Goal: Contribute content: Add original content to the website for others to see

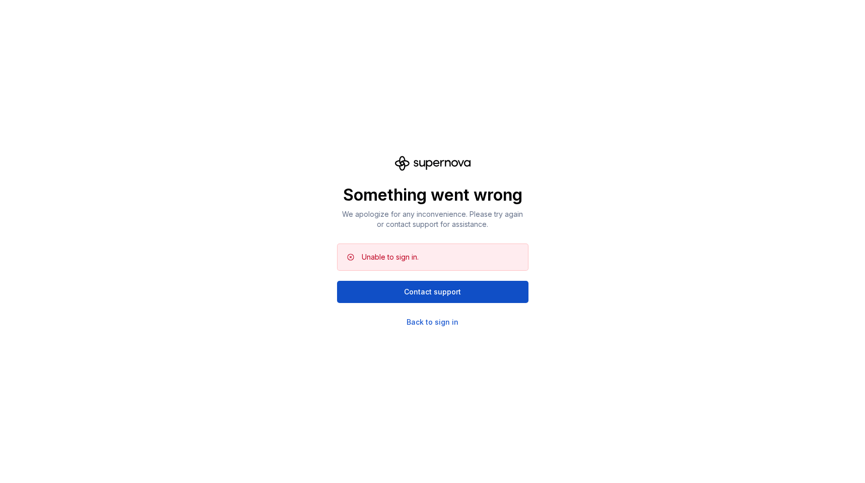
click at [433, 327] on div "Something went wrong We apologize for any inconvenience. Please try again or co…" at bounding box center [432, 241] width 865 height 483
click at [441, 321] on div "Back to sign in" at bounding box center [433, 322] width 52 height 10
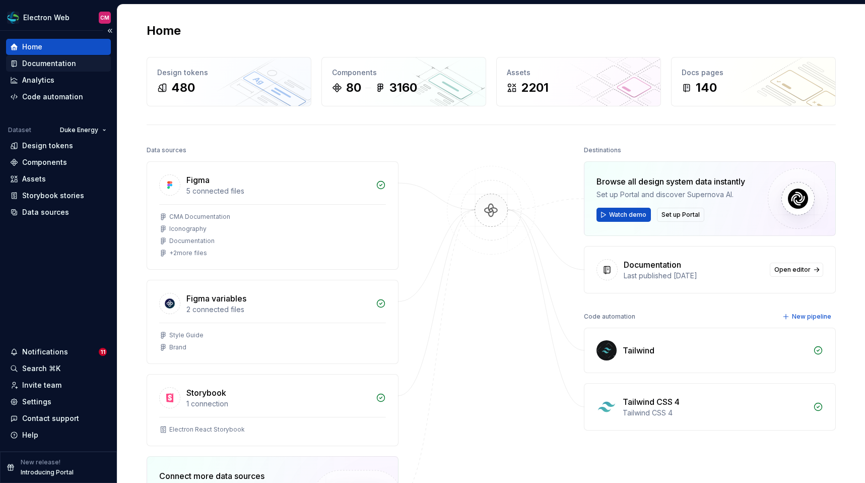
click at [73, 60] on div "Documentation" at bounding box center [49, 63] width 54 height 10
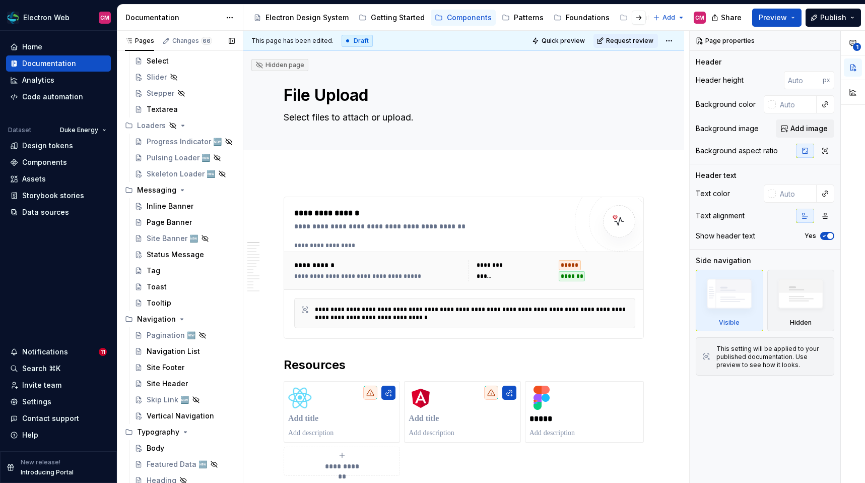
scroll to position [1056, 0]
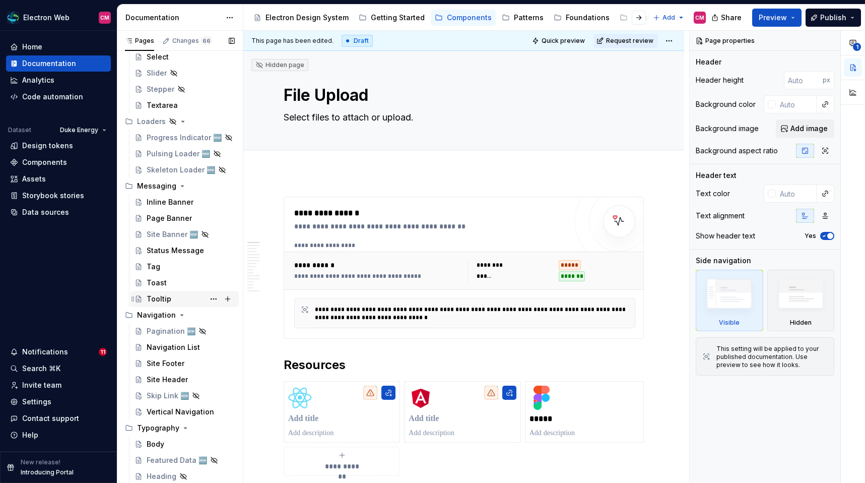
click at [175, 295] on div "Tooltip" at bounding box center [191, 299] width 88 height 14
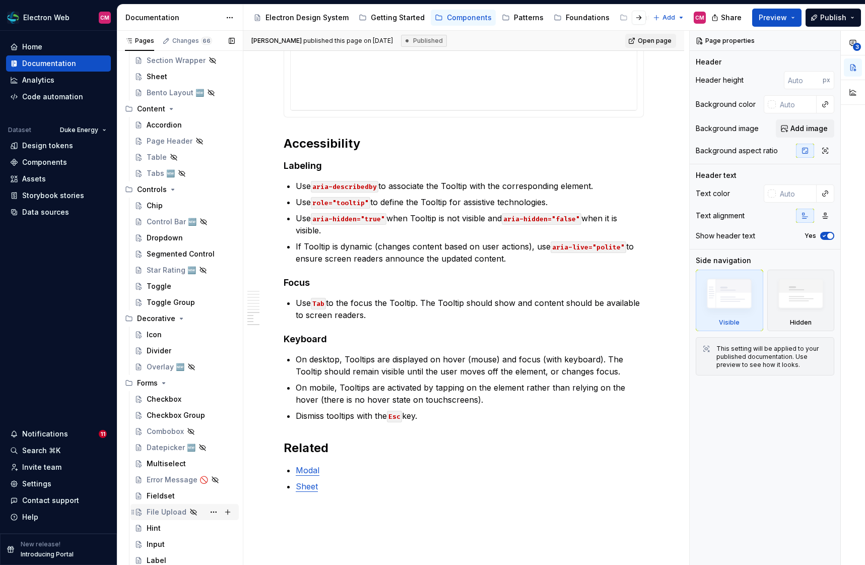
scroll to position [525, 0]
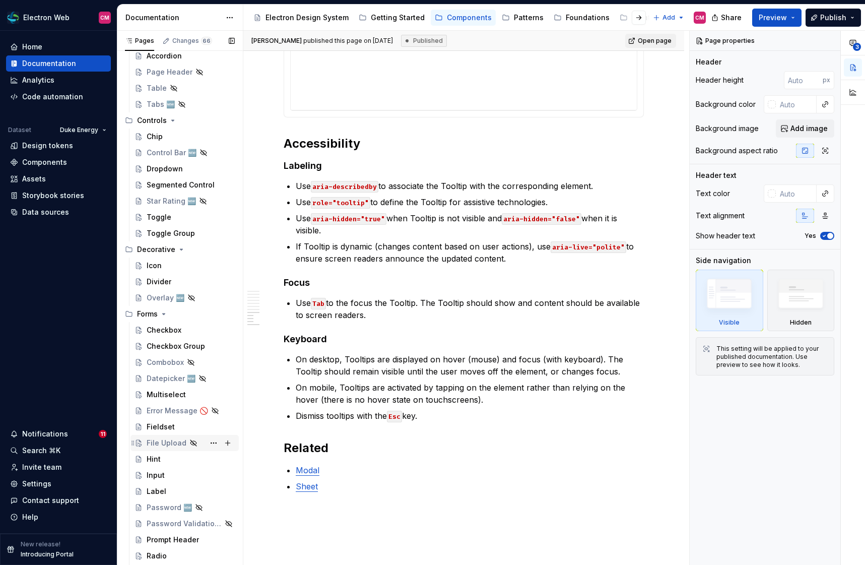
click at [168, 443] on div "File Upload" at bounding box center [167, 443] width 40 height 10
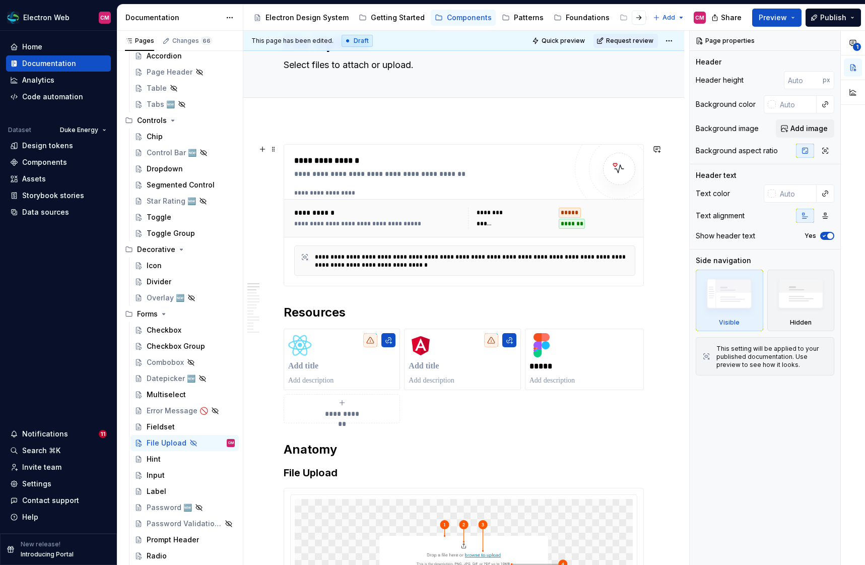
scroll to position [53, 0]
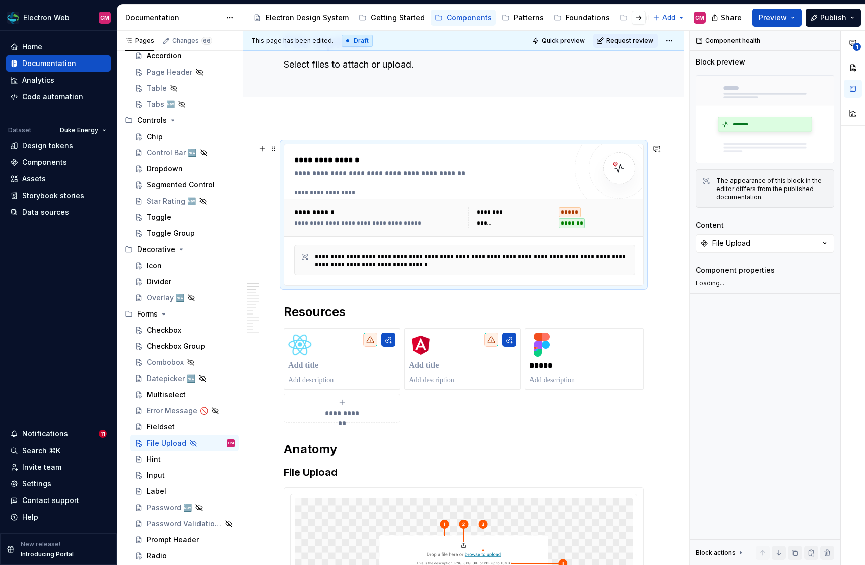
type textarea "*"
click at [380, 222] on div "**********" at bounding box center [379, 223] width 170 height 8
click at [353, 305] on h2 "Resources" at bounding box center [464, 312] width 360 height 16
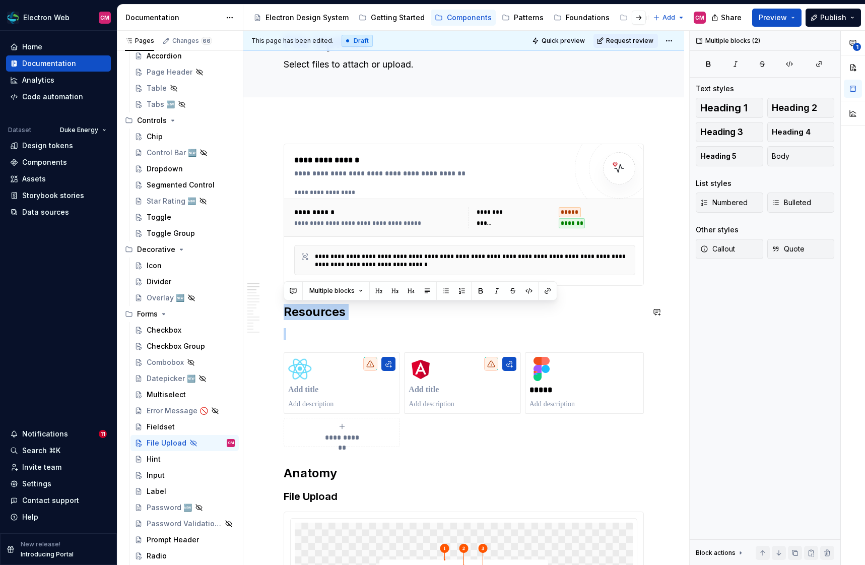
drag, startPoint x: 284, startPoint y: 308, endPoint x: 336, endPoint y: 324, distance: 53.7
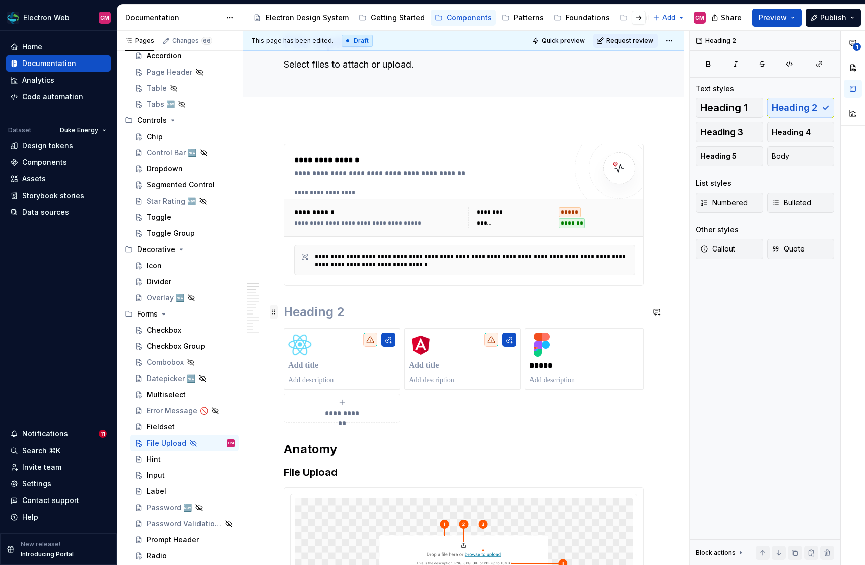
click at [270, 310] on span at bounding box center [274, 312] width 8 height 14
click at [354, 308] on h2 at bounding box center [464, 312] width 360 height 16
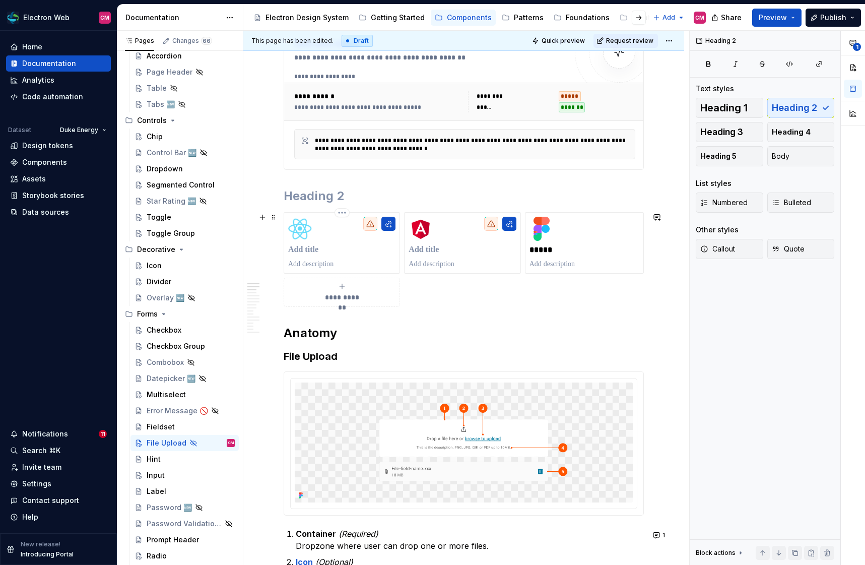
scroll to position [232, 0]
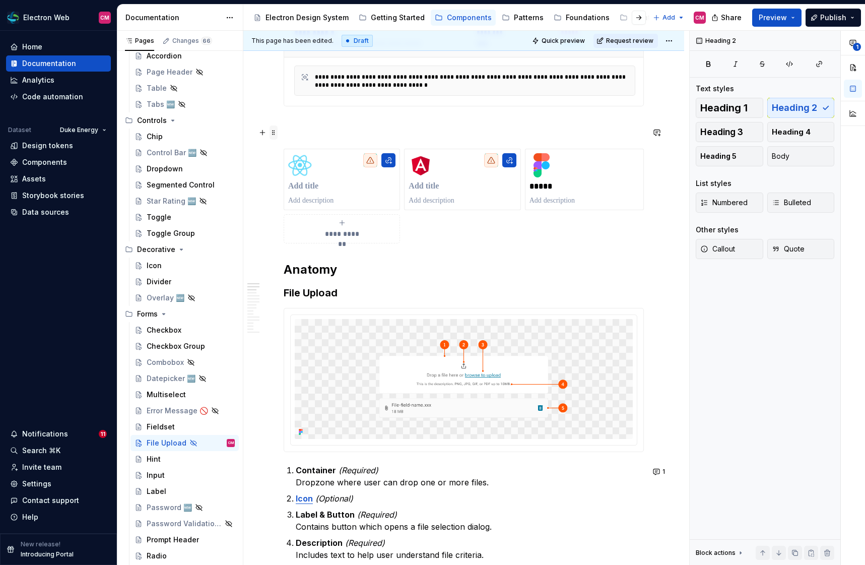
click at [276, 130] on span at bounding box center [274, 132] width 8 height 14
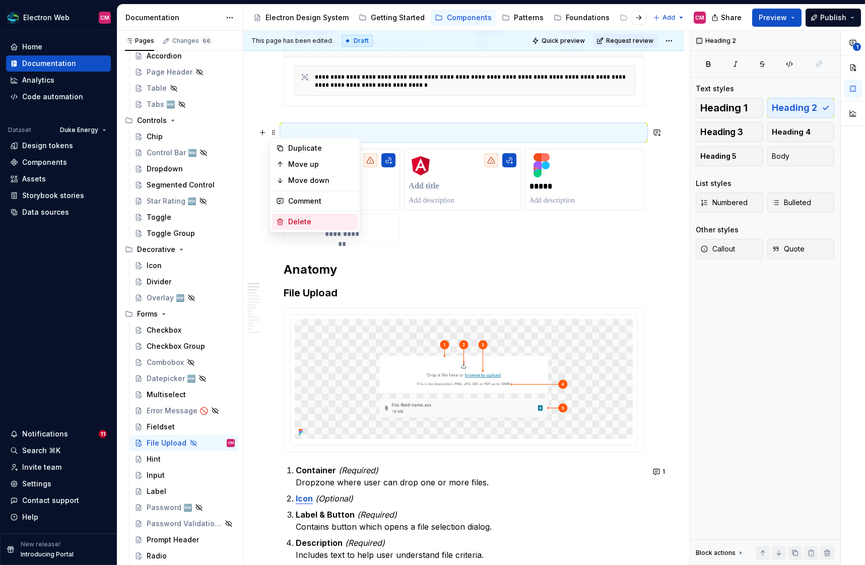
click at [295, 219] on div "Delete" at bounding box center [321, 222] width 66 height 10
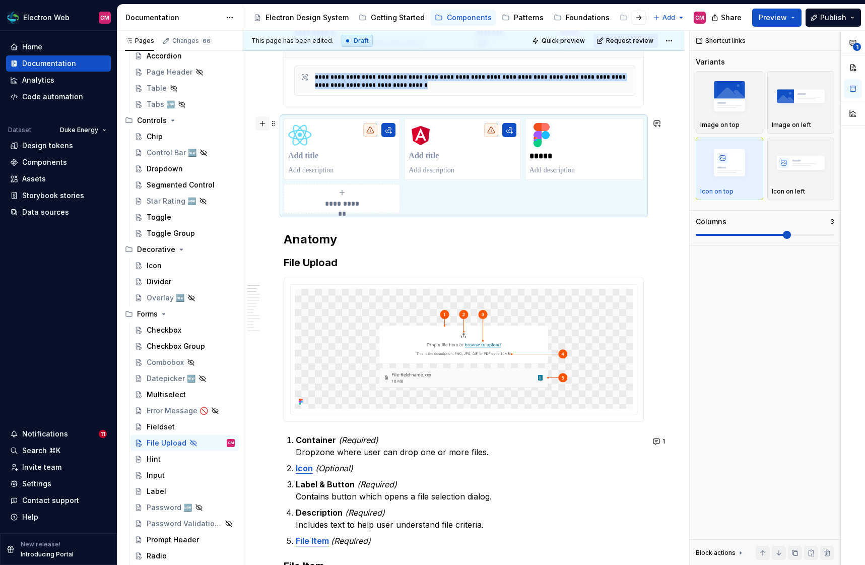
click at [263, 124] on button "button" at bounding box center [262, 123] width 14 height 14
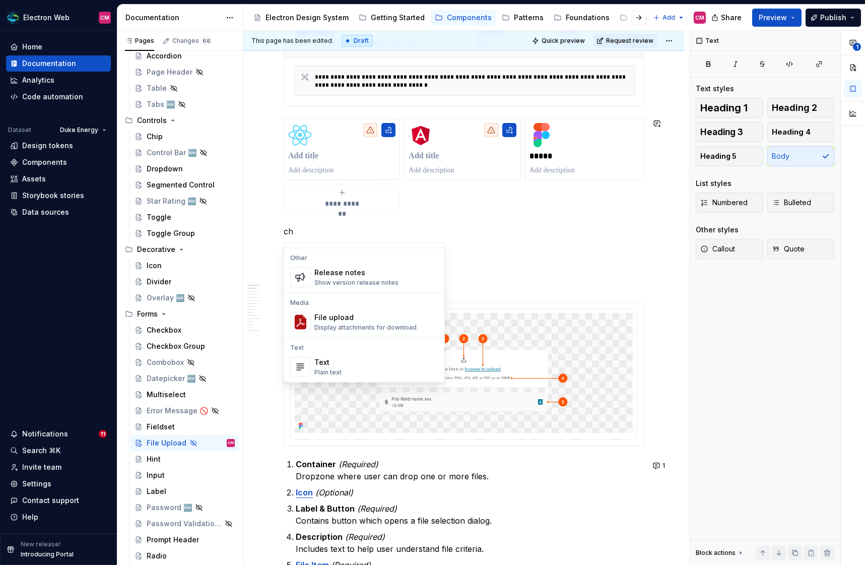
scroll to position [0, 0]
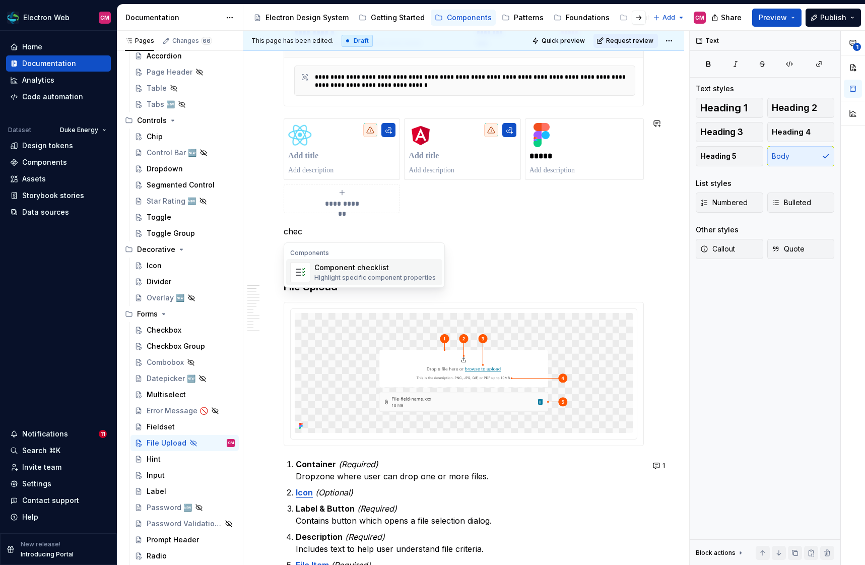
click at [354, 276] on div "Highlight specific component properties" at bounding box center [374, 278] width 121 height 8
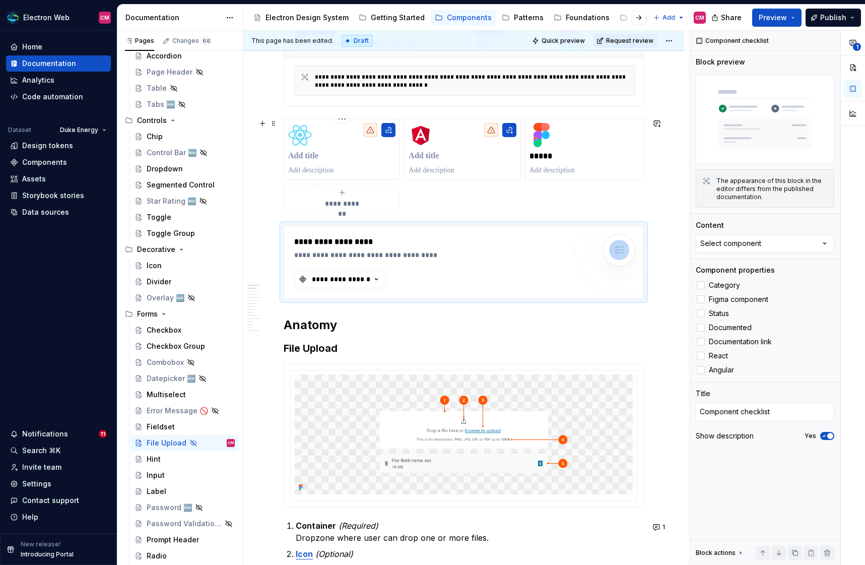
drag, startPoint x: 310, startPoint y: 235, endPoint x: 299, endPoint y: 116, distance: 120.0
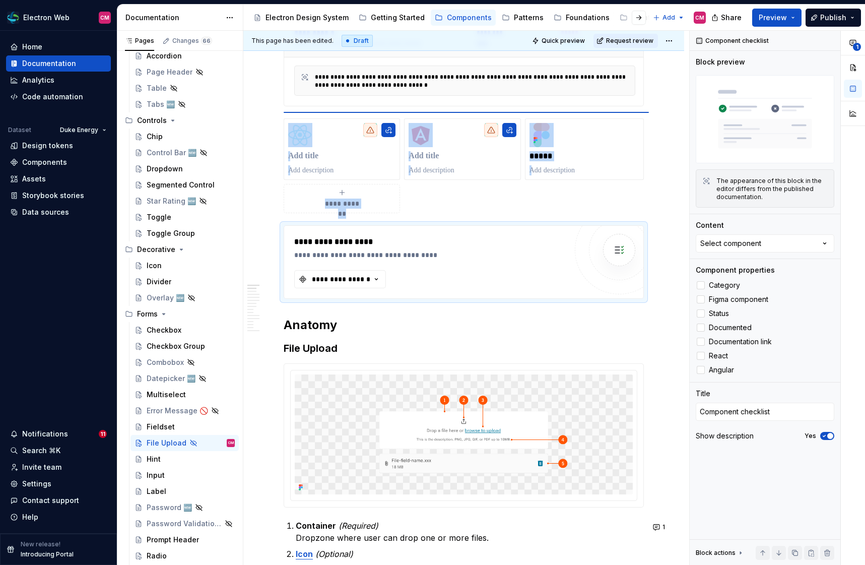
type textarea "*"
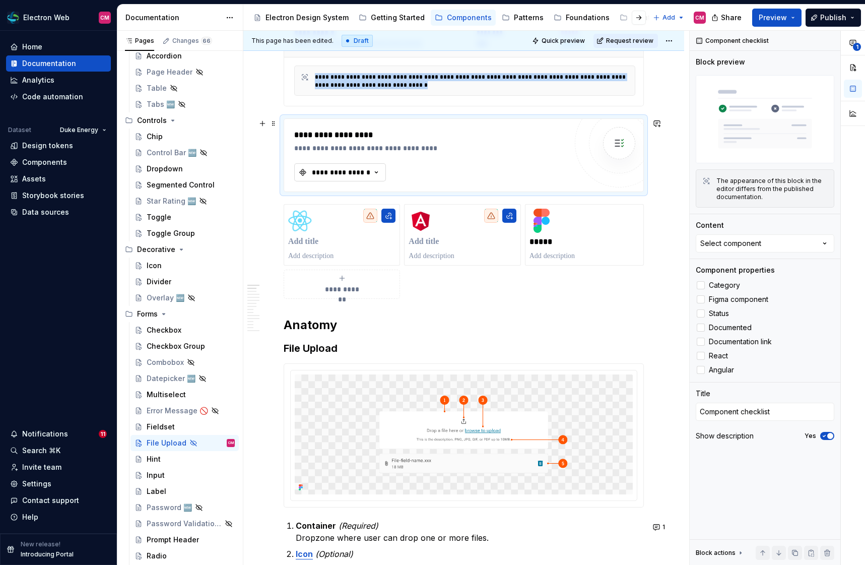
click at [326, 171] on div "**********" at bounding box center [341, 172] width 60 height 10
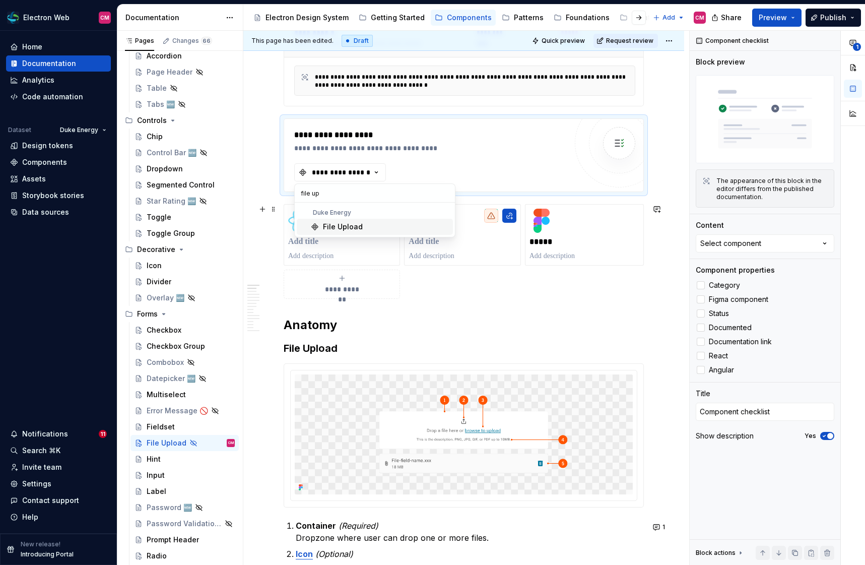
type input "file up"
click at [365, 228] on div "File Upload" at bounding box center [386, 227] width 126 height 10
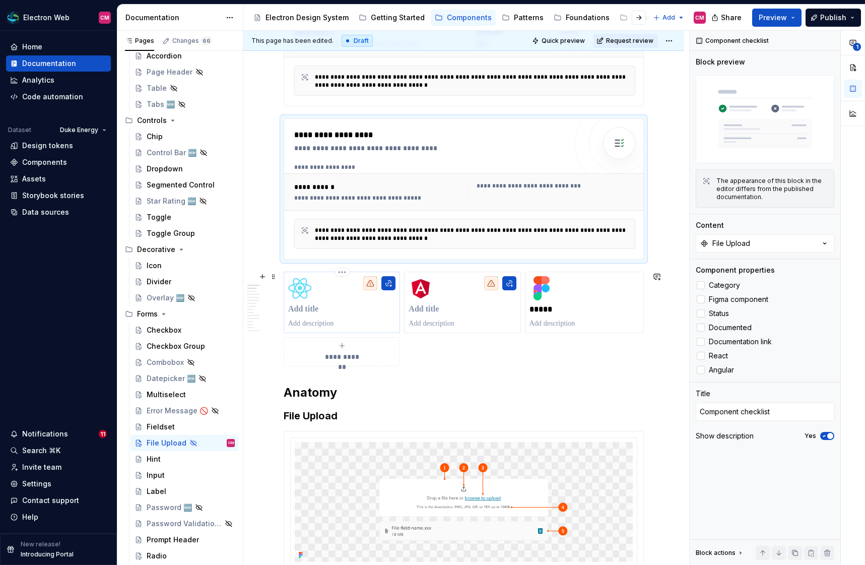
drag, startPoint x: 572, startPoint y: 361, endPoint x: 305, endPoint y: 302, distance: 273.5
click at [305, 302] on div "**********" at bounding box center [464, 319] width 360 height 95
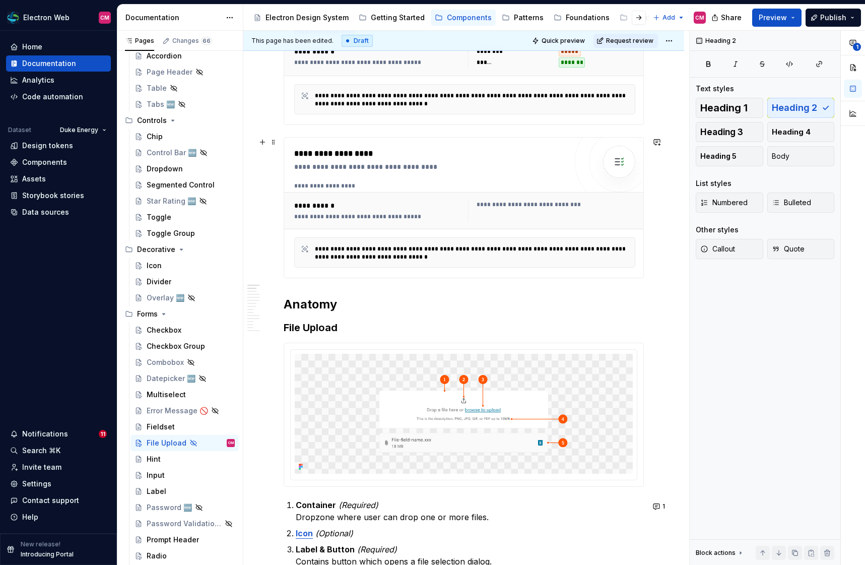
scroll to position [212, 0]
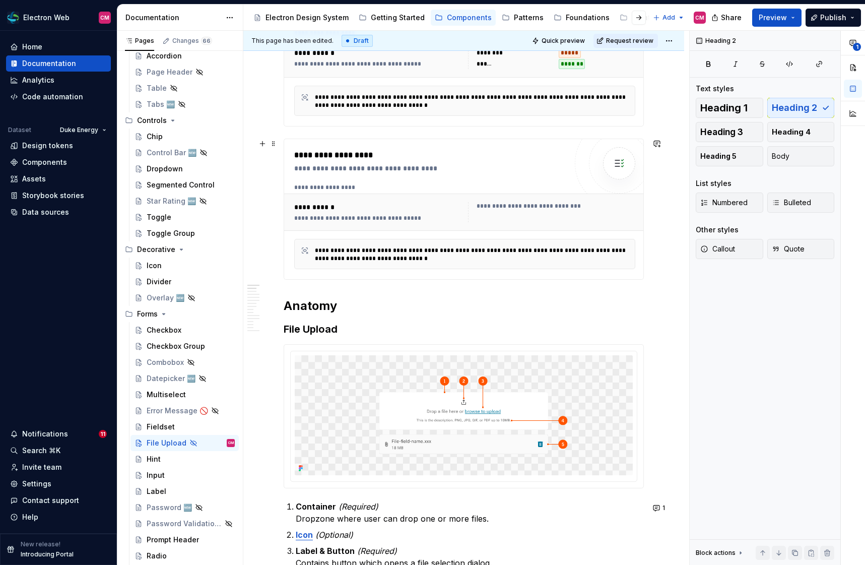
click at [427, 242] on div "**********" at bounding box center [464, 254] width 341 height 30
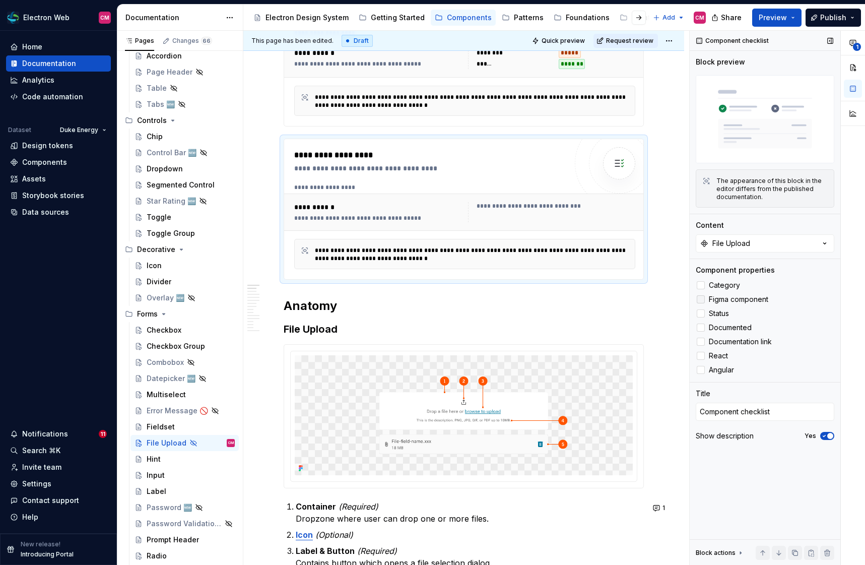
click at [702, 301] on div at bounding box center [701, 299] width 8 height 8
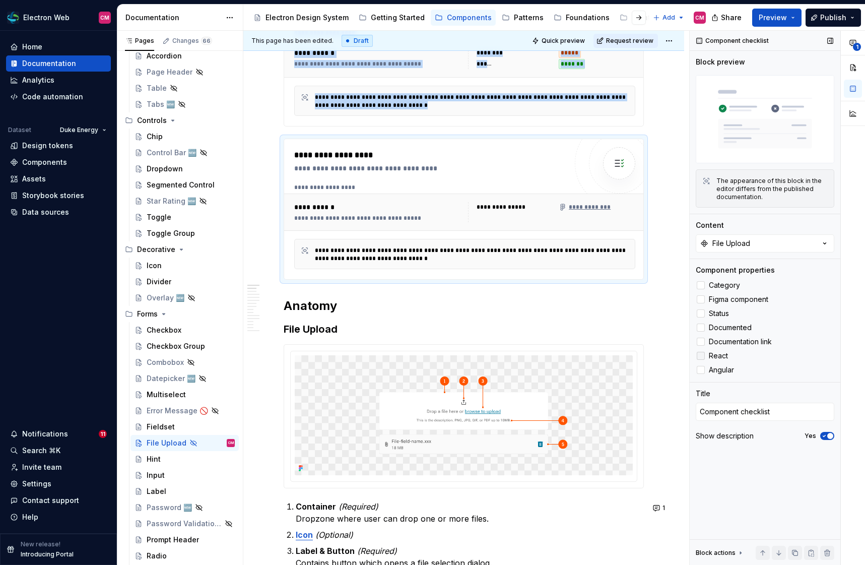
click at [701, 356] on div at bounding box center [701, 356] width 8 height 8
click at [701, 370] on div at bounding box center [701, 370] width 8 height 8
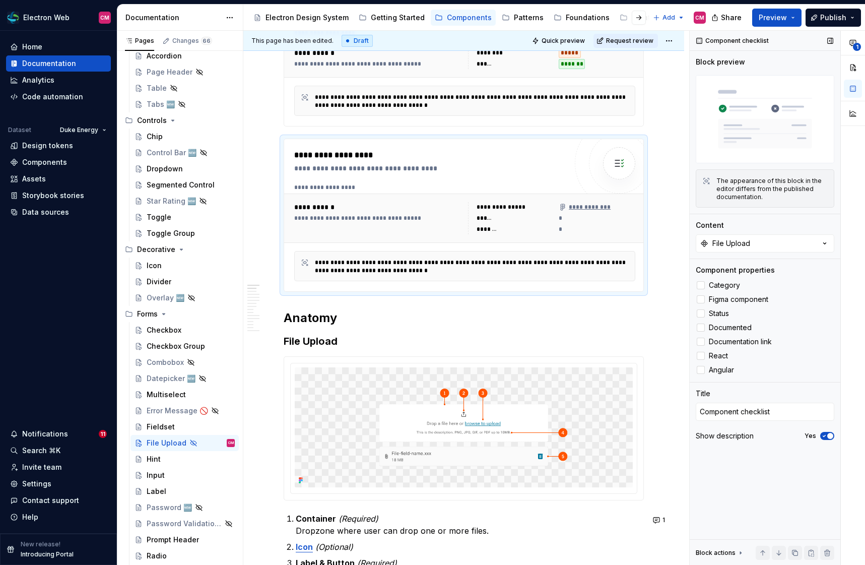
click at [829, 441] on div "Show description Yes" at bounding box center [765, 436] width 139 height 14
click at [829, 437] on span "button" at bounding box center [830, 436] width 6 height 6
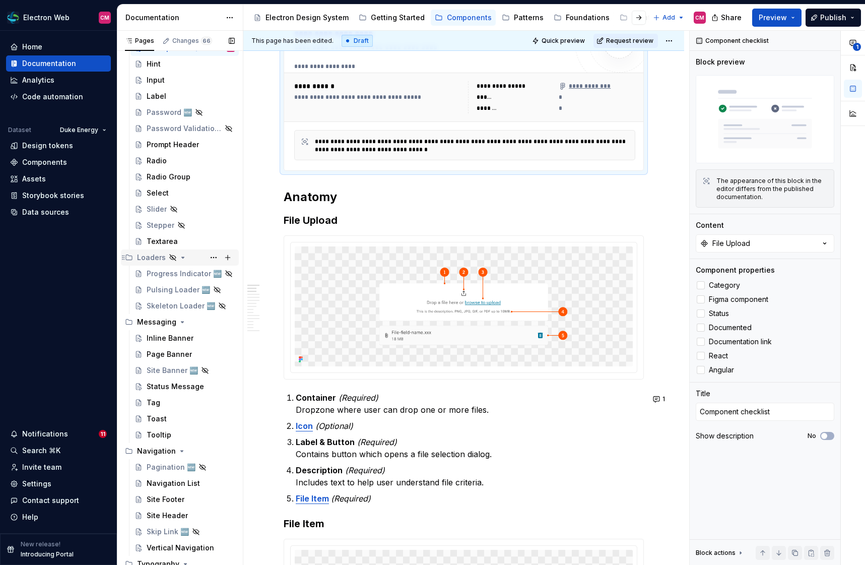
scroll to position [934, 0]
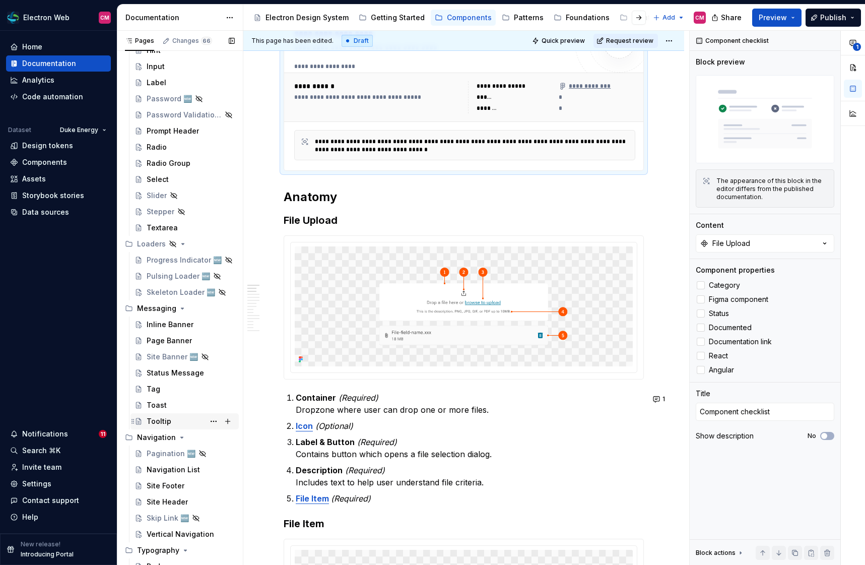
click at [162, 420] on div "Tooltip" at bounding box center [159, 421] width 25 height 10
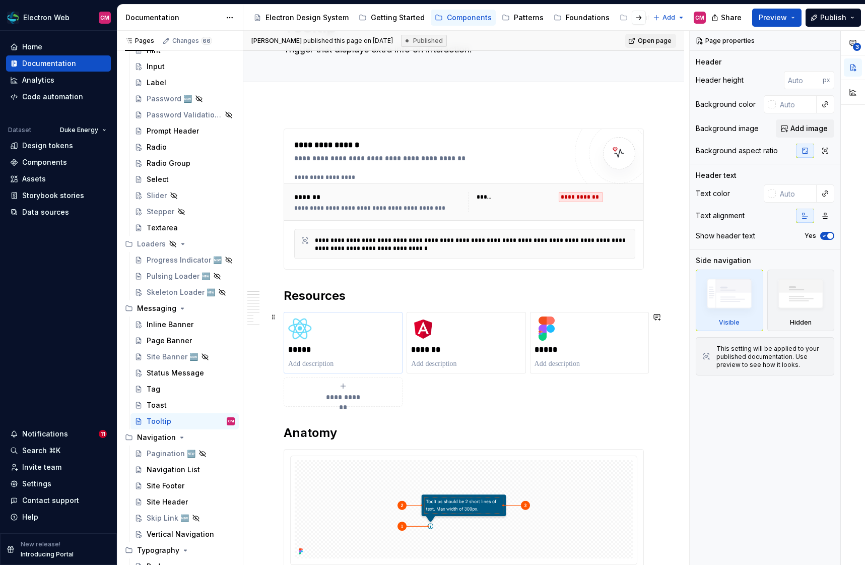
scroll to position [80, 0]
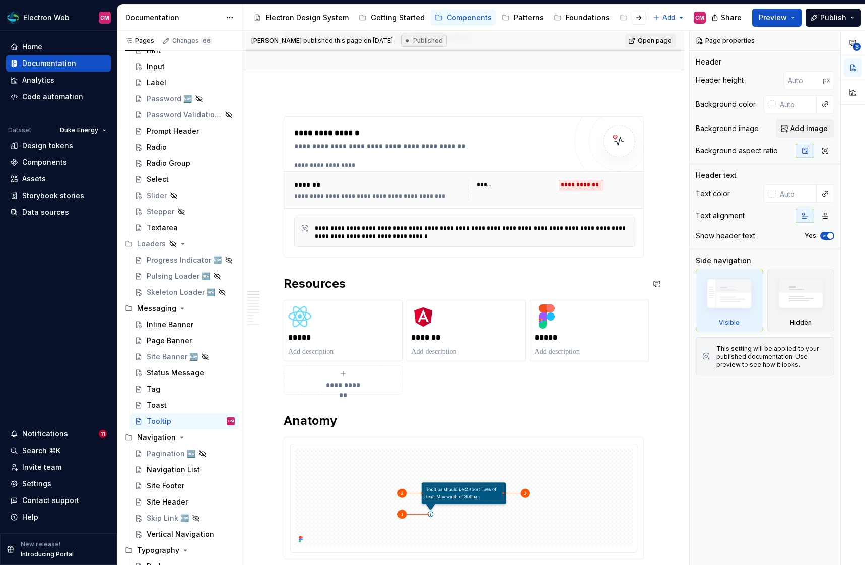
type textarea "*"
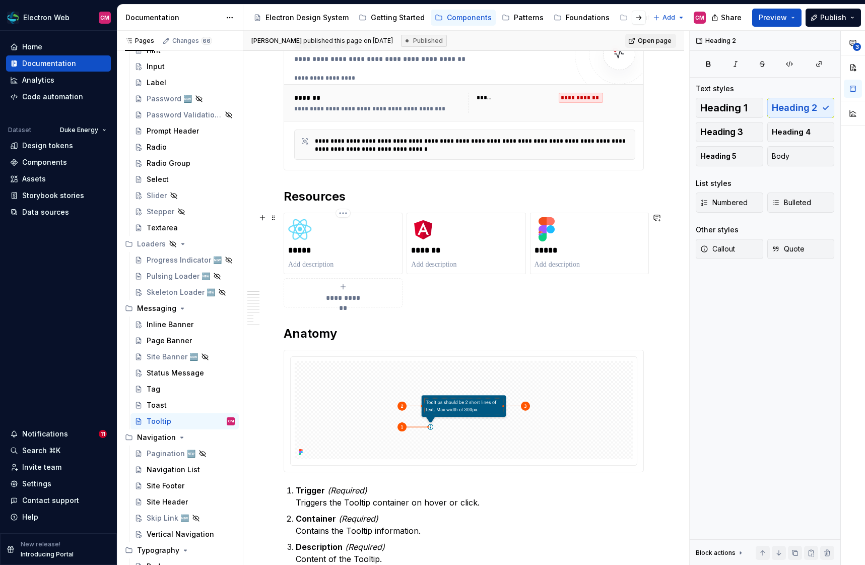
scroll to position [181, 0]
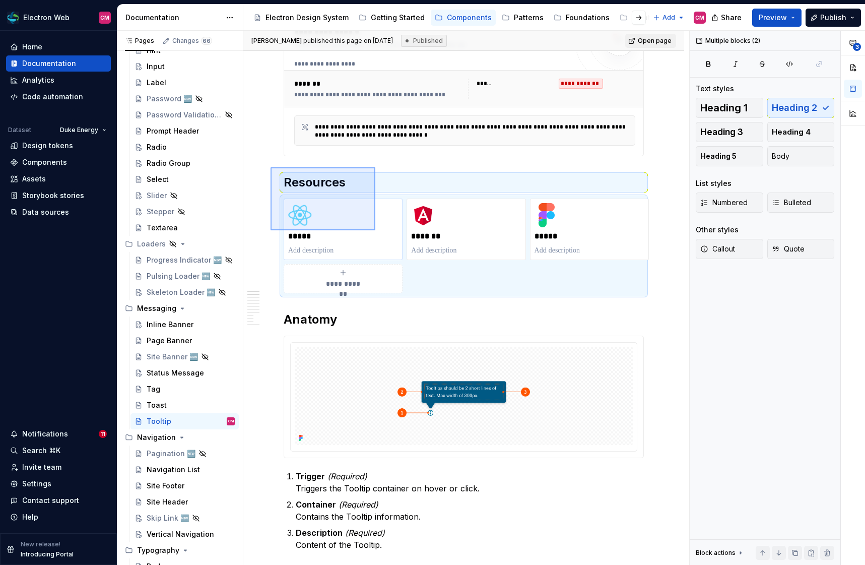
drag, startPoint x: 271, startPoint y: 167, endPoint x: 379, endPoint y: 233, distance: 126.6
click at [379, 233] on div "**********" at bounding box center [466, 298] width 446 height 535
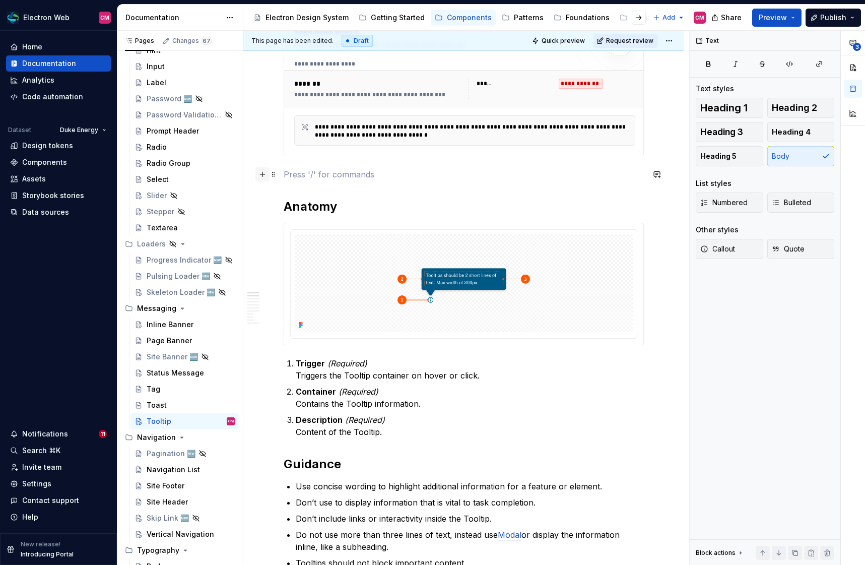
click at [264, 173] on button "button" at bounding box center [262, 174] width 14 height 14
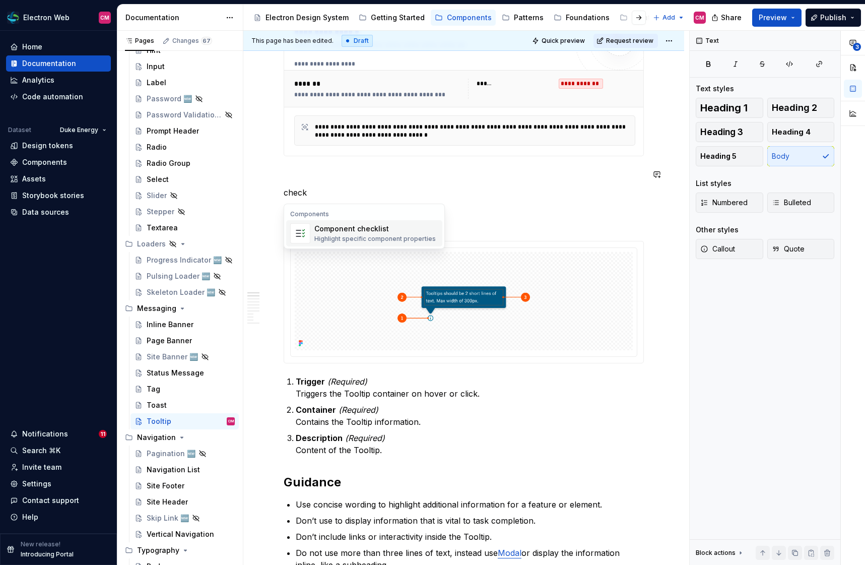
click at [360, 231] on div "Component checklist" at bounding box center [374, 229] width 121 height 10
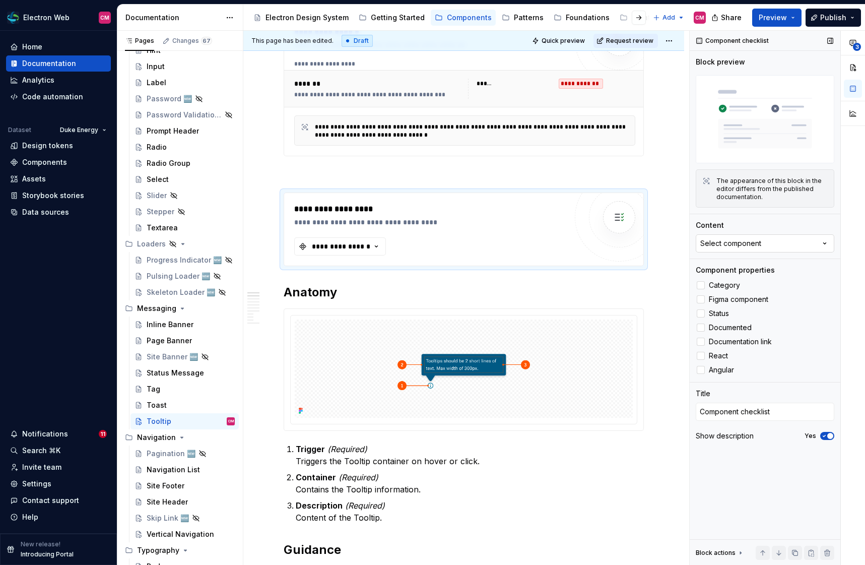
type textarea "*"
click at [708, 246] on div "Select component" at bounding box center [730, 243] width 61 height 10
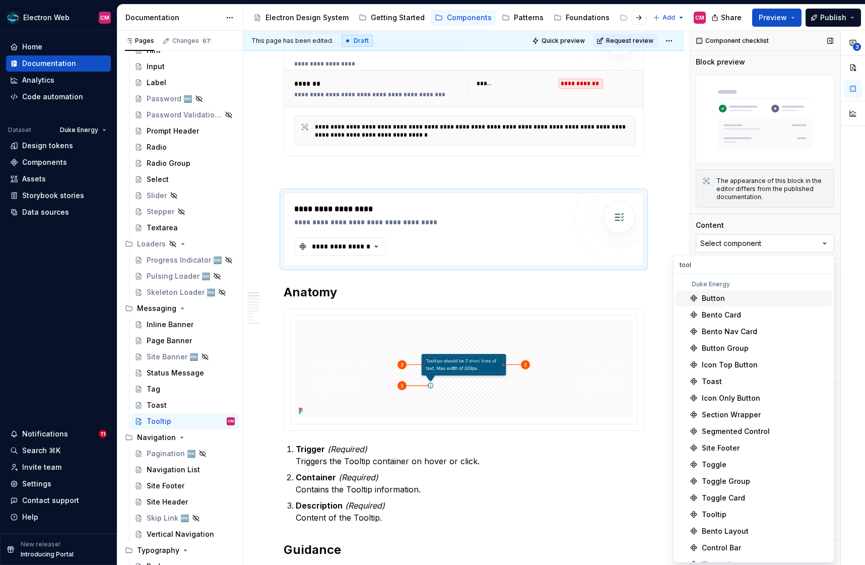
type input "toolt"
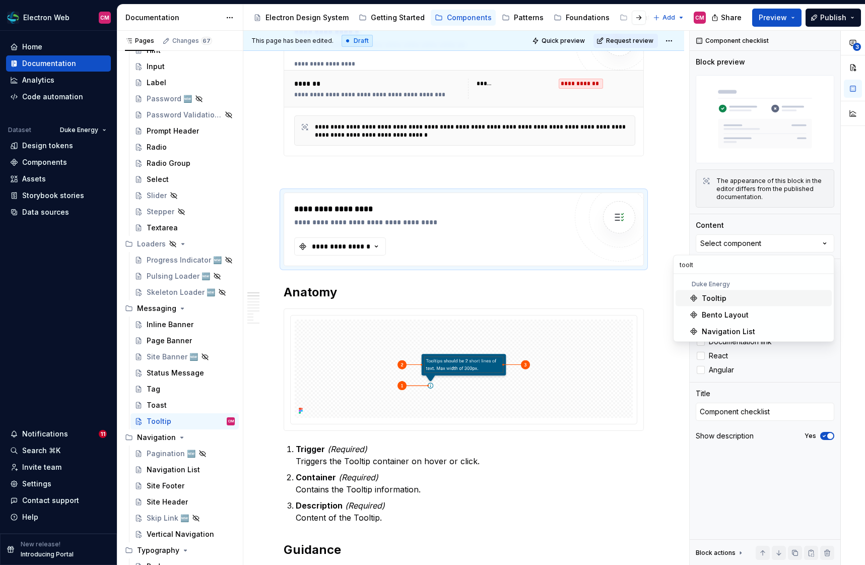
click at [720, 299] on div "Tooltip" at bounding box center [714, 298] width 25 height 10
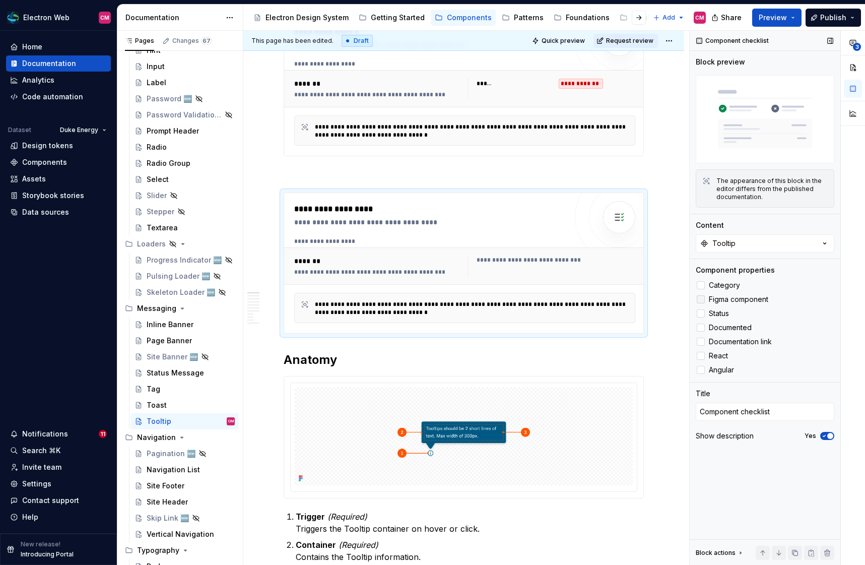
click at [701, 300] on div at bounding box center [701, 299] width 8 height 8
click at [699, 355] on div at bounding box center [701, 356] width 8 height 8
click at [701, 369] on div at bounding box center [701, 370] width 8 height 8
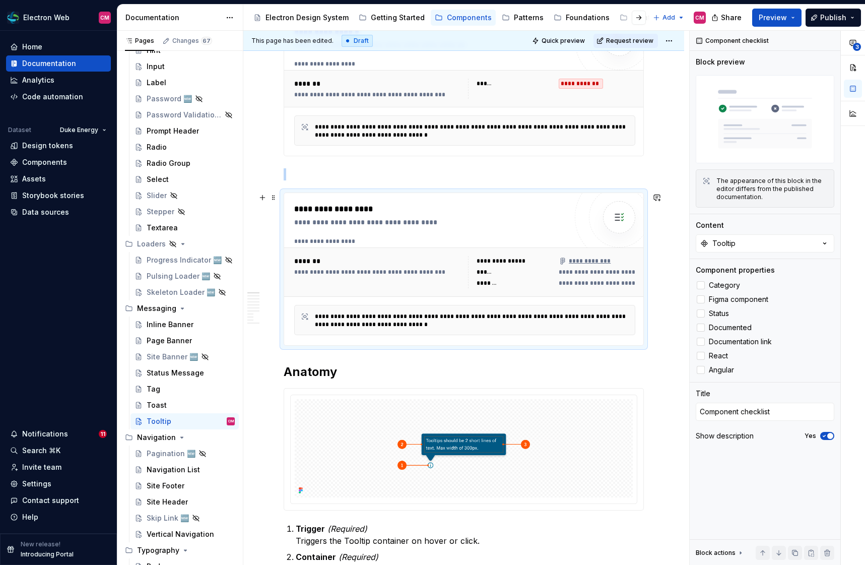
click at [603, 274] on span "**********" at bounding box center [681, 272] width 244 height 8
click at [314, 176] on p at bounding box center [464, 174] width 360 height 12
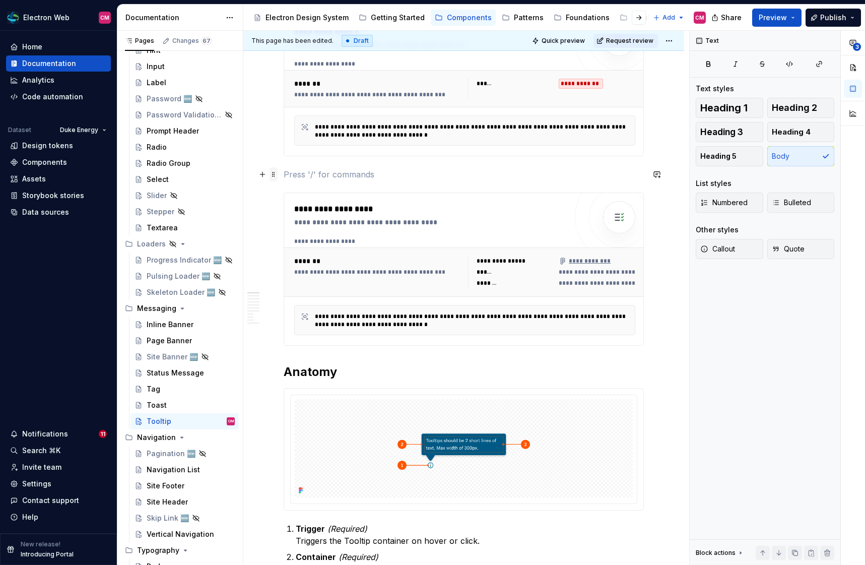
click at [273, 177] on span at bounding box center [274, 174] width 8 height 14
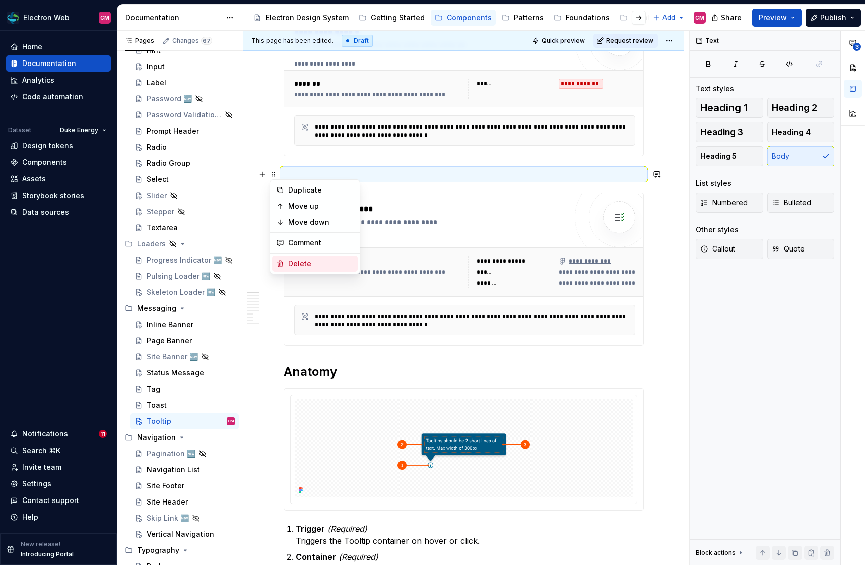
click at [311, 266] on div "Delete" at bounding box center [321, 264] width 66 height 10
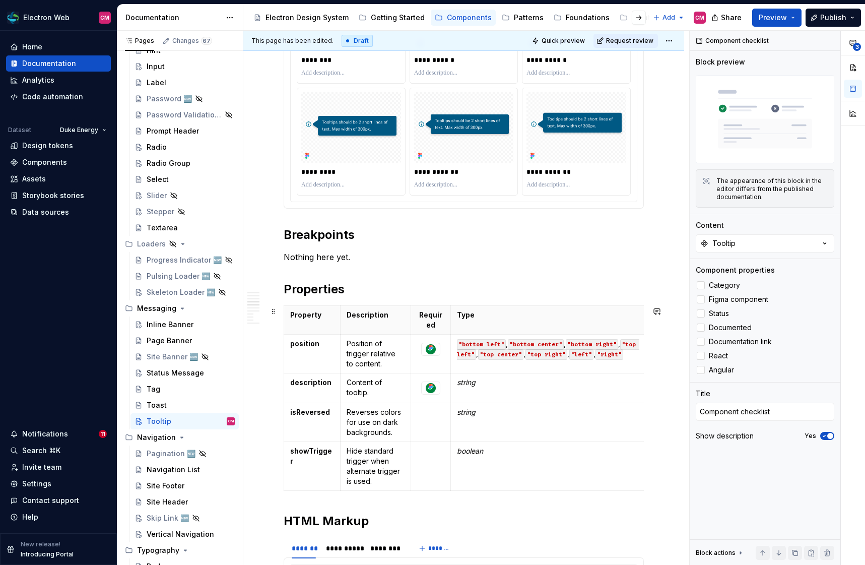
scroll to position [1214, 0]
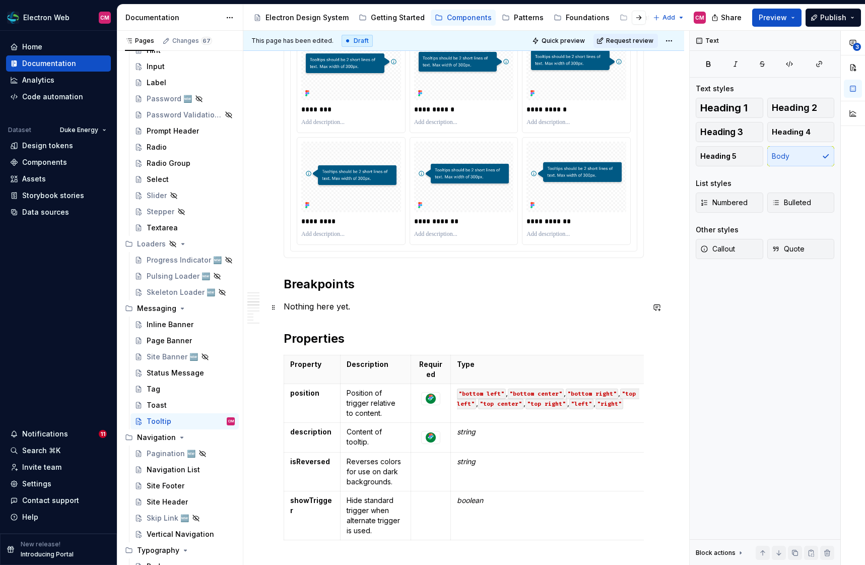
click at [356, 305] on p "Nothing here yet." at bounding box center [464, 306] width 360 height 12
type textarea "*"
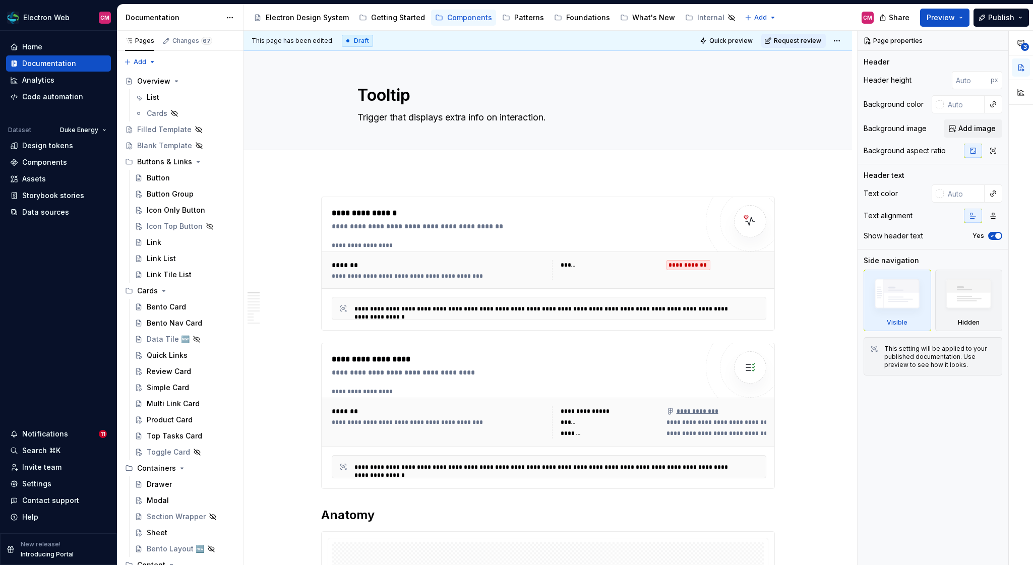
type textarea "*"
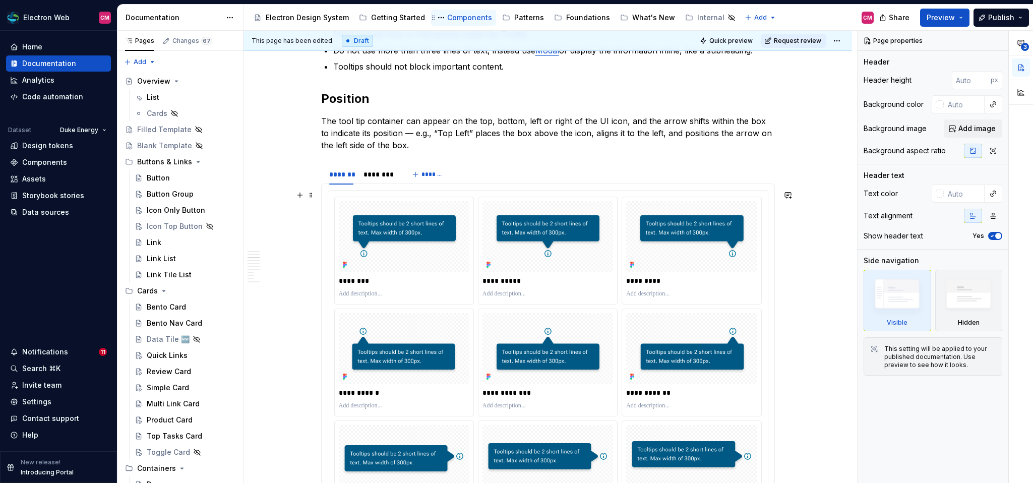
scroll to position [817, 0]
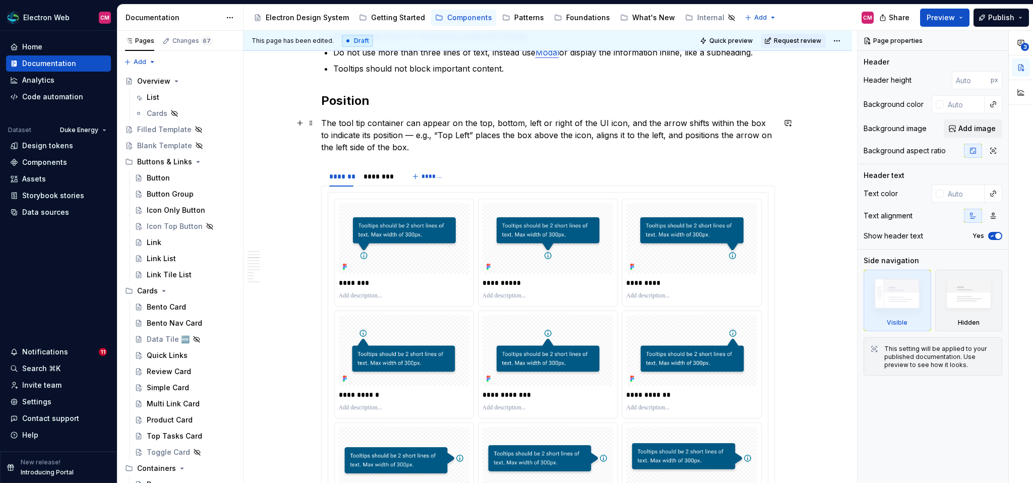
click at [417, 150] on p "The tool tip container can appear on the top, bottom, left or right of the UI i…" at bounding box center [548, 135] width 454 height 36
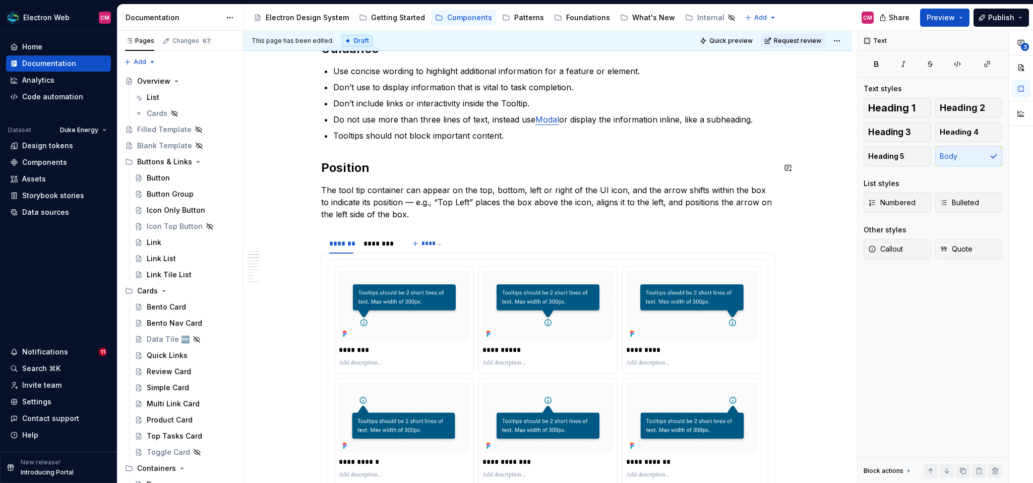
scroll to position [749, 0]
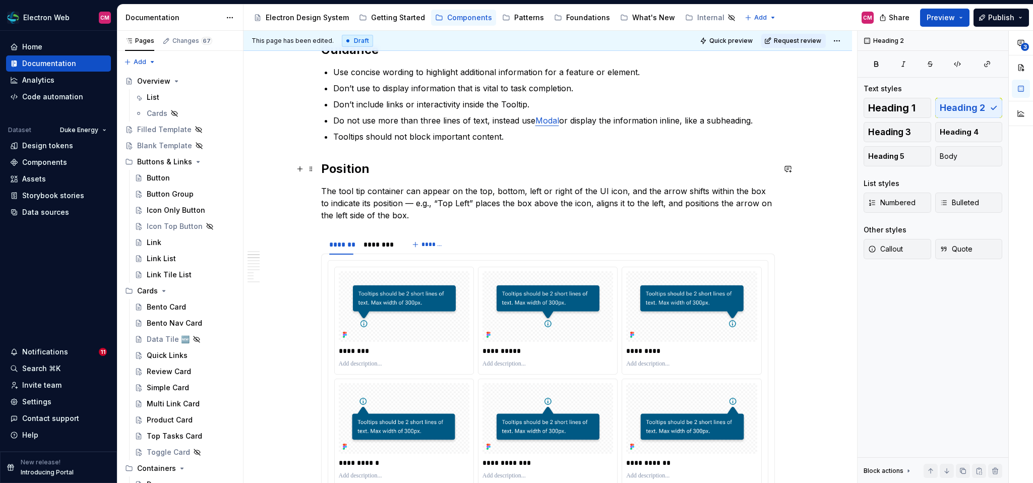
click at [393, 162] on h2 "Position" at bounding box center [548, 169] width 454 height 16
click at [367, 192] on p "The tool tip container can appear on the top, bottom, left or right of the UI i…" at bounding box center [548, 203] width 454 height 36
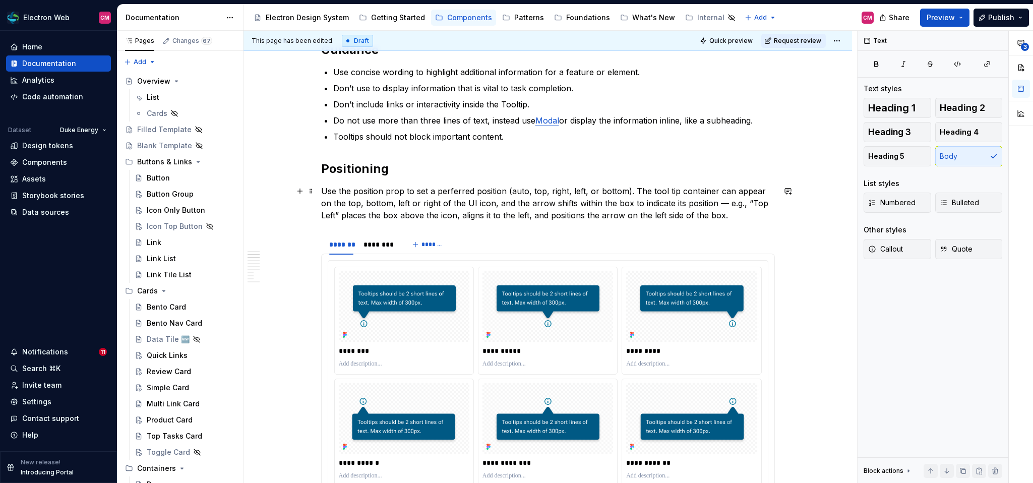
click at [453, 190] on p "Use the position prop to set a perferred position (auto, top, right, left, or b…" at bounding box center [548, 203] width 454 height 36
drag, startPoint x: 632, startPoint y: 190, endPoint x: 509, endPoint y: 190, distance: 122.4
click at [509, 190] on p "Use the position prop to set a preferred position (auto, top, right, left, or b…" at bounding box center [548, 203] width 454 height 36
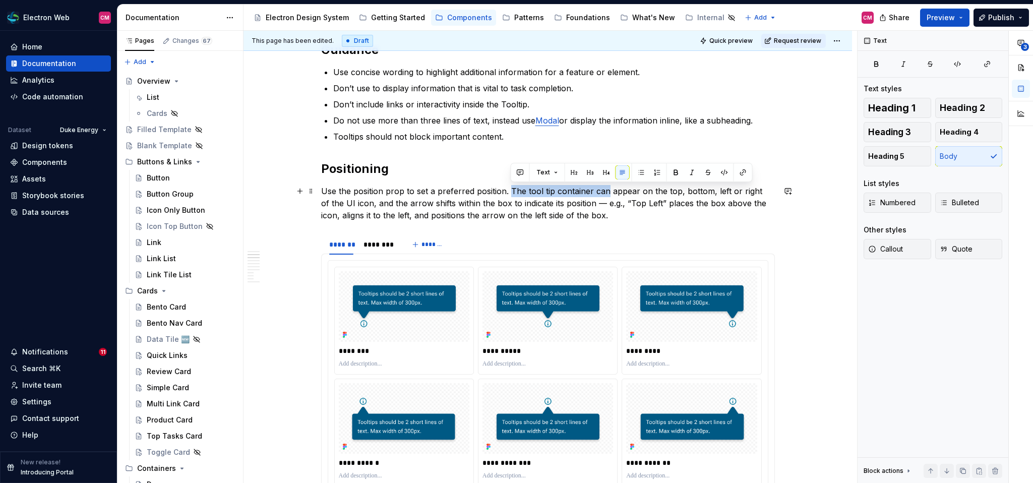
drag, startPoint x: 606, startPoint y: 191, endPoint x: 510, endPoint y: 193, distance: 96.3
click at [510, 194] on p "Use the position prop to set a preferred position. The tool tip container can a…" at bounding box center [548, 203] width 454 height 36
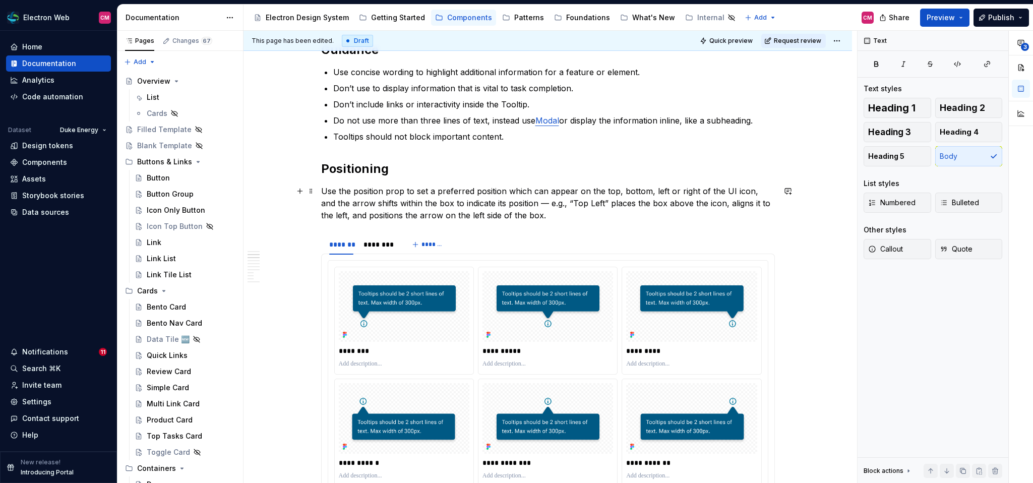
click at [505, 190] on p "Use the position prop to set a preferred position which can appear on the top, …" at bounding box center [548, 203] width 454 height 36
drag, startPoint x: 349, startPoint y: 201, endPoint x: 310, endPoint y: 203, distance: 38.8
click at [675, 202] on p "Use the position prop to set a preferred position for the tooltip which can app…" at bounding box center [548, 203] width 454 height 36
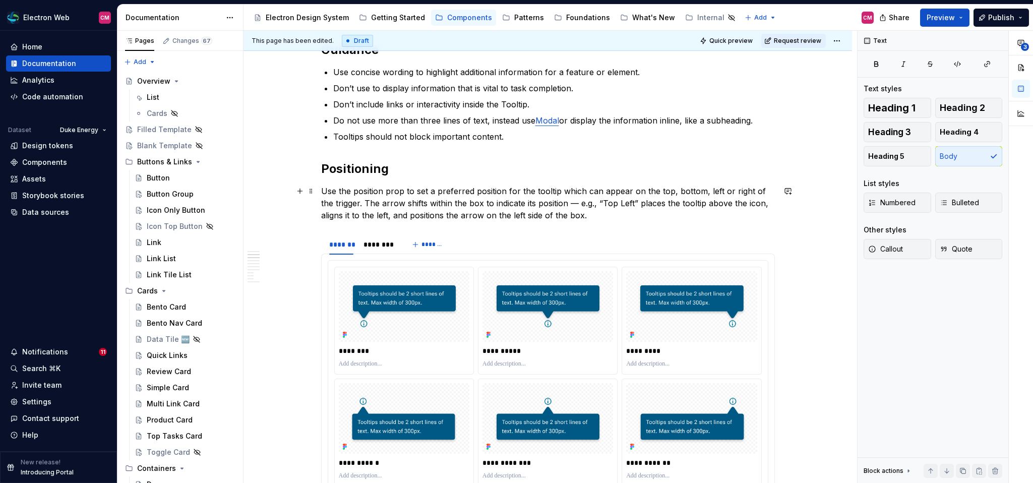
click at [735, 202] on p "Use the position prop to set a preferred position for the tooltip which can app…" at bounding box center [548, 203] width 454 height 36
click at [735, 201] on p "Use the position prop to set a preferred position for the tooltip which can app…" at bounding box center [548, 203] width 454 height 36
click at [740, 207] on p "Use the position prop to set a preferred position for the tooltip which can app…" at bounding box center [548, 203] width 454 height 36
click at [597, 215] on p "Use the position prop to set a preferred position for the tooltip which can app…" at bounding box center [548, 203] width 454 height 36
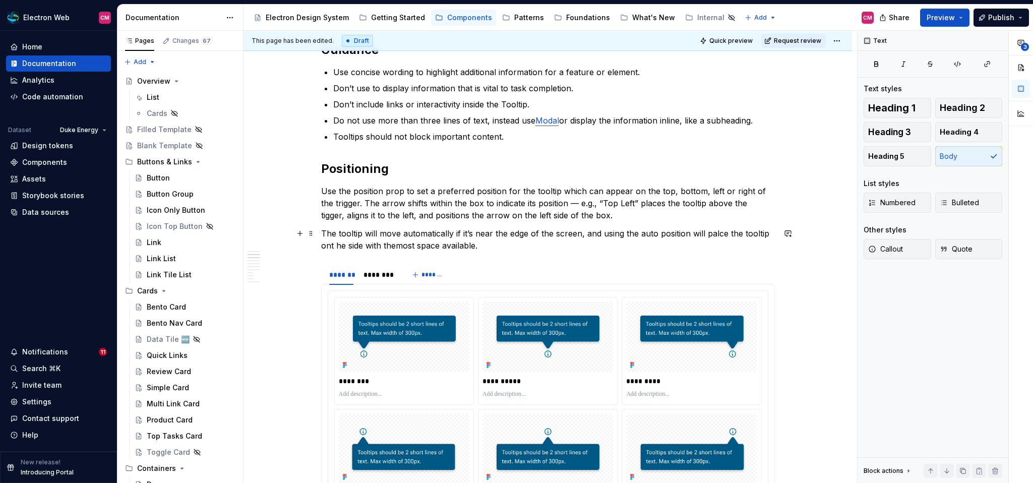
click at [398, 247] on p "The tooltip will move automatically if it’s near the edge of the screen, and us…" at bounding box center [548, 239] width 454 height 24
click at [496, 243] on p "The tooltip will move automatically if it’s near the edge of the screen, and us…" at bounding box center [548, 239] width 454 height 24
click at [337, 244] on p "The tooltip will move automatically if it’s near the edge of the screen, and us…" at bounding box center [548, 239] width 454 height 24
click at [489, 245] on p "The tooltip will move automatically if it’s near the edge of the screen, and us…" at bounding box center [548, 239] width 454 height 24
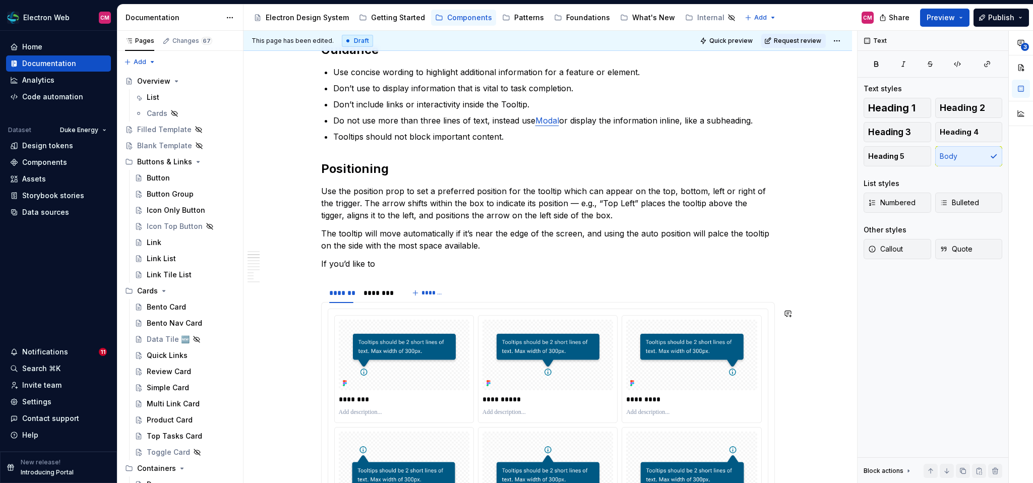
click at [370, 186] on p "Use the position prop to set a preferred position for the tooltip which can app…" at bounding box center [548, 203] width 454 height 36
click at [567, 174] on button "button" at bounding box center [568, 172] width 14 height 14
click at [522, 229] on p "The tooltip will move automatically if it’s near the edge of the screen, and us…" at bounding box center [548, 239] width 454 height 24
click at [713, 233] on p "The tooltip will move automatically if it’s near the edge of the screen, and us…" at bounding box center [548, 239] width 454 height 24
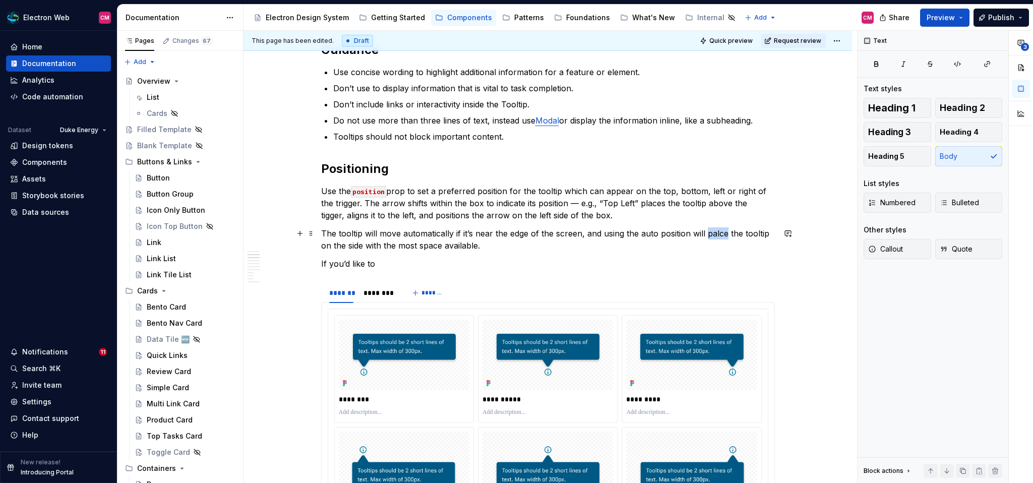
click at [713, 233] on p "The tooltip will move automatically if it’s near the edge of the screen, and us…" at bounding box center [548, 239] width 454 height 24
click at [426, 263] on p "However, if you’d like to" at bounding box center [548, 263] width 454 height 12
click at [657, 263] on p "However, if you’d like to set a default position of the tooltip, if it’s not de…" at bounding box center [548, 263] width 454 height 12
click at [729, 266] on p "However, if you’d like to set a default position of the tooltip, if it’s not de…" at bounding box center [548, 263] width 454 height 12
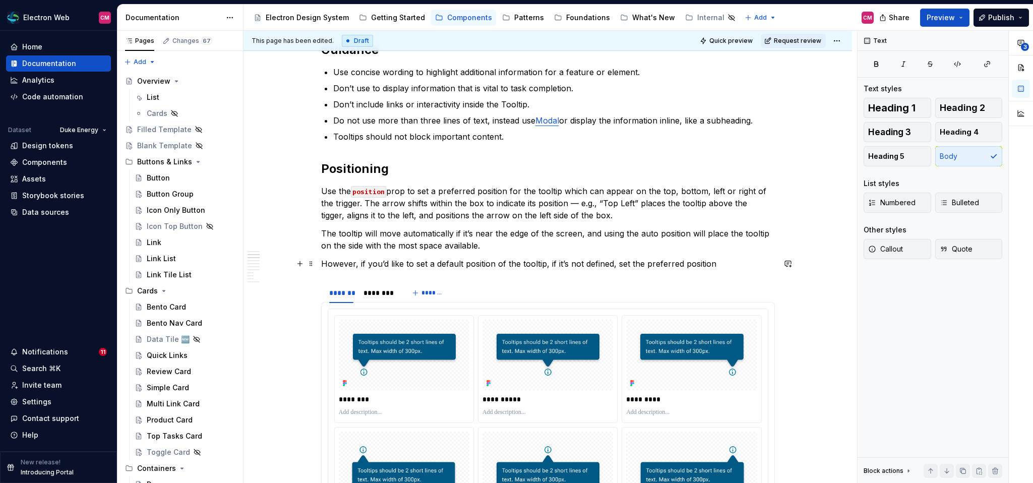
click at [618, 266] on p "However, if you’d like to set a default position of the tooltip, if it’s not de…" at bounding box center [548, 263] width 454 height 12
click at [730, 268] on p "However, if you’d like to set a default position of the tooltip, if it’s not de…" at bounding box center [548, 263] width 454 height 12
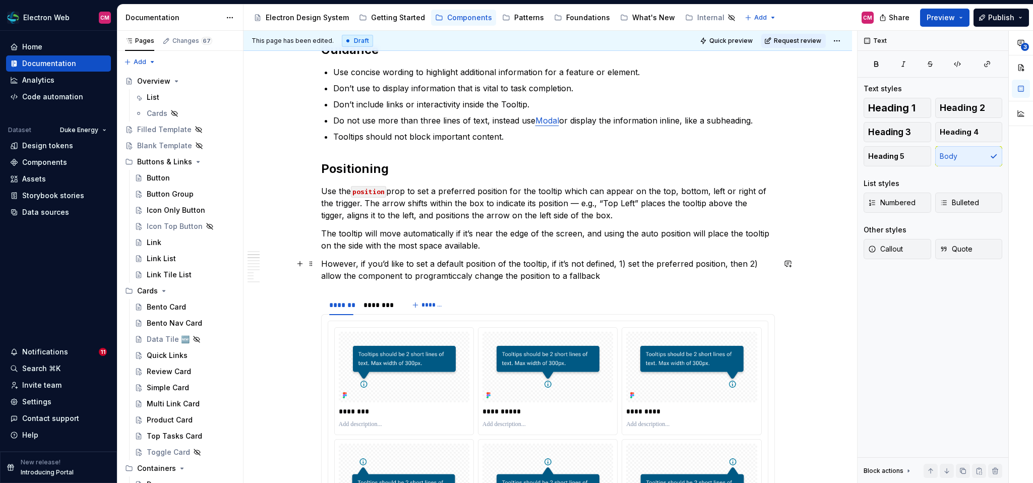
click at [442, 277] on p "However, if you’d like to set a default position of the tooltip, if it’s not de…" at bounding box center [548, 269] width 454 height 24
click at [426, 274] on p "However, if you’d like to set a default position of the tooltip, if it’s not de…" at bounding box center [548, 269] width 454 height 24
click at [425, 278] on p "However, if you’d like to set a default position of the tooltip, if it’s not de…" at bounding box center [548, 269] width 454 height 24
drag, startPoint x: 534, startPoint y: 278, endPoint x: 429, endPoint y: 274, distance: 104.9
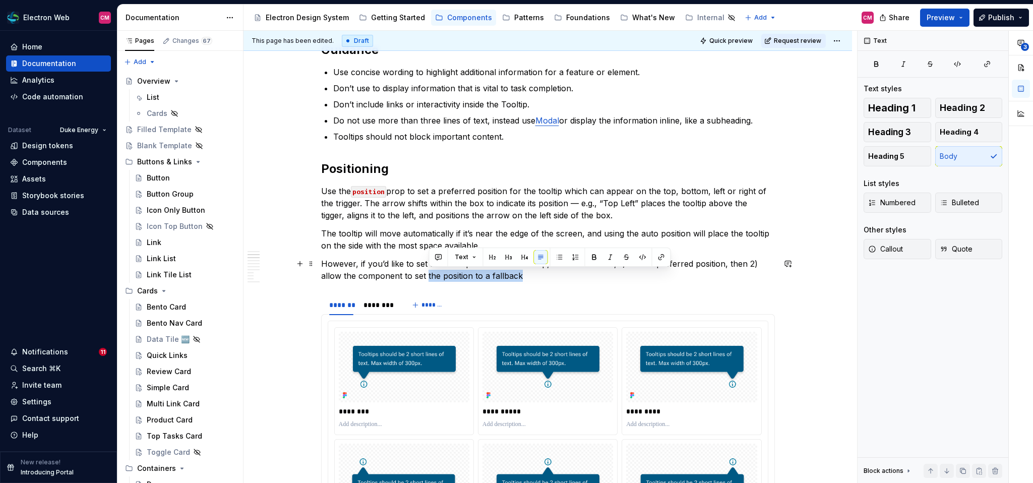
click at [429, 274] on p "However, if you’d like to set a default position of the tooltip, if it’s not de…" at bounding box center [548, 269] width 454 height 24
click at [525, 279] on p "However, if you’d like to set a default position of the tooltip, if it’s not de…" at bounding box center [548, 269] width 454 height 24
click at [601, 276] on p "However, if you’d like to set a default position of the tooltip, if it’s not de…" at bounding box center [548, 269] width 454 height 24
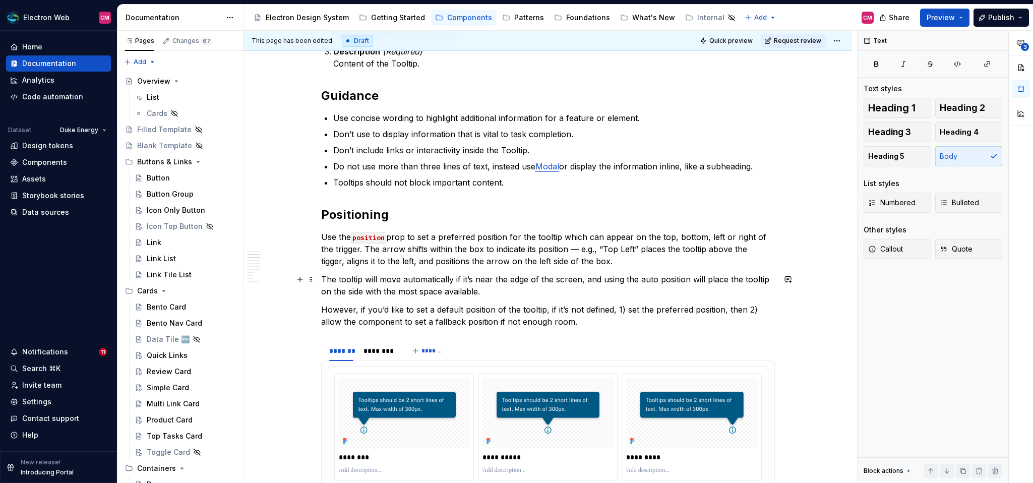
scroll to position [702, 0]
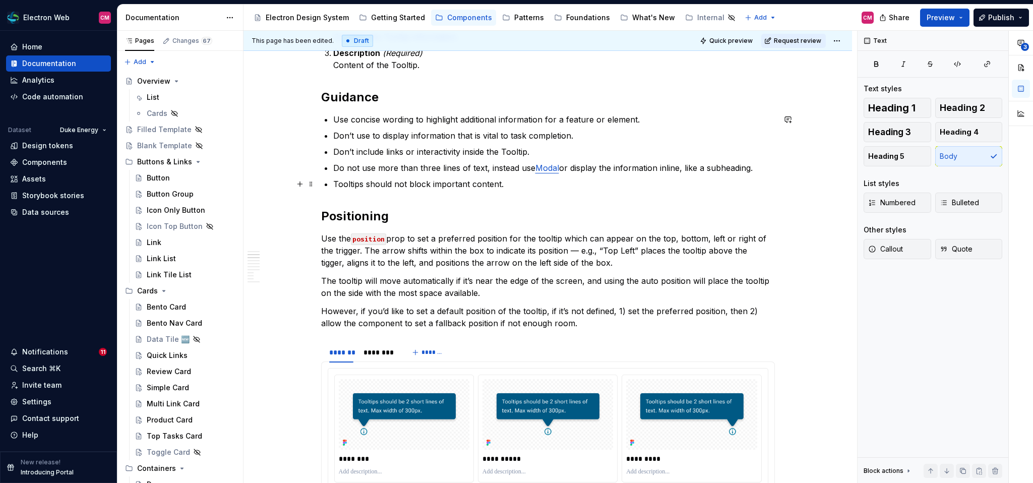
click at [507, 186] on p "Tooltips should not block important content." at bounding box center [553, 184] width 441 height 12
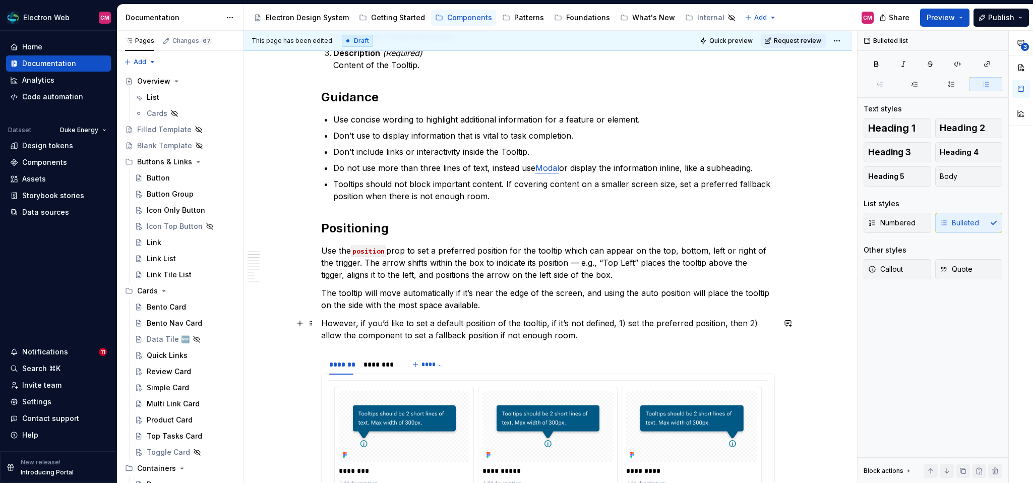
click at [588, 331] on p "However, if you’d like to set a default position of the tooltip, if it’s not de…" at bounding box center [548, 329] width 454 height 24
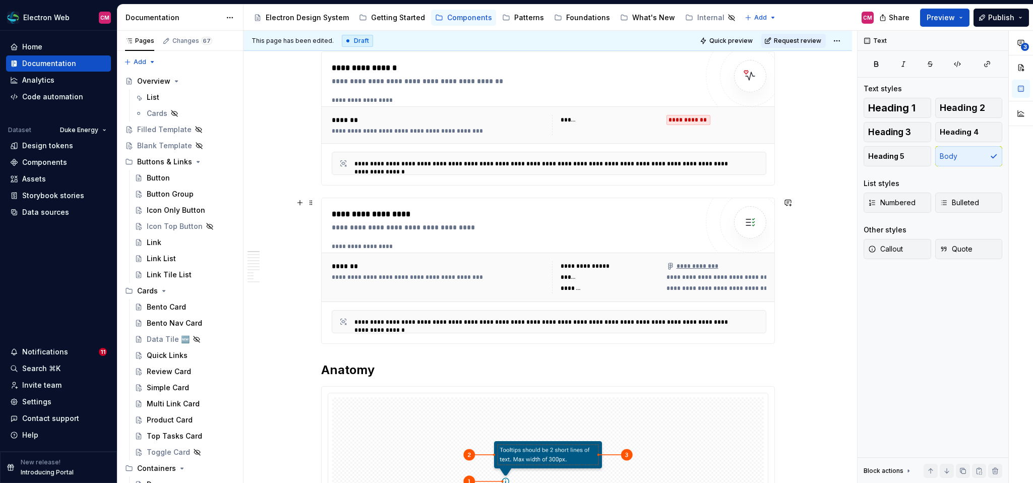
scroll to position [0, 0]
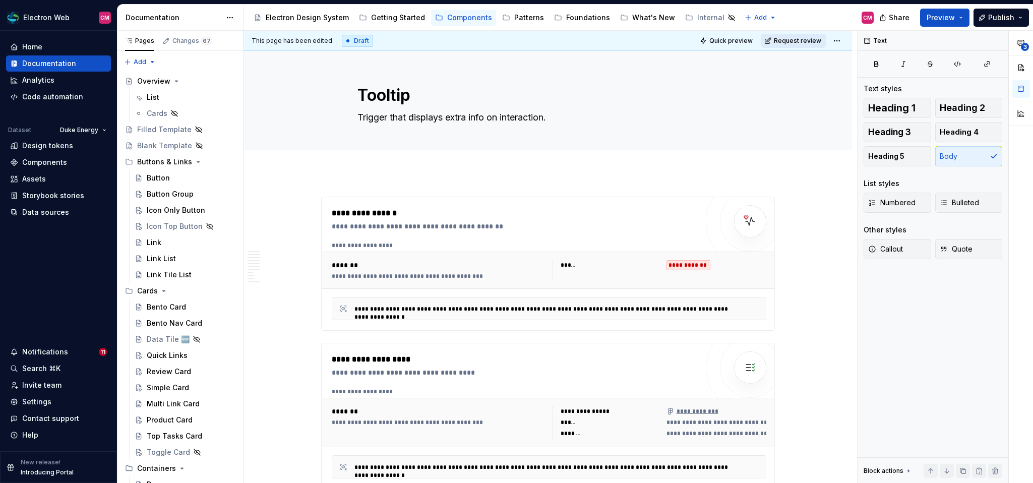
click at [780, 40] on button "Request review" at bounding box center [793, 41] width 64 height 14
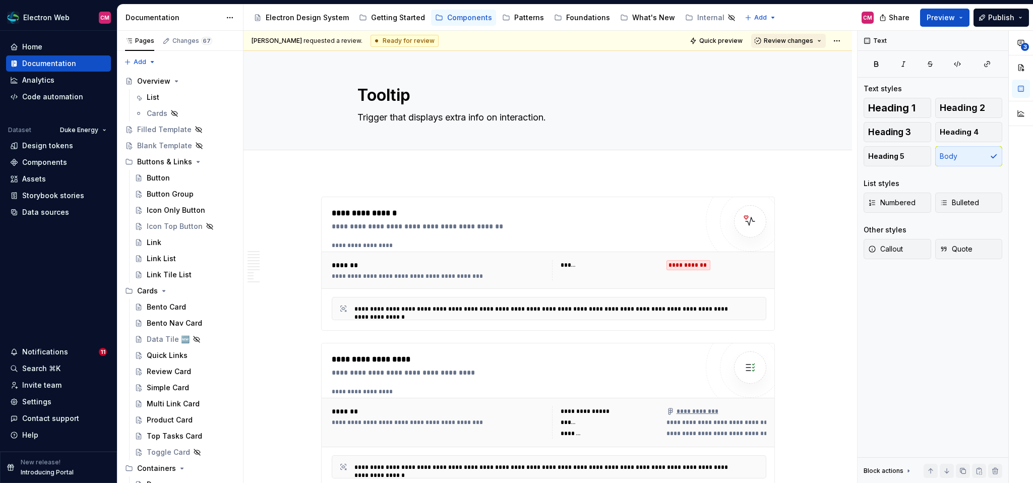
click at [782, 39] on span "Review changes" at bounding box center [787, 41] width 49 height 8
click at [773, 59] on span "Approve This page is ready to publish." at bounding box center [823, 64] width 125 height 25
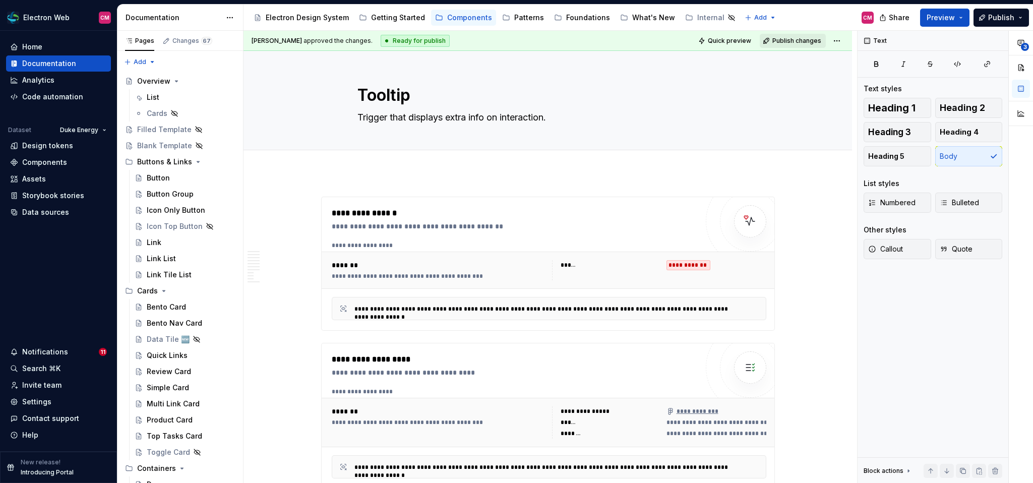
click at [789, 37] on span "Publish changes" at bounding box center [796, 41] width 49 height 8
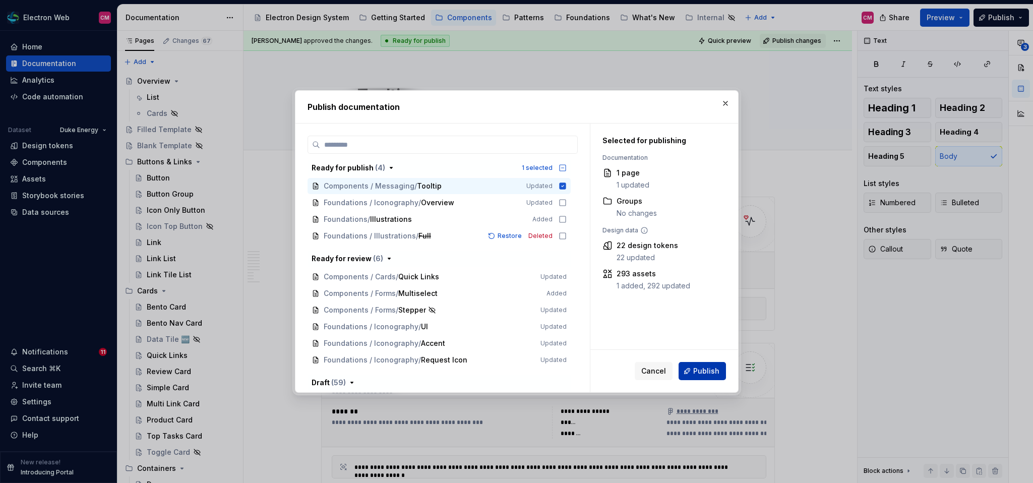
click at [706, 375] on span "Publish" at bounding box center [706, 371] width 26 height 10
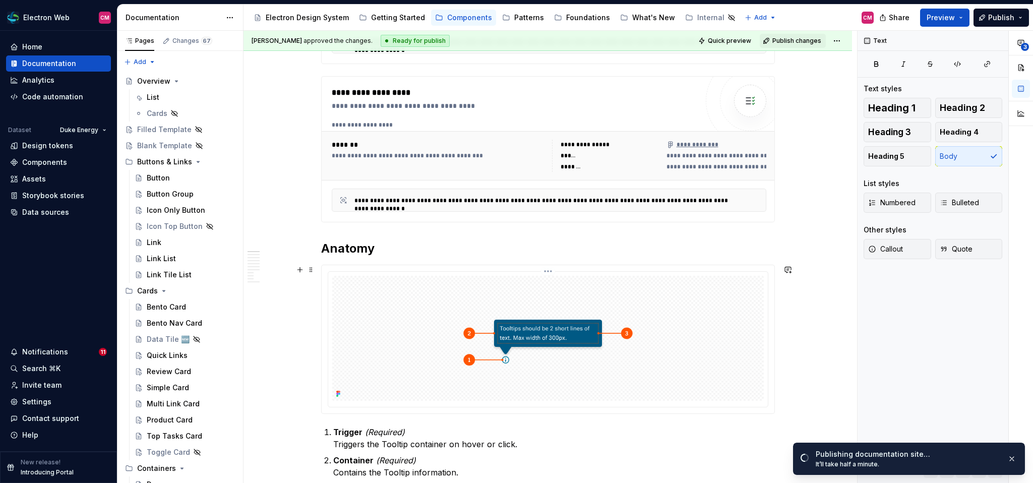
scroll to position [267, 0]
click at [707, 143] on div "**********" at bounding box center [691, 144] width 51 height 8
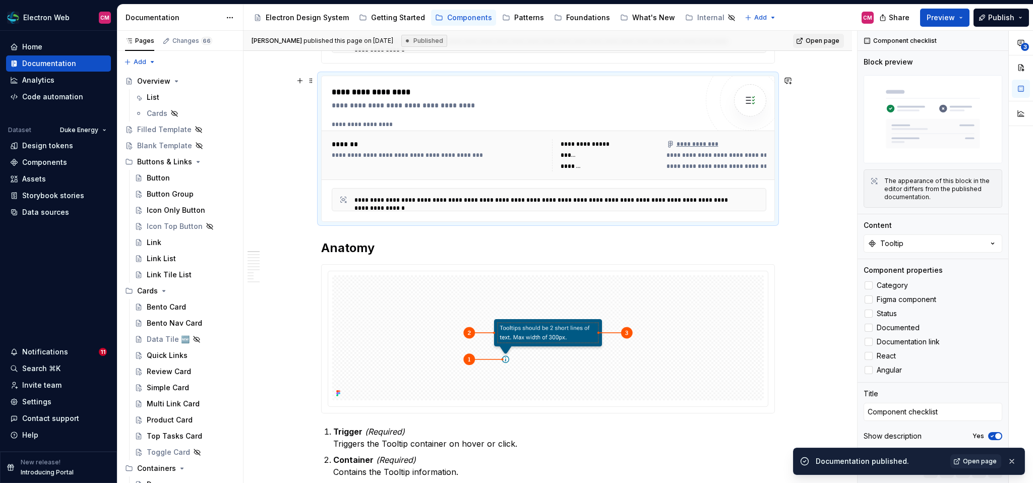
scroll to position [245, 0]
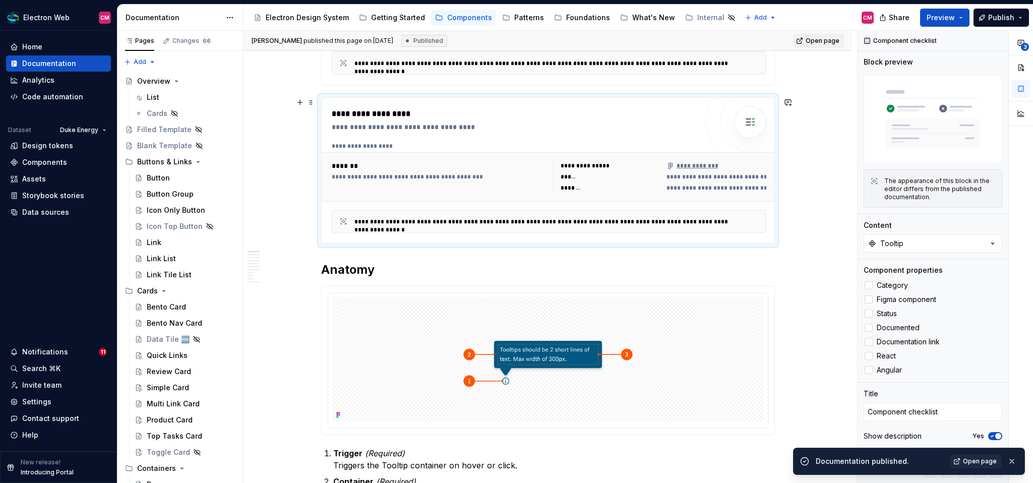
click at [430, 152] on div "**********" at bounding box center [548, 176] width 455 height 49
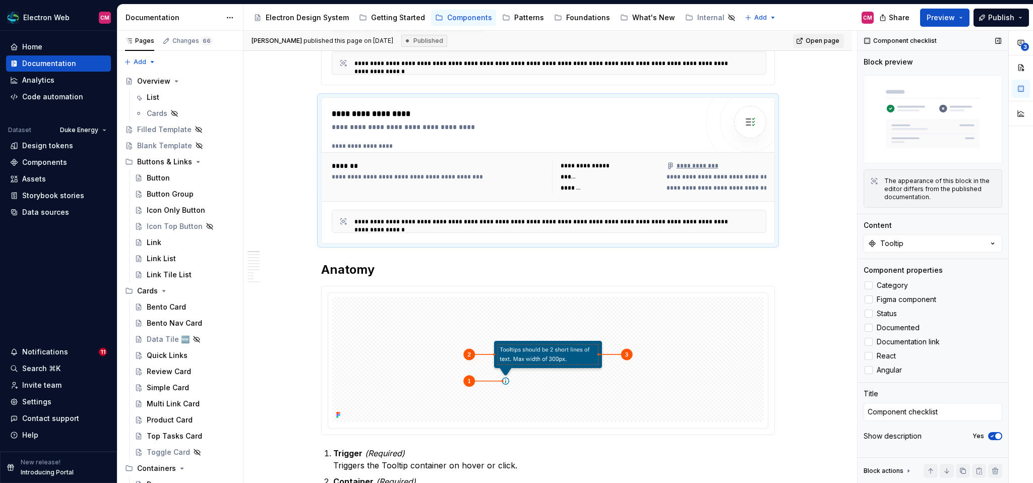
click at [865, 435] on div "Yes" at bounding box center [987, 436] width 30 height 8
click at [865, 436] on span "button" at bounding box center [998, 436] width 6 height 6
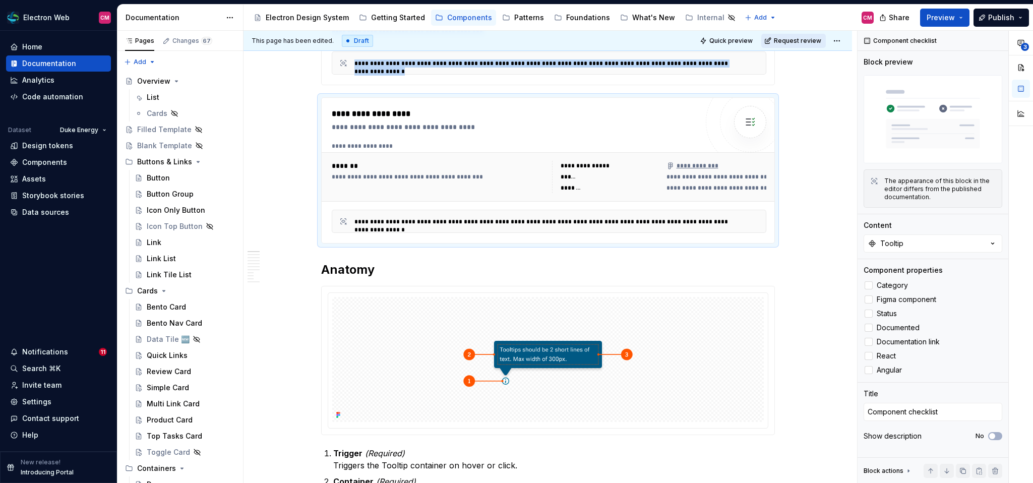
click at [799, 40] on span "Request review" at bounding box center [796, 41] width 47 height 8
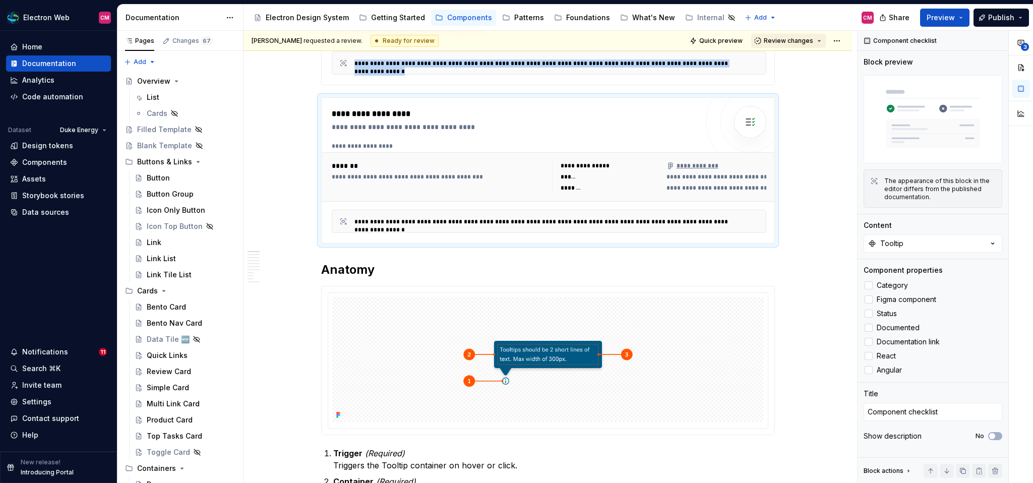
click at [796, 42] on span "Review changes" at bounding box center [787, 41] width 49 height 8
click at [790, 46] on button "Review changes" at bounding box center [788, 41] width 75 height 14
click at [788, 42] on span "Review changes" at bounding box center [787, 41] width 49 height 8
click at [783, 62] on div "Approve" at bounding box center [821, 60] width 88 height 10
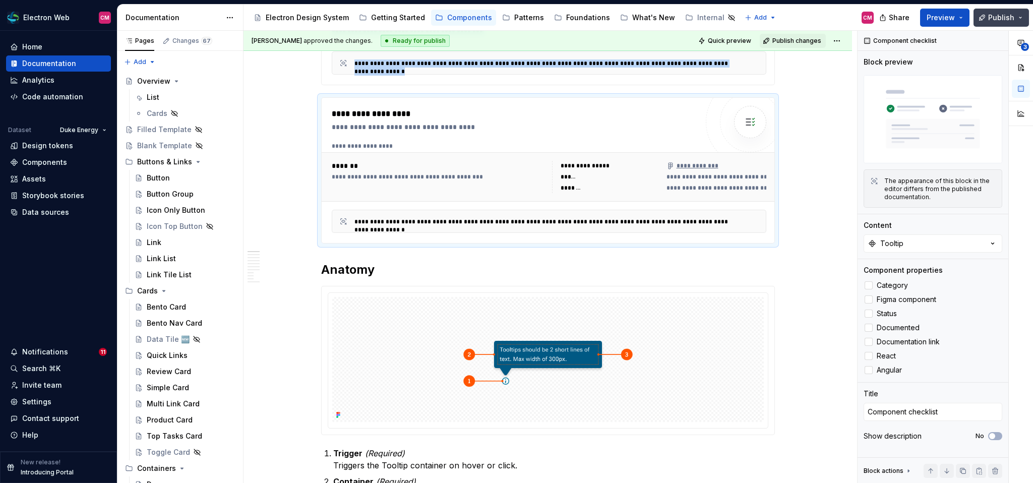
click at [865, 17] on span "Publish" at bounding box center [1001, 18] width 26 height 10
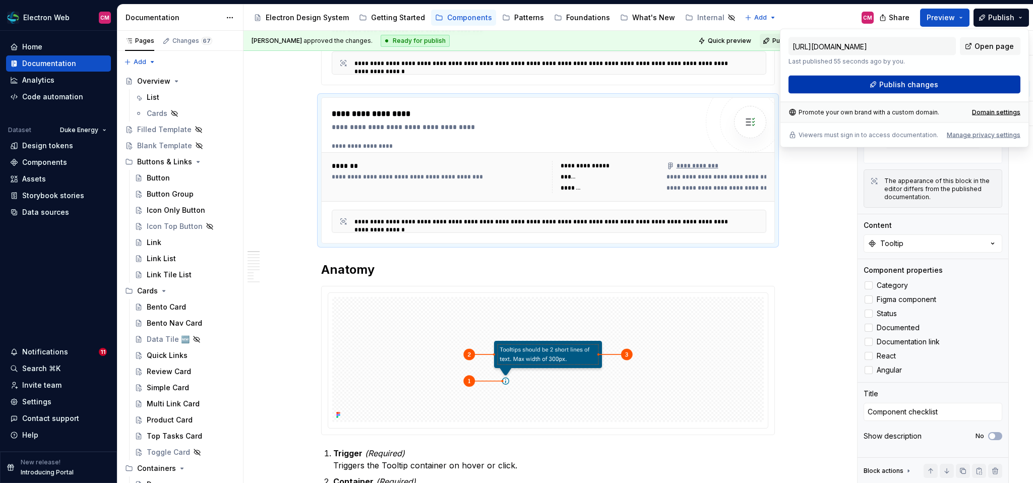
click at [865, 86] on span "Publish changes" at bounding box center [908, 85] width 59 height 10
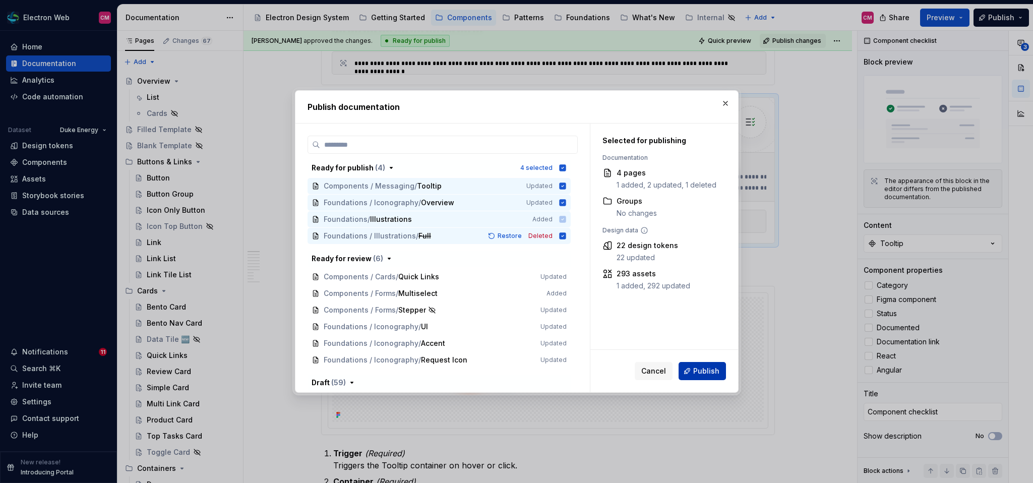
click at [714, 367] on span "Publish" at bounding box center [706, 371] width 26 height 10
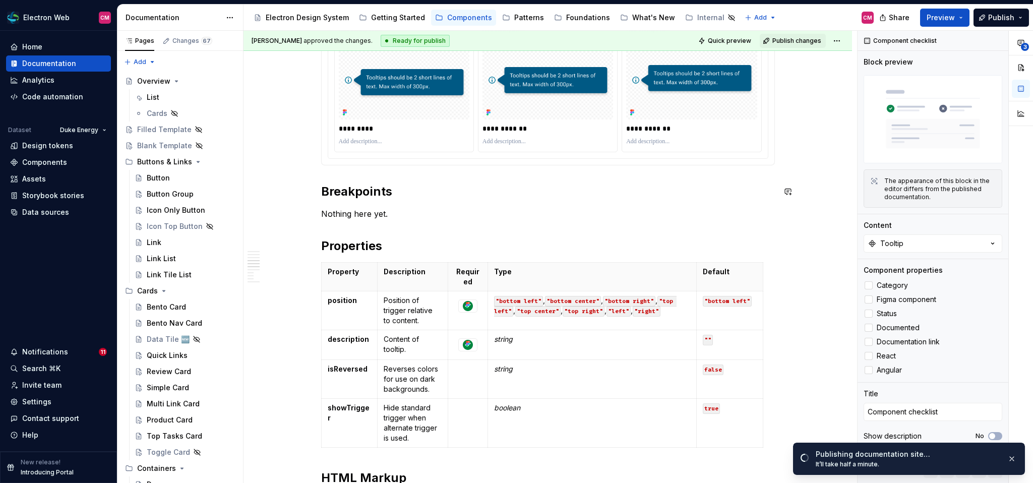
scroll to position [1376, 0]
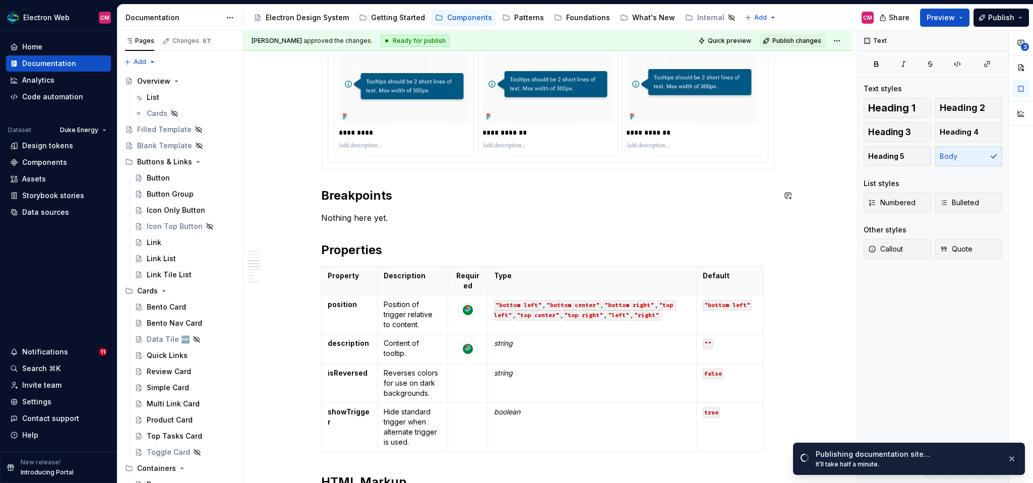
click at [356, 222] on p "Nothing here yet." at bounding box center [548, 218] width 454 height 12
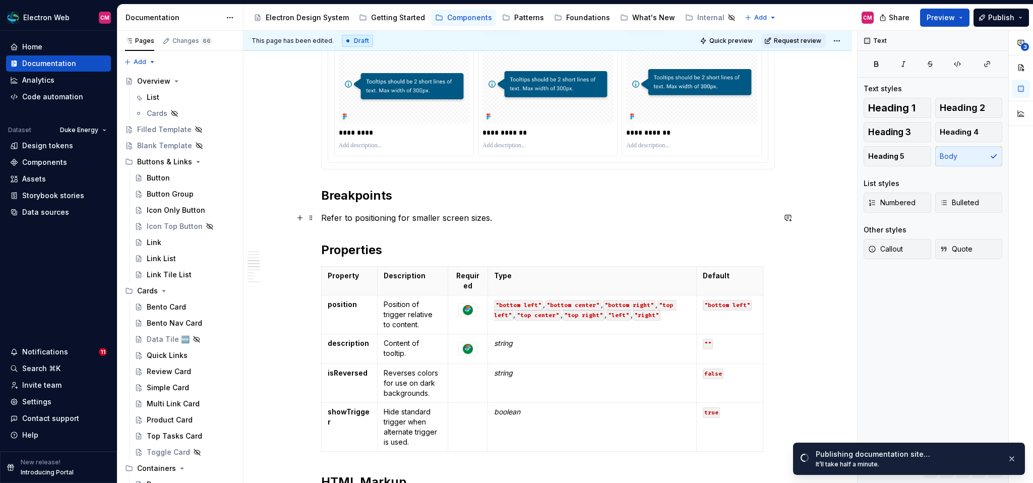
click at [371, 218] on p "Refer to positioning for smaller screen sizes." at bounding box center [548, 218] width 454 height 12
click at [566, 200] on button "button" at bounding box center [569, 199] width 14 height 14
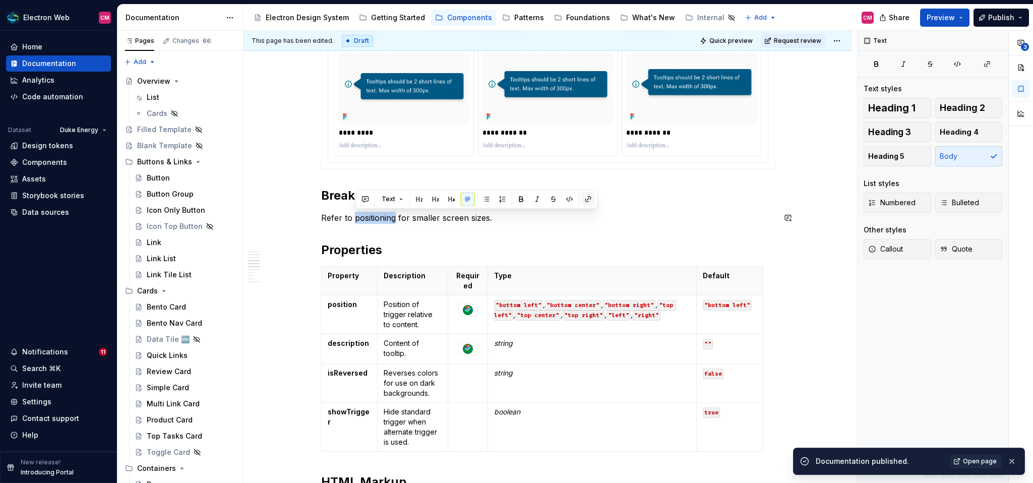
click at [586, 197] on button "button" at bounding box center [588, 199] width 14 height 14
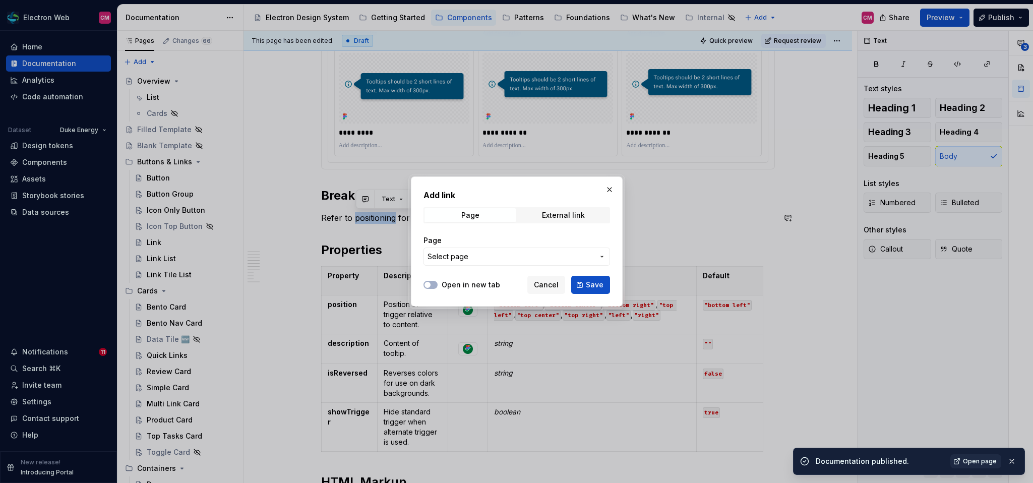
click at [514, 249] on button "Select page" at bounding box center [516, 256] width 186 height 18
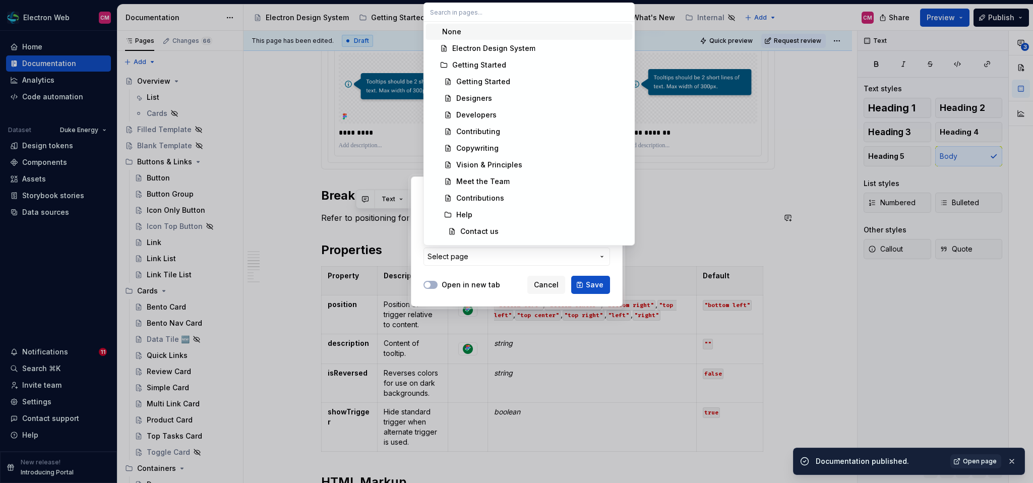
click at [514, 249] on div "Add link Page External link Page Select page Open in new tab Cancel Save" at bounding box center [516, 241] width 1033 height 483
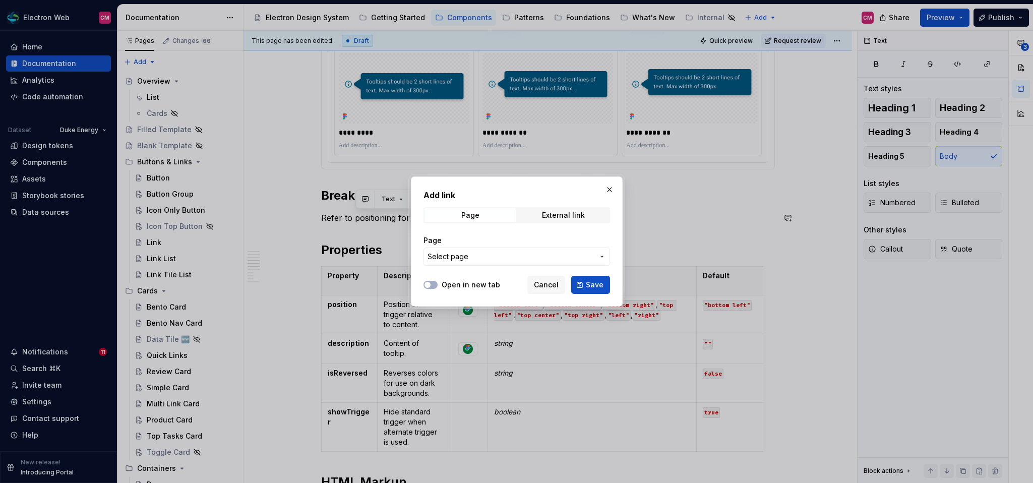
type textarea "*"
click at [500, 255] on span "Select page" at bounding box center [510, 256] width 166 height 10
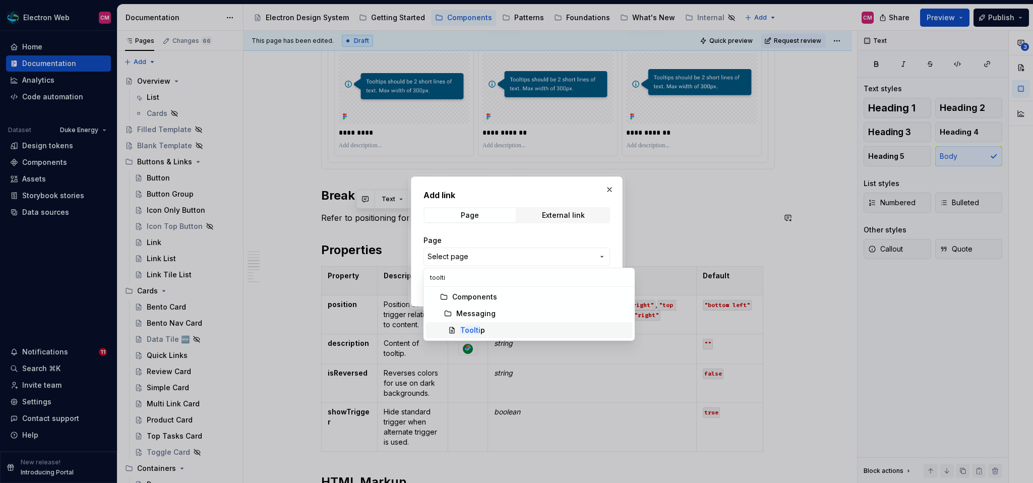
type input "toolti"
click at [493, 326] on div "Toolti p" at bounding box center [544, 330] width 168 height 10
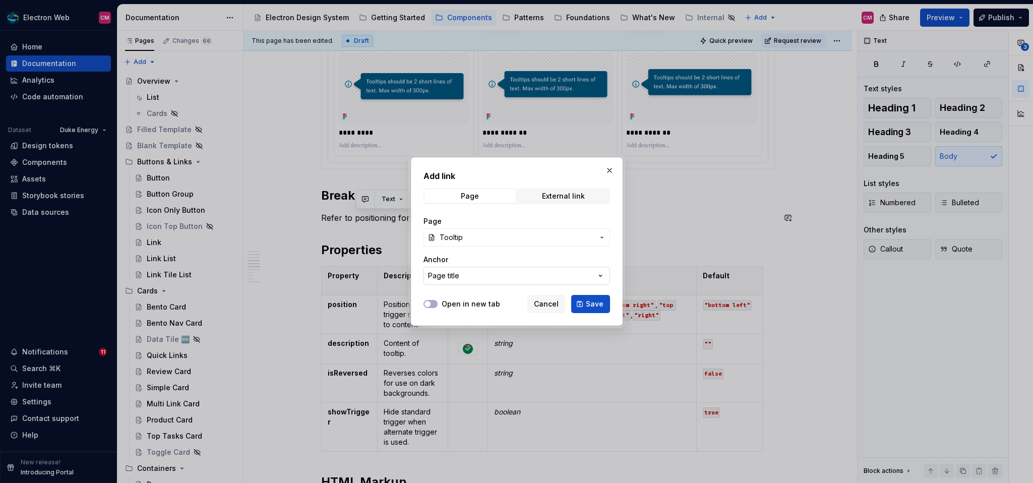
click at [487, 281] on button "Page title" at bounding box center [516, 276] width 186 height 18
type input "s"
type input "p"
click at [511, 276] on div "Add link Page External link Page Tooltip Anchor Page title Open in new tab Canc…" at bounding box center [516, 241] width 1033 height 483
click at [524, 275] on button "Page title" at bounding box center [516, 276] width 186 height 18
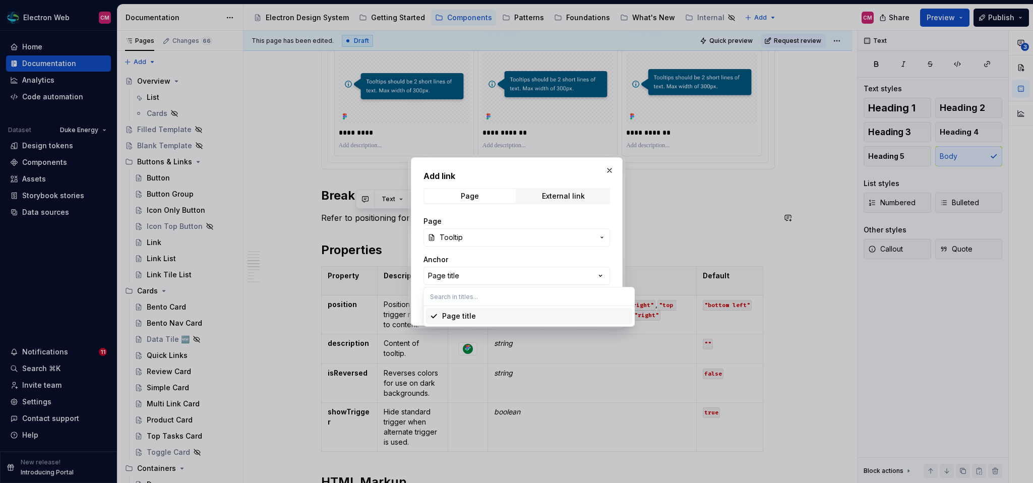
click at [470, 310] on span "Page title" at bounding box center [529, 316] width 207 height 16
click at [510, 238] on span "Tooltip" at bounding box center [516, 237] width 154 height 10
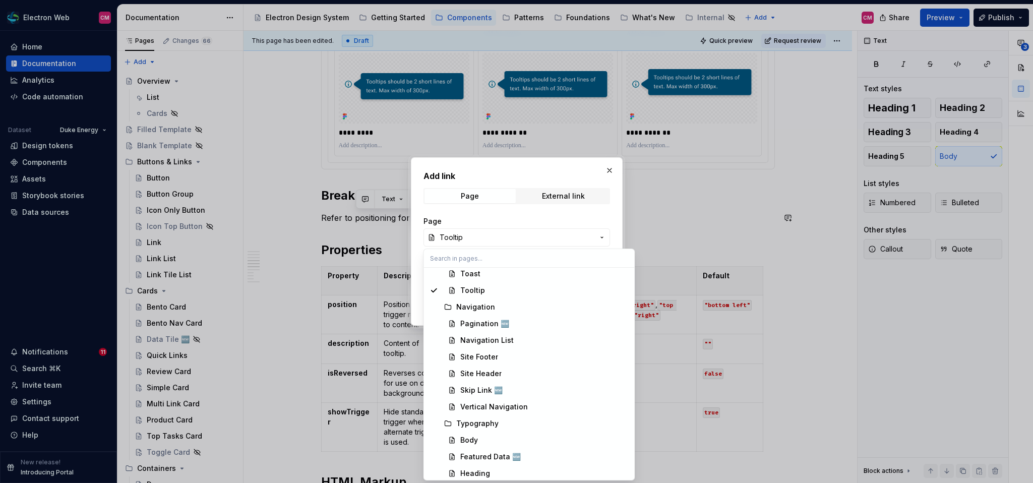
scroll to position [1530, 0]
click at [473, 291] on div "Tooltip" at bounding box center [472, 294] width 25 height 10
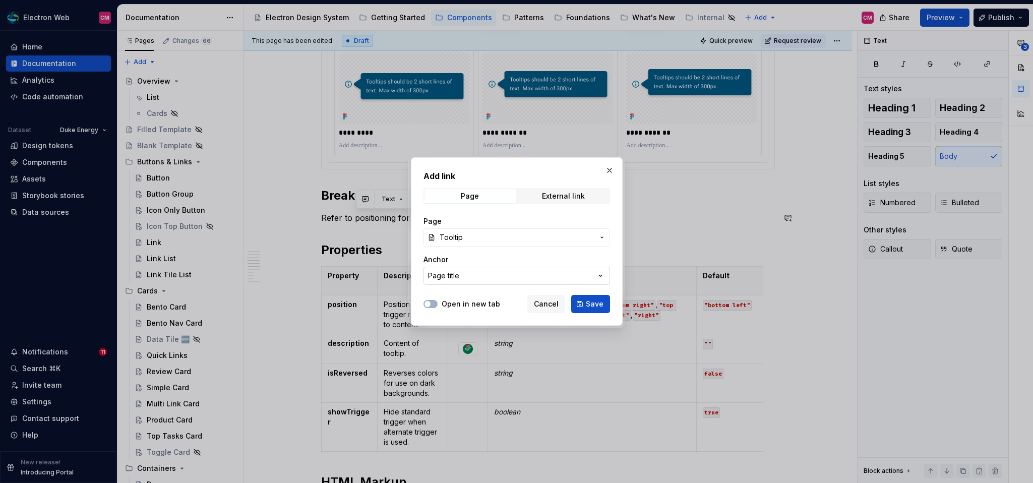
click at [476, 280] on button "Page title" at bounding box center [516, 276] width 186 height 18
click at [418, 267] on div "Add link Page External link Page Tooltip Anchor Page title Open in new tab Canc…" at bounding box center [516, 241] width 1033 height 483
click at [550, 305] on span "Cancel" at bounding box center [546, 304] width 25 height 10
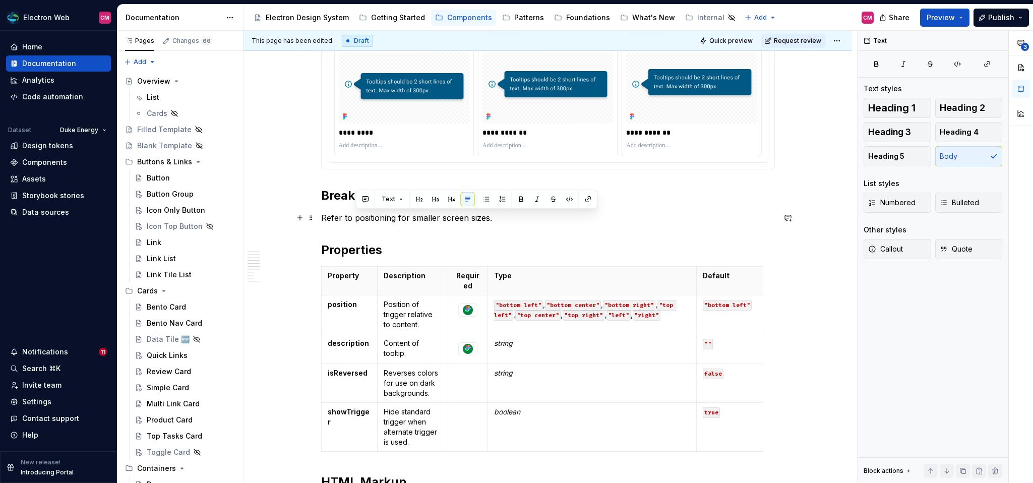
click at [384, 221] on p "Refer to positioning for smaller screen sizes." at bounding box center [548, 218] width 454 height 12
click at [352, 219] on p "Refer to positioning for smaller screen sizes." at bounding box center [548, 218] width 454 height 12
click at [413, 220] on p "Refer to the positioning for smaller screen sizes." at bounding box center [548, 218] width 454 height 12
click at [546, 223] on p "Refer to the positioning section for smaller screen sizes." at bounding box center [548, 218] width 454 height 12
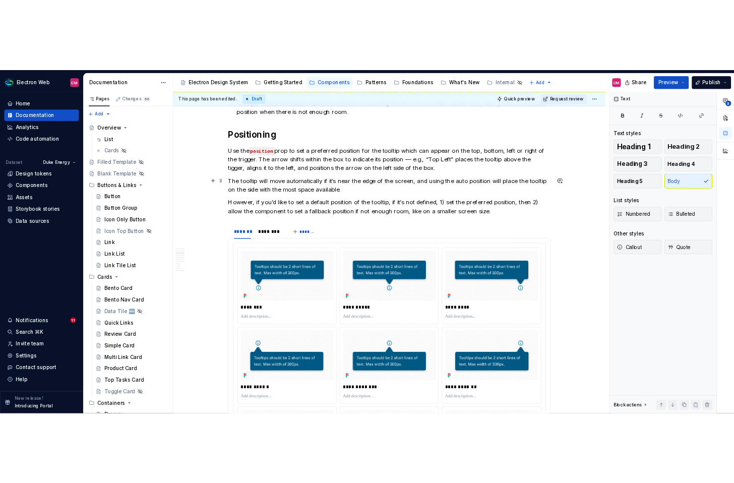
scroll to position [805, 0]
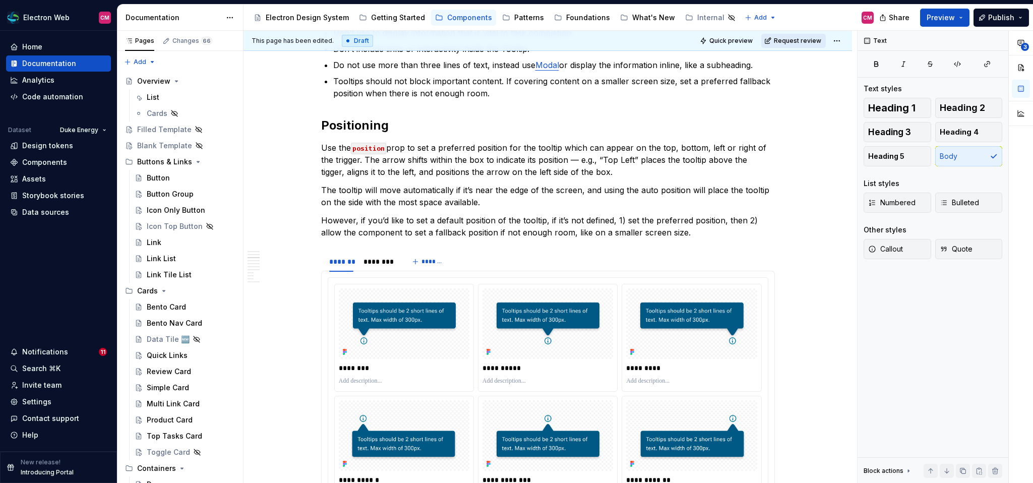
click at [798, 44] on span "Request review" at bounding box center [796, 41] width 47 height 8
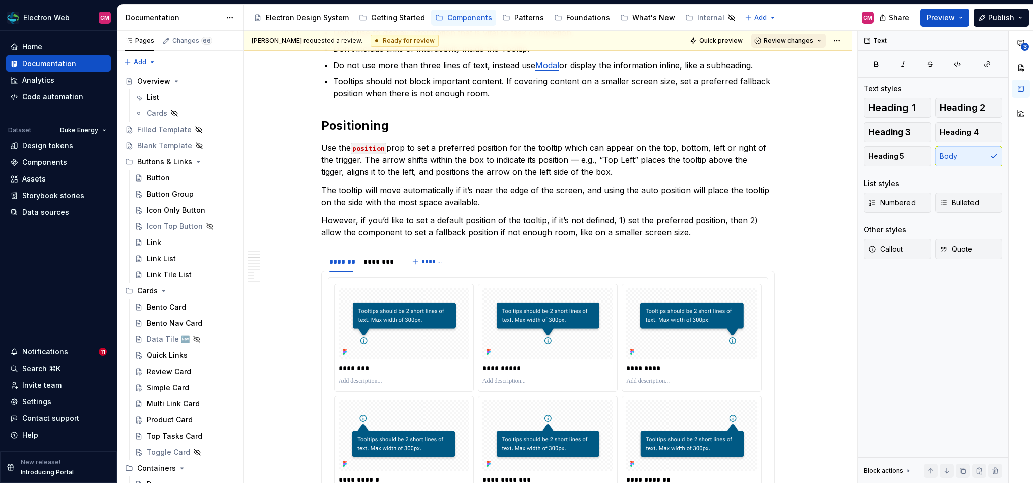
click at [789, 42] on span "Review changes" at bounding box center [787, 41] width 49 height 8
click at [783, 53] on span "Approve This page is ready to publish." at bounding box center [823, 64] width 125 height 25
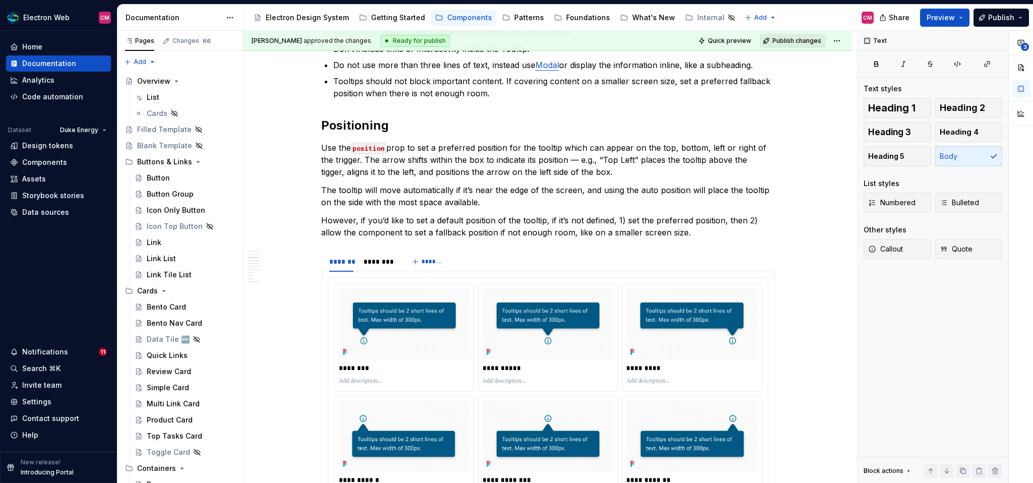
click at [792, 40] on span "Publish changes" at bounding box center [796, 41] width 49 height 8
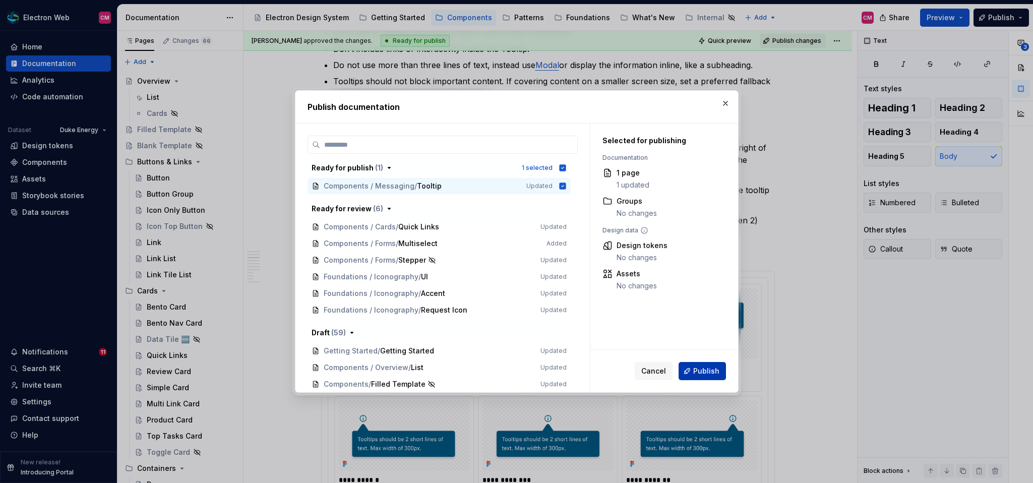
click at [711, 372] on span "Publish" at bounding box center [706, 371] width 26 height 10
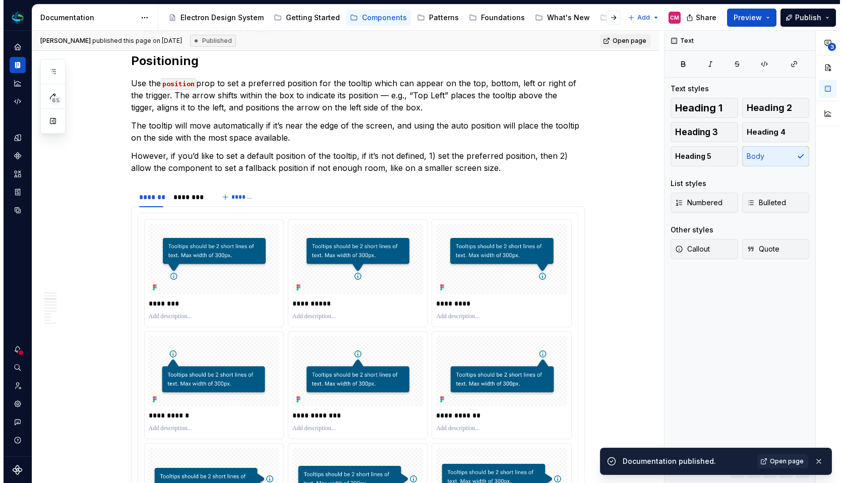
scroll to position [865, 0]
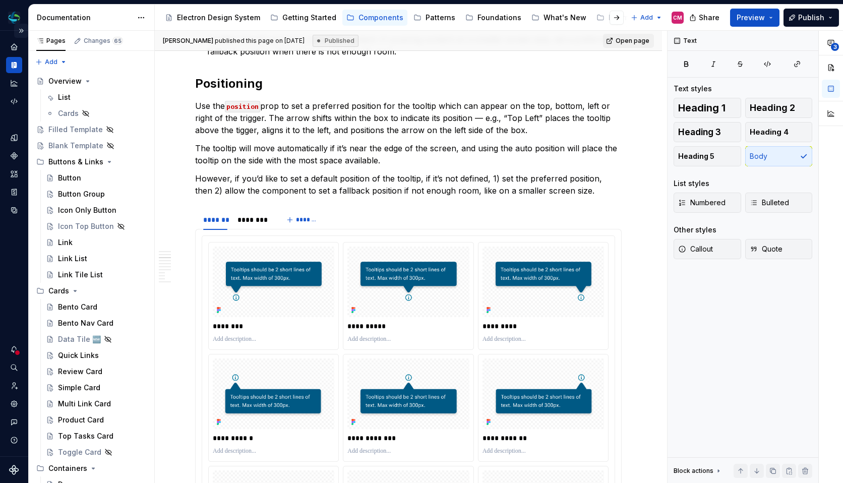
click at [22, 32] on button "Expand sidebar" at bounding box center [21, 31] width 14 height 14
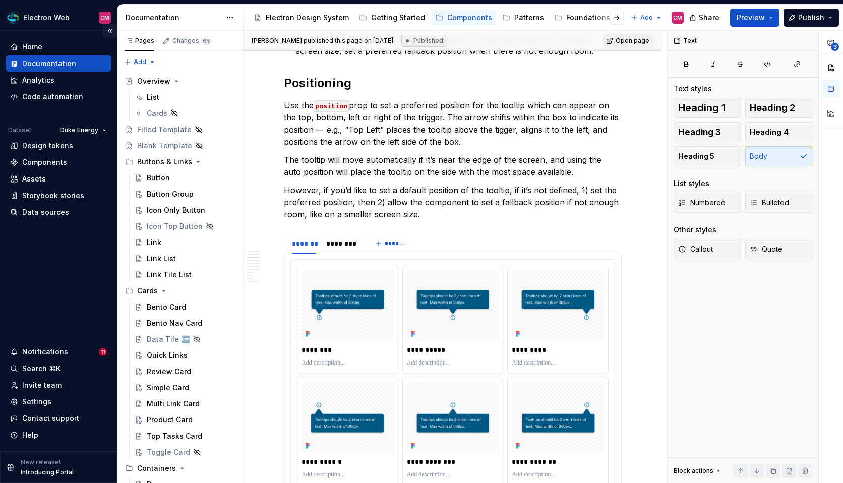
scroll to position [840, 0]
click at [38, 164] on div "Components" at bounding box center [44, 162] width 45 height 10
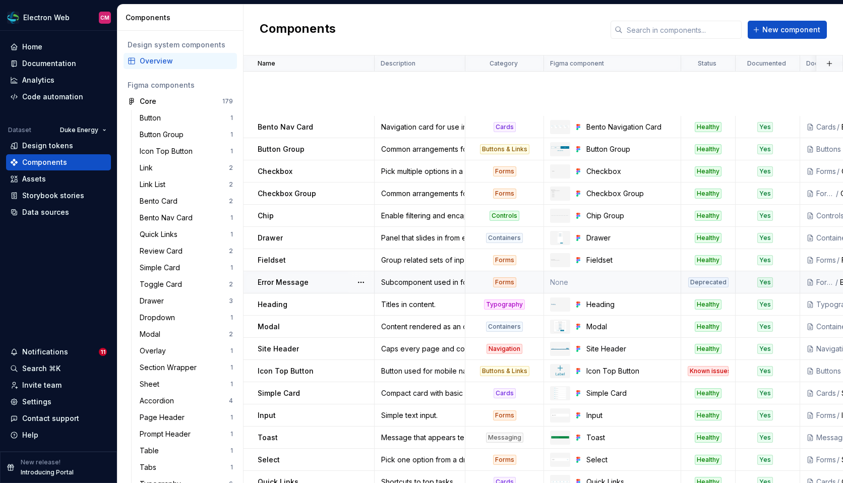
scroll to position [831, 0]
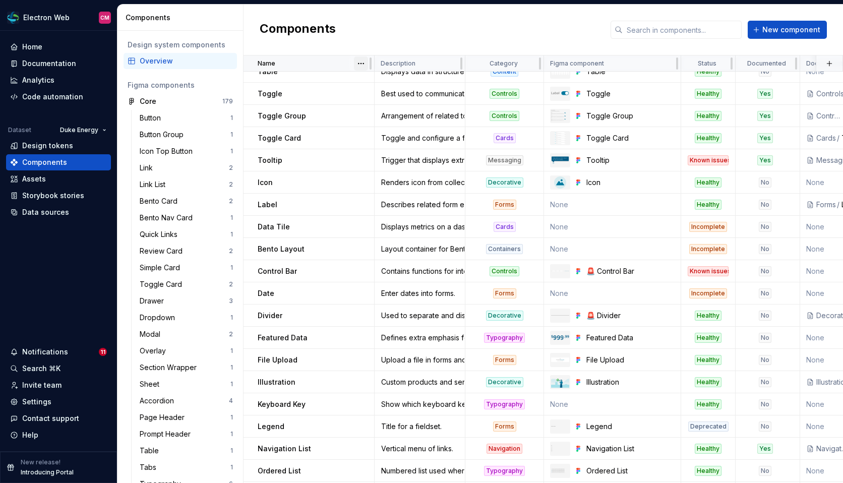
click at [357, 63] on html "Electron Web CM Home Documentation Analytics Code automation Dataset Duke Energ…" at bounding box center [421, 241] width 843 height 483
click at [380, 95] on div "Sort descending" at bounding box center [405, 99] width 66 height 10
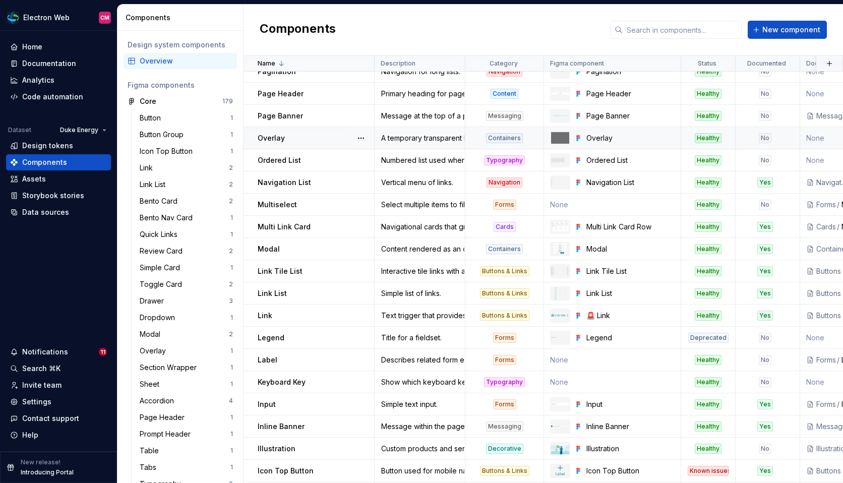
scroll to position [0, 0]
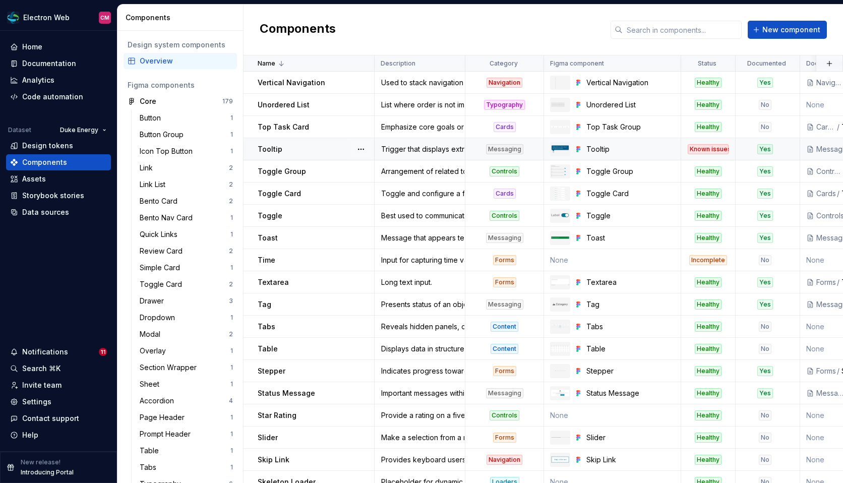
click at [272, 147] on p "Tooltip" at bounding box center [269, 149] width 25 height 10
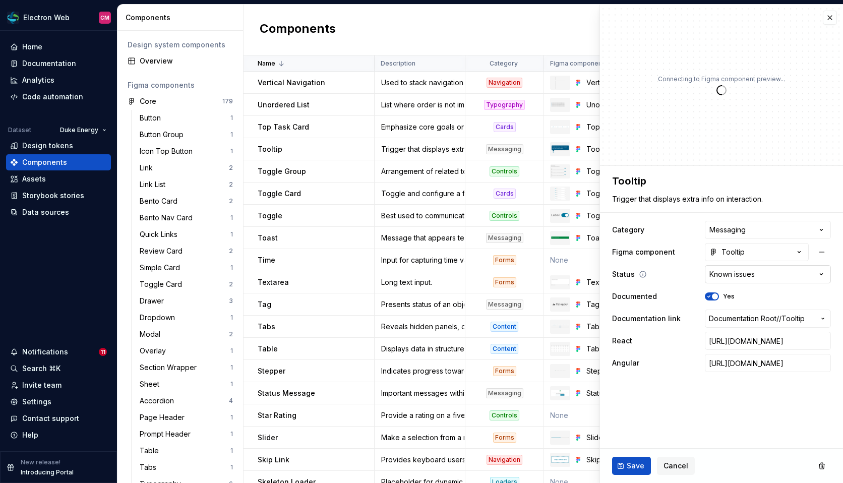
type textarea "*"
click at [738, 274] on html "Electron Web CM Home Documentation Analytics Code automation Dataset Duke Energ…" at bounding box center [421, 241] width 843 height 483
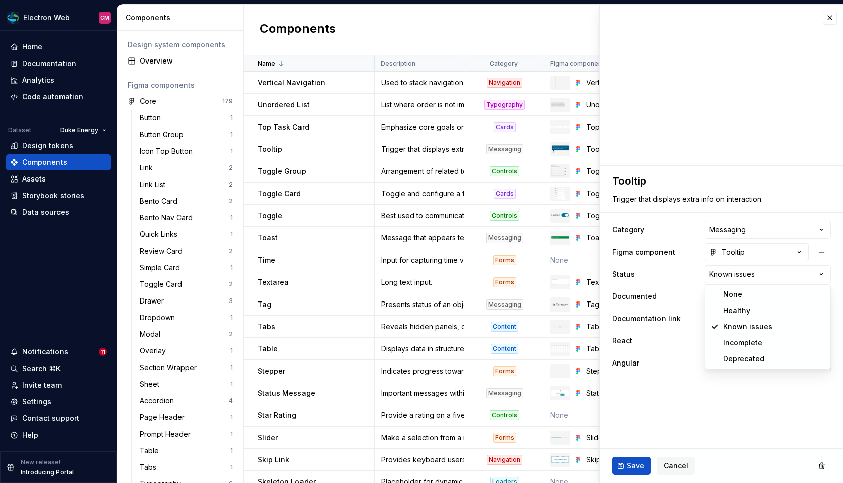
select select "**********"
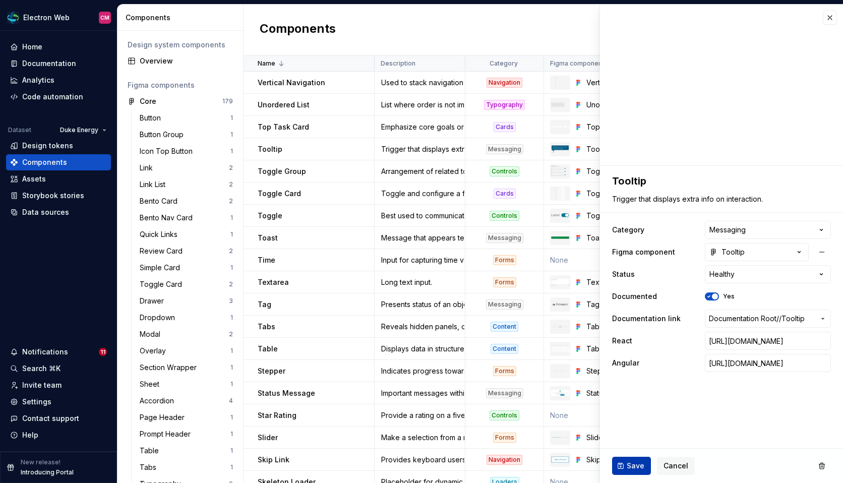
click at [631, 459] on button "Save" at bounding box center [631, 466] width 39 height 18
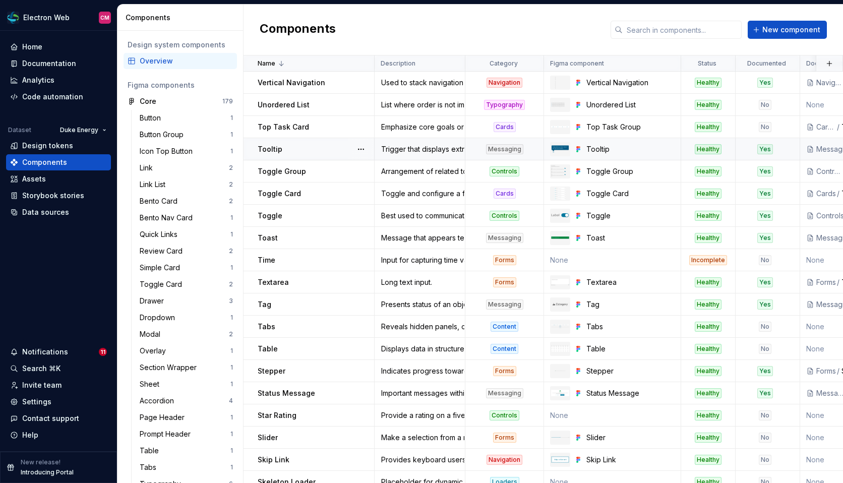
click at [464, 142] on td "Trigger that displays extra info on interaction." at bounding box center [419, 149] width 91 height 22
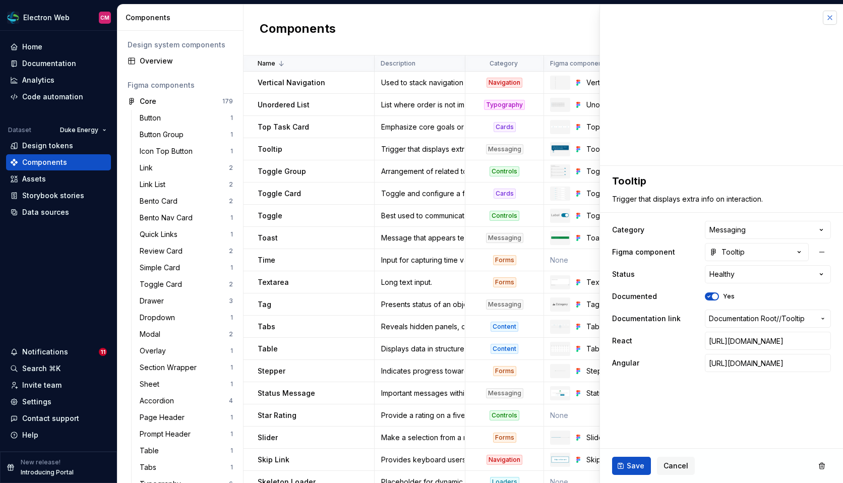
click at [829, 16] on button "button" at bounding box center [829, 18] width 14 height 14
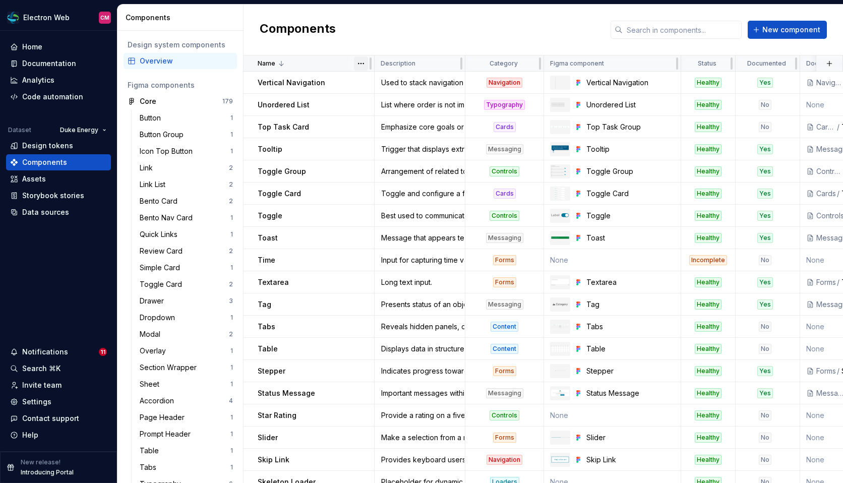
click at [362, 64] on html "Electron Web CM Home Documentation Analytics Code automation Dataset Duke Energ…" at bounding box center [421, 241] width 843 height 483
click at [366, 97] on icon at bounding box center [364, 99] width 8 height 8
click at [363, 62] on html "Electron Web CM Home Documentation Analytics Code automation Dataset Duke Energ…" at bounding box center [421, 241] width 843 height 483
click at [384, 79] on div "Sort ascending" at bounding box center [405, 83] width 66 height 10
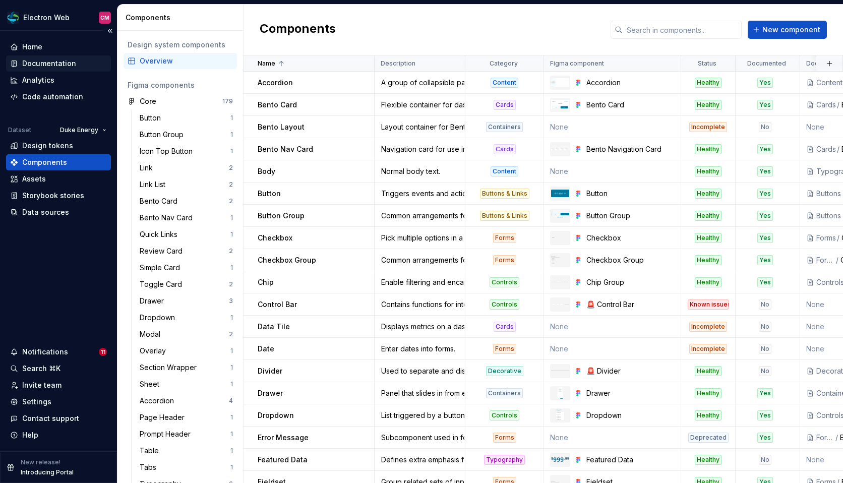
click at [53, 57] on div "Documentation" at bounding box center [58, 63] width 105 height 16
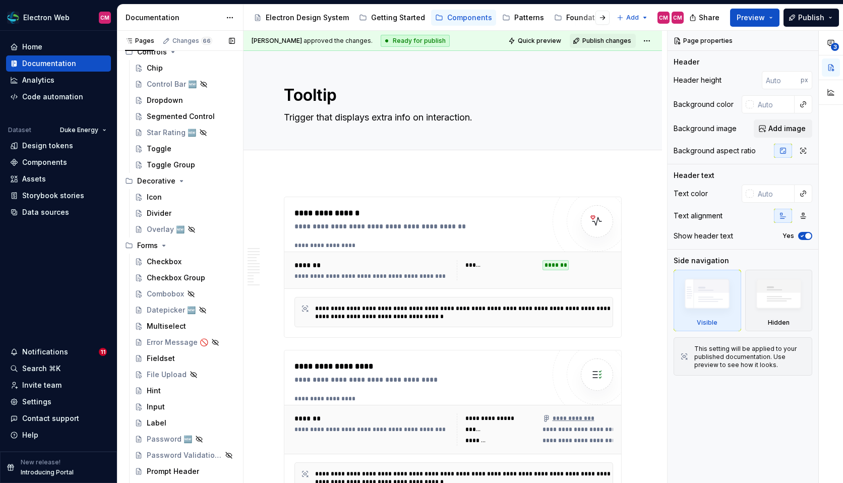
scroll to position [596, 0]
click at [170, 370] on div "File Upload" at bounding box center [167, 372] width 40 height 10
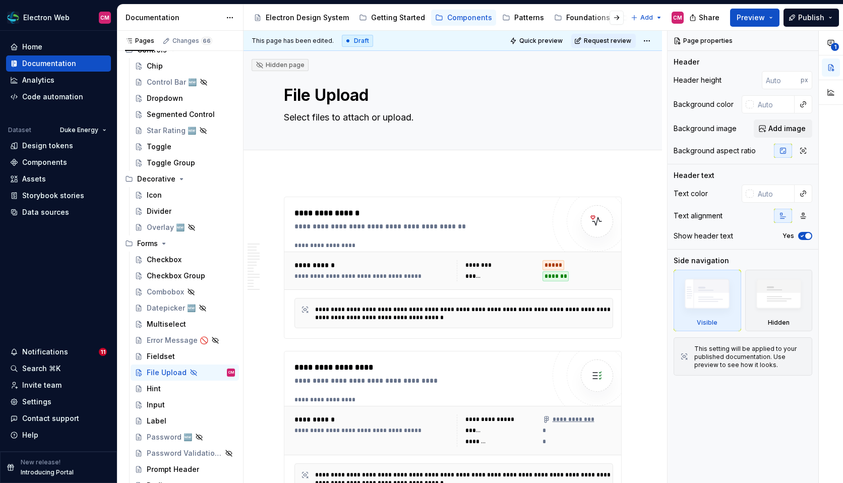
type textarea "*"
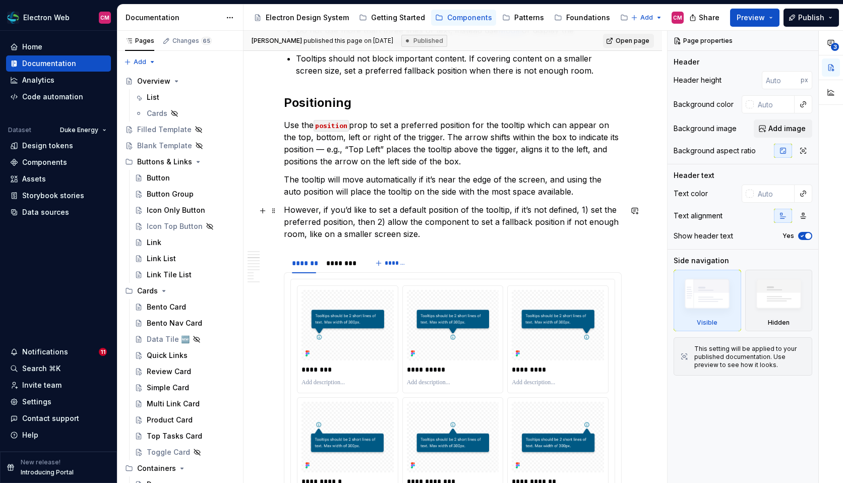
scroll to position [821, 0]
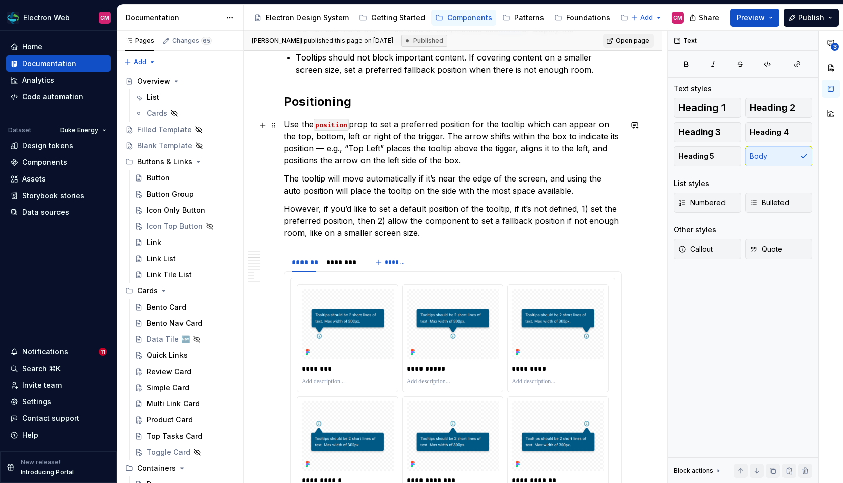
click at [469, 157] on p "Use the position prop to set a preferred position for the tooltip which can app…" at bounding box center [453, 142] width 338 height 48
drag, startPoint x: 474, startPoint y: 159, endPoint x: 430, endPoint y: 135, distance: 49.8
click at [430, 135] on p "Use the position prop to set a preferred position for the tooltip which can app…" at bounding box center [453, 142] width 338 height 48
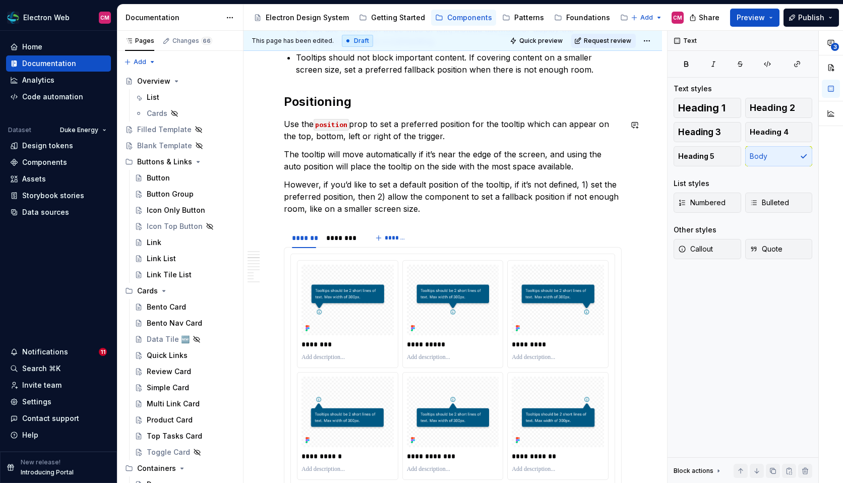
type textarea "*"
click at [607, 154] on p "The tooltip will move automatically if it’s near the edge of the screen, and us…" at bounding box center [453, 160] width 338 height 24
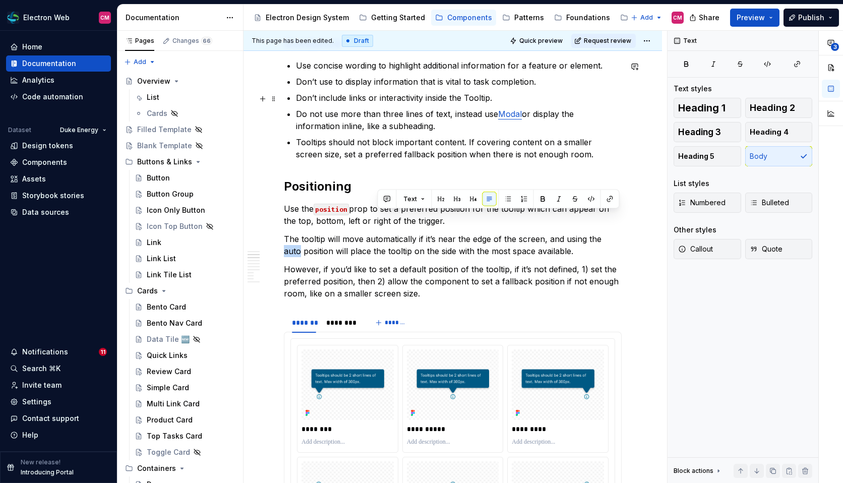
scroll to position [773, 0]
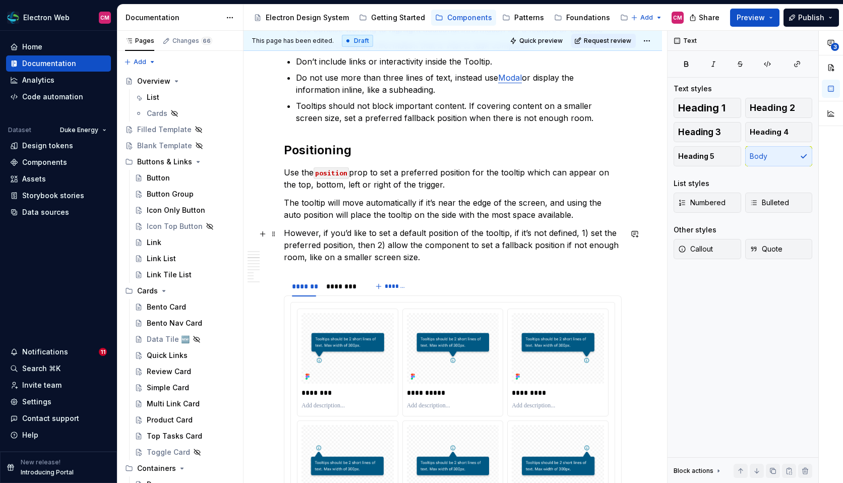
click at [476, 229] on p "However, if you’d like to set a default position of the tooltip, if it’s not de…" at bounding box center [453, 245] width 338 height 36
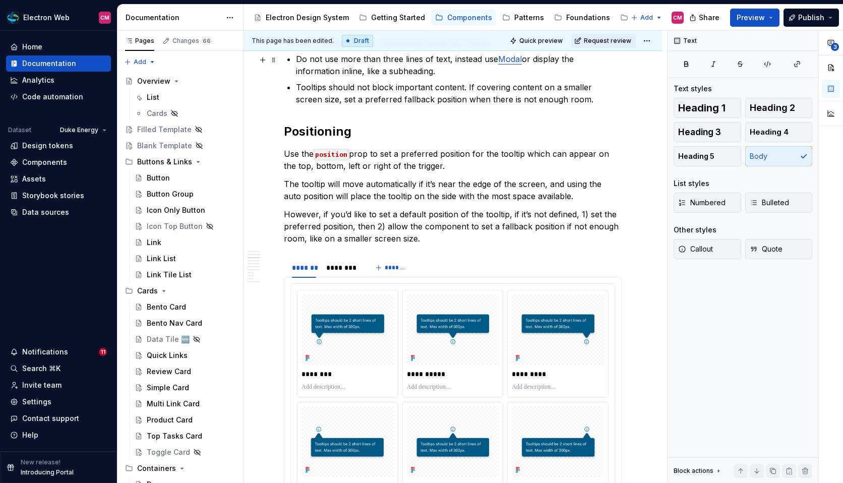
scroll to position [792, 0]
type textarea "*"
click at [331, 384] on p at bounding box center [347, 386] width 92 height 8
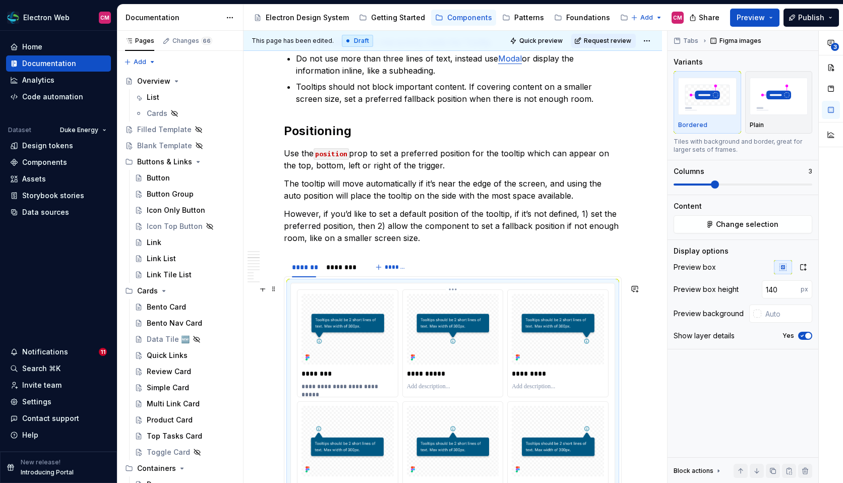
click at [414, 386] on p at bounding box center [453, 386] width 92 height 8
click at [525, 386] on p at bounding box center [557, 386] width 92 height 8
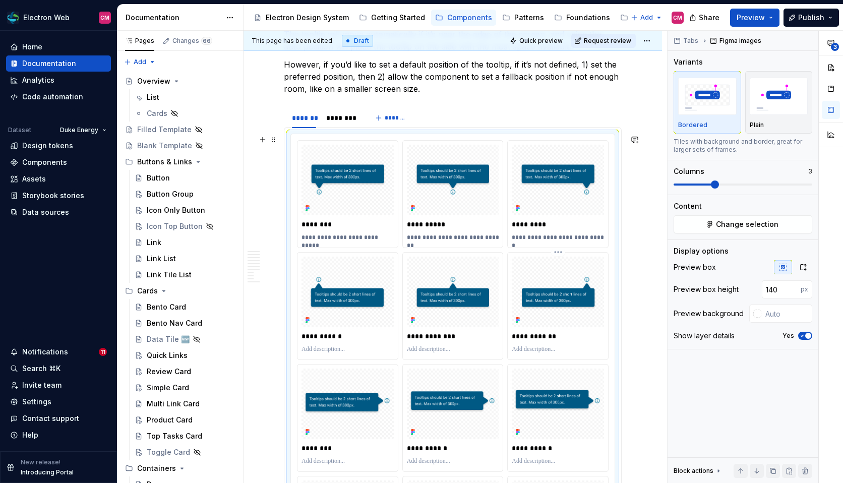
scroll to position [961, 0]
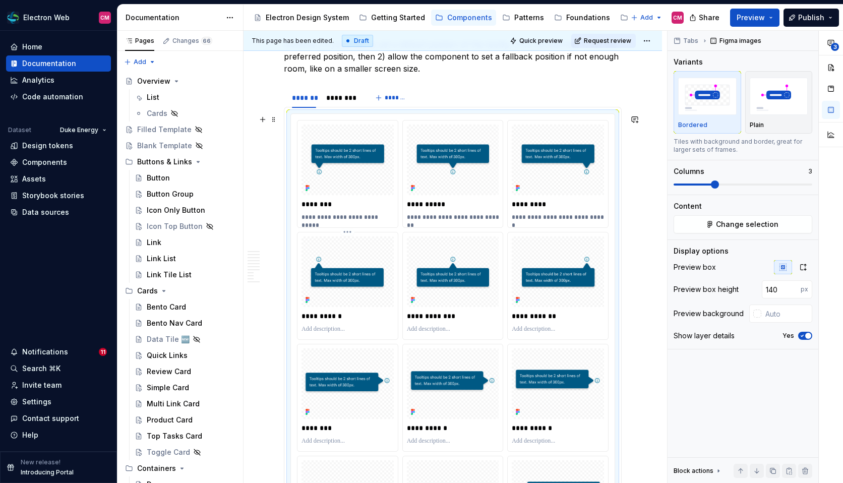
click at [347, 333] on p at bounding box center [347, 329] width 92 height 8
click at [337, 327] on p "**********" at bounding box center [348, 329] width 94 height 8
click at [414, 327] on p at bounding box center [453, 329] width 92 height 8
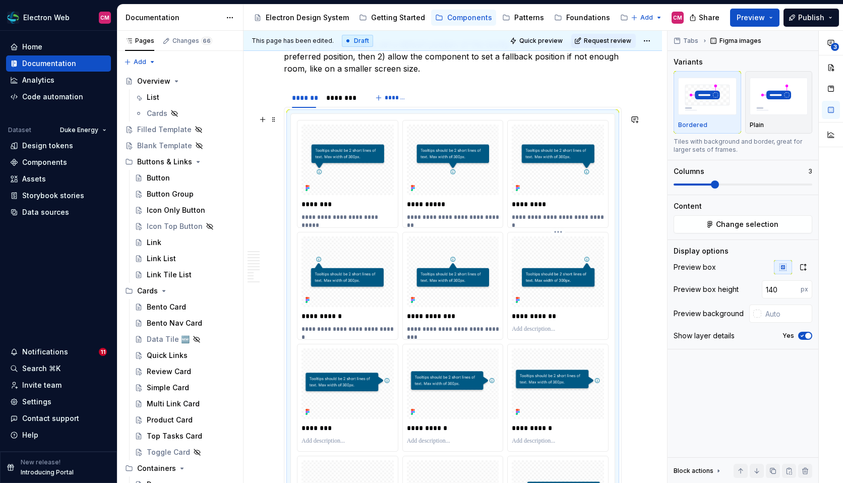
click at [564, 327] on p at bounding box center [557, 329] width 92 height 8
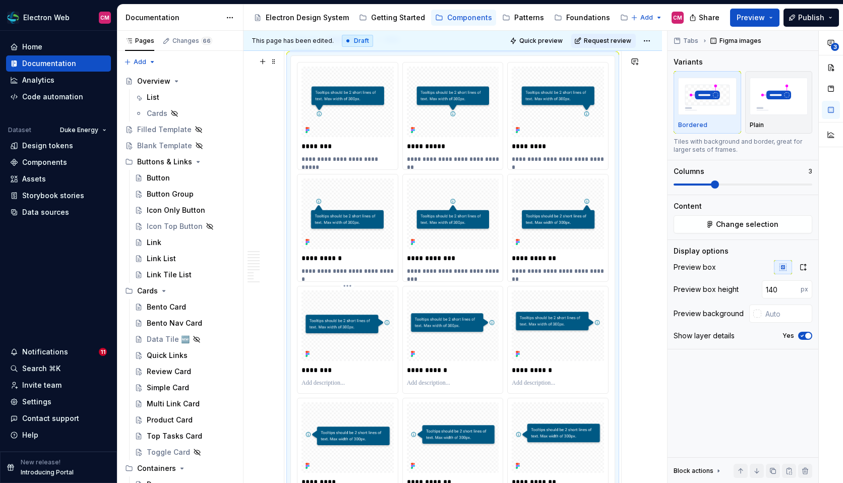
scroll to position [1040, 0]
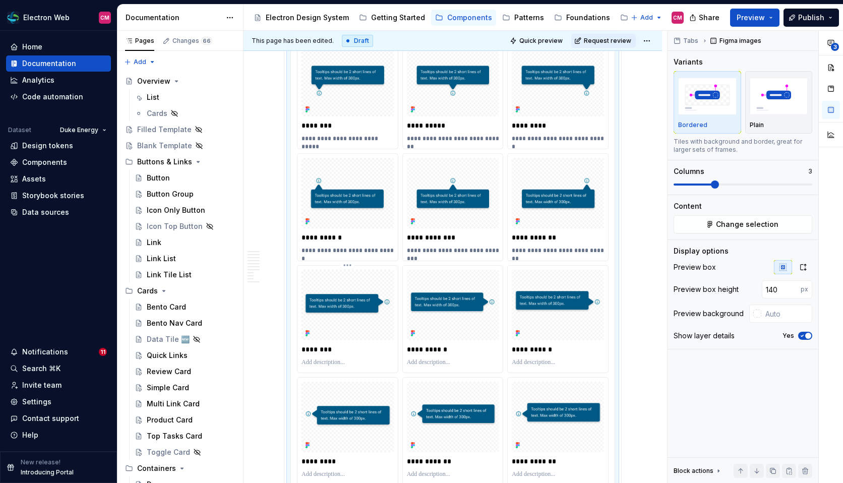
click at [340, 364] on p at bounding box center [347, 362] width 92 height 8
click at [538, 131] on p "*********" at bounding box center [558, 125] width 94 height 10
click at [323, 127] on p "********" at bounding box center [348, 125] width 94 height 10
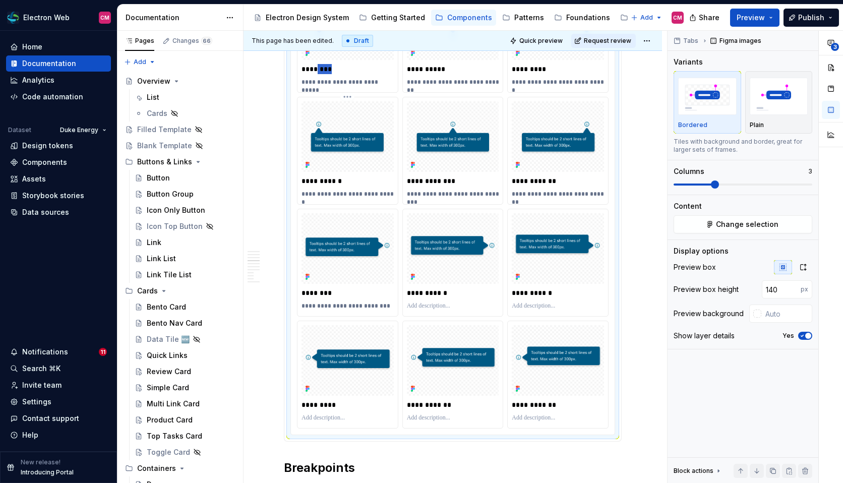
scroll to position [1107, 0]
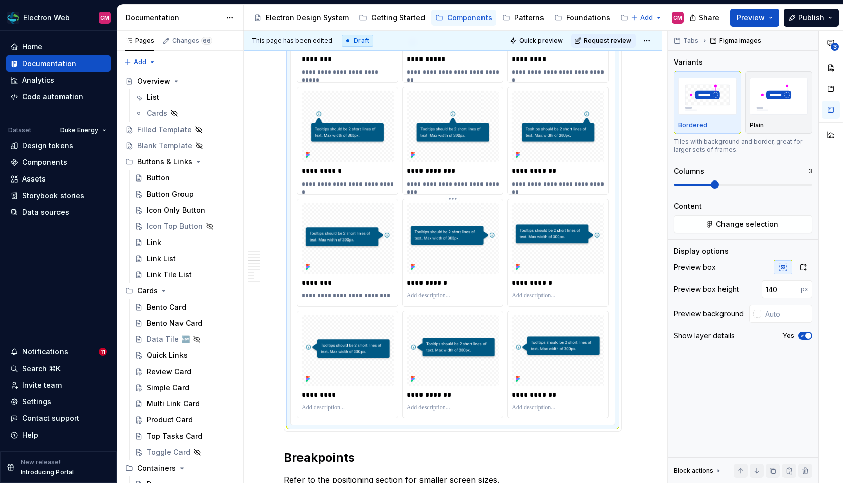
click at [444, 296] on p at bounding box center [453, 296] width 92 height 8
click at [465, 298] on p "**********" at bounding box center [454, 296] width 94 height 8
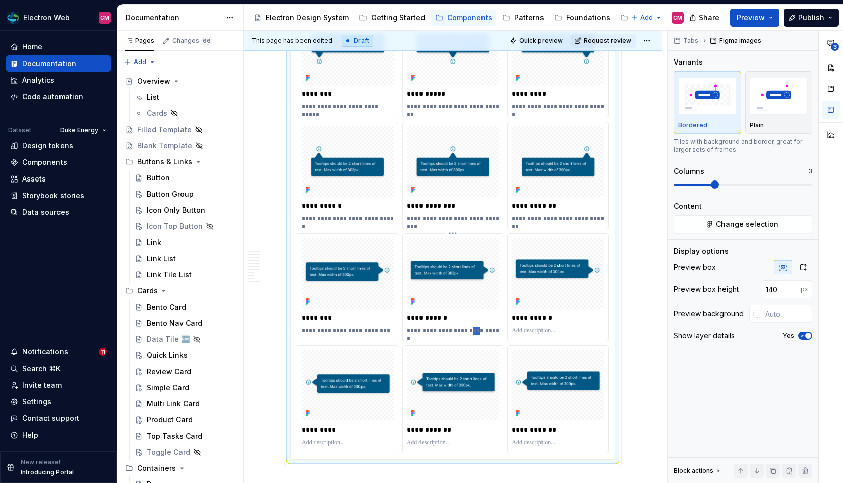
scroll to position [1071, 0]
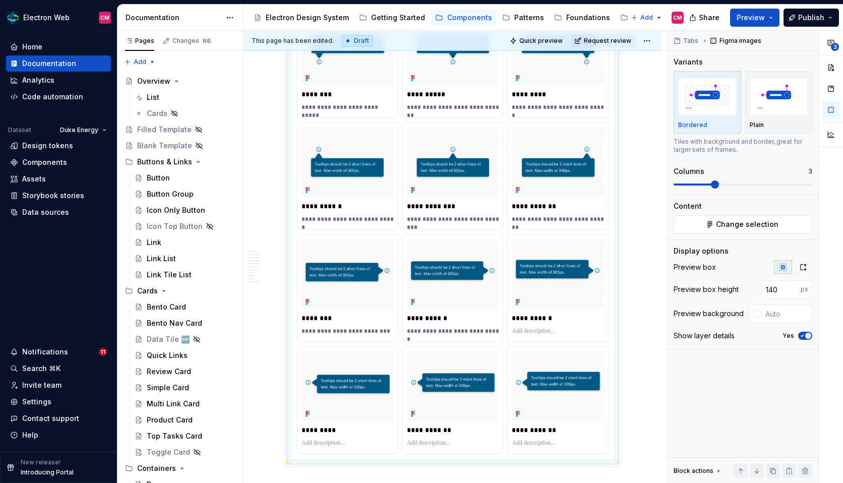
click at [349, 107] on p "**********" at bounding box center [348, 107] width 94 height 8
click at [324, 96] on p "********" at bounding box center [348, 94] width 94 height 10
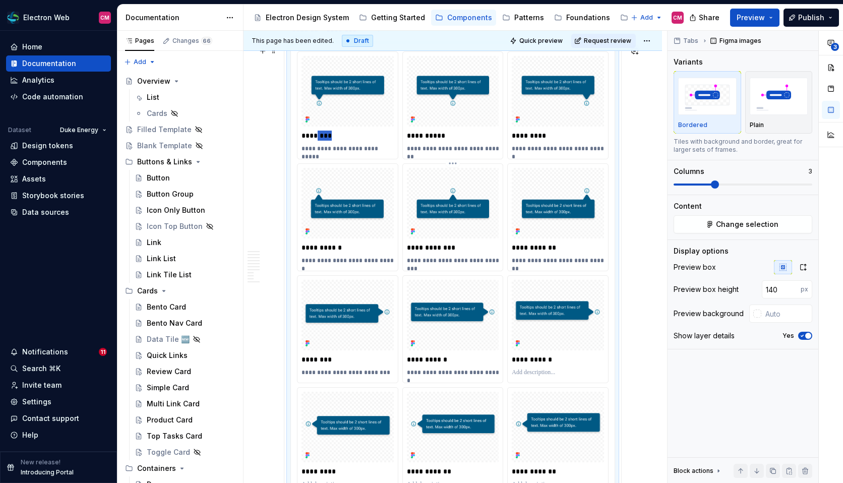
scroll to position [1026, 0]
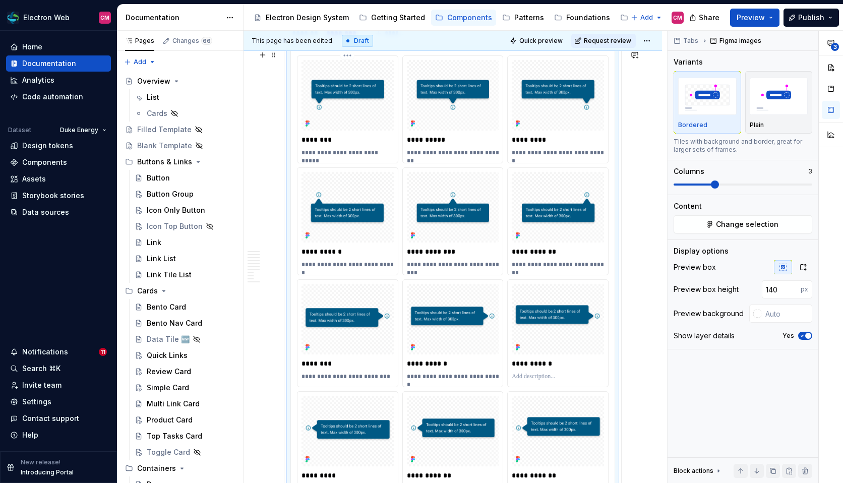
click at [325, 145] on p "********" at bounding box center [348, 140] width 94 height 10
click at [348, 154] on p "**********" at bounding box center [348, 153] width 94 height 8
type textarea "*"
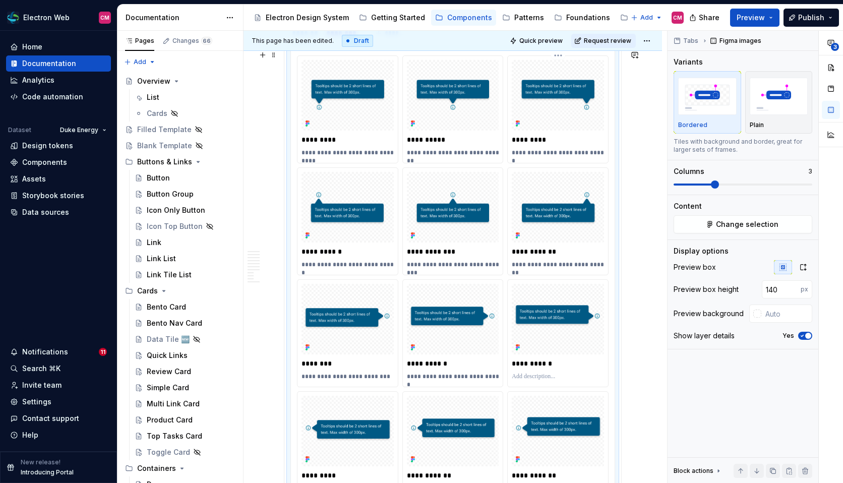
click at [563, 153] on p "**********" at bounding box center [558, 153] width 94 height 8
click at [535, 142] on p "*********" at bounding box center [558, 140] width 94 height 10
click at [335, 251] on p "**********" at bounding box center [348, 251] width 94 height 10
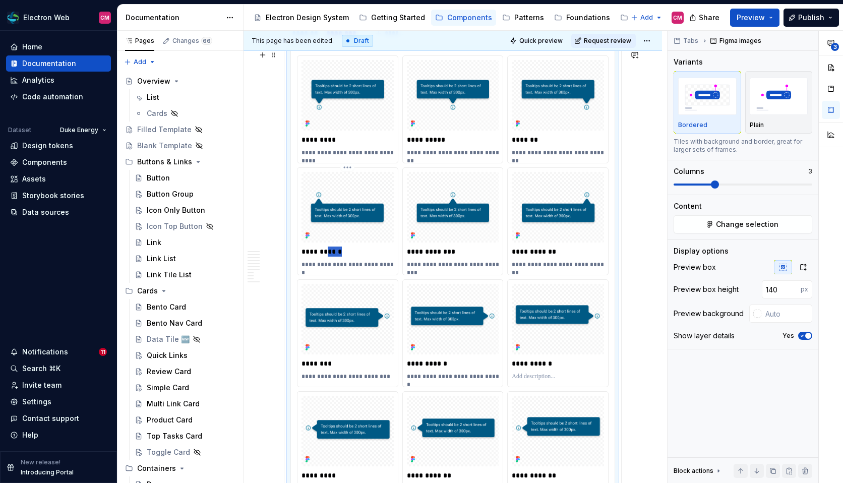
click at [335, 251] on p "**********" at bounding box center [348, 251] width 94 height 10
click at [346, 153] on p "**********" at bounding box center [348, 153] width 94 height 8
click at [348, 267] on p "**********" at bounding box center [348, 265] width 94 height 8
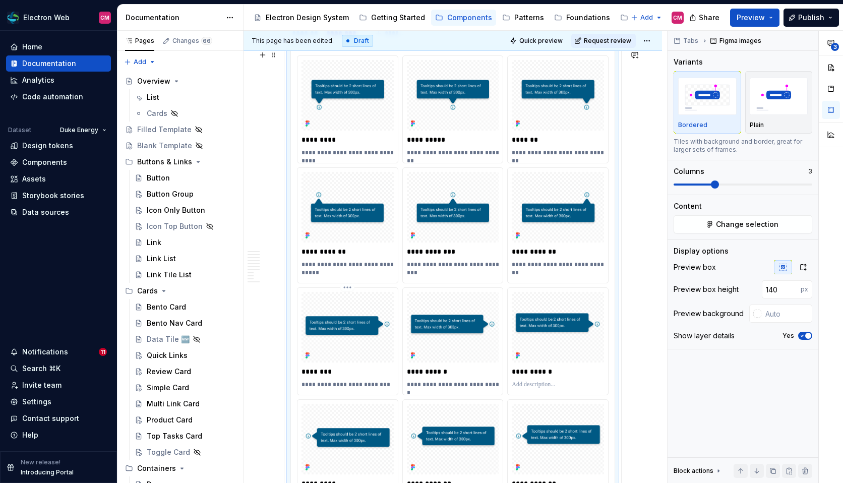
click at [339, 384] on p "**********" at bounding box center [348, 384] width 94 height 8
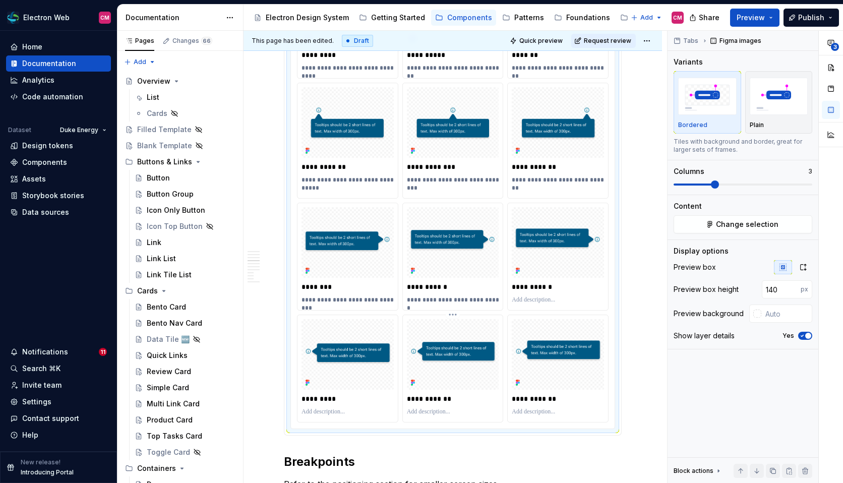
scroll to position [1117, 0]
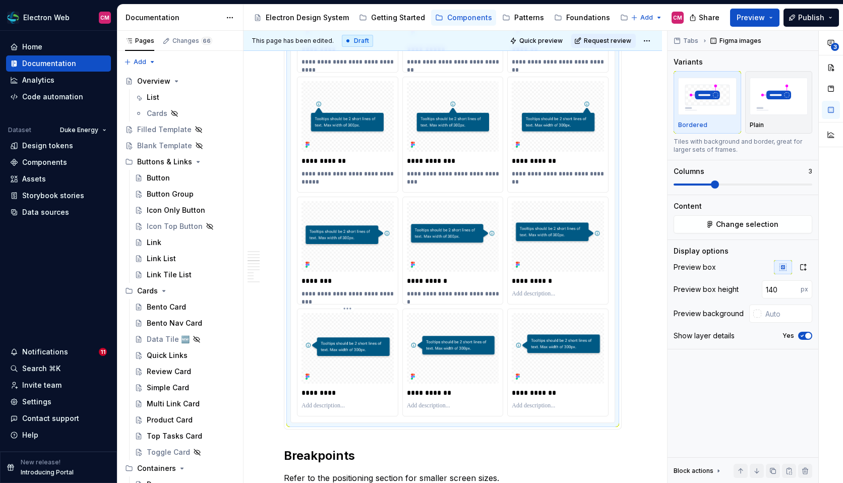
click at [319, 407] on p at bounding box center [347, 406] width 92 height 8
click at [303, 408] on p "**********" at bounding box center [348, 406] width 94 height 8
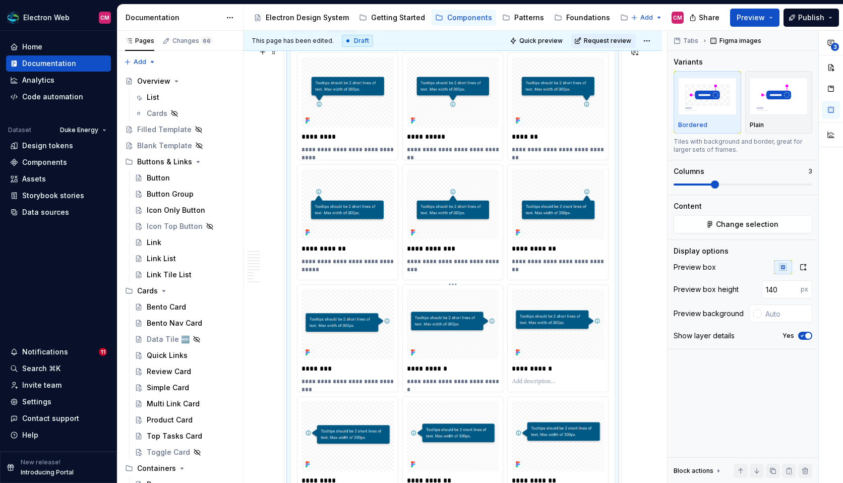
scroll to position [1020, 0]
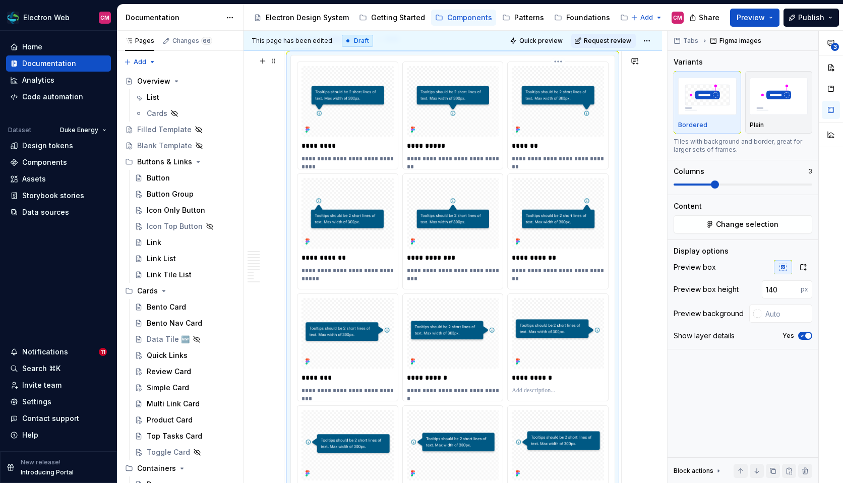
click at [537, 159] on p "**********" at bounding box center [558, 159] width 94 height 8
click at [536, 271] on p "**********" at bounding box center [558, 271] width 94 height 8
click at [548, 256] on p "**********" at bounding box center [558, 257] width 94 height 10
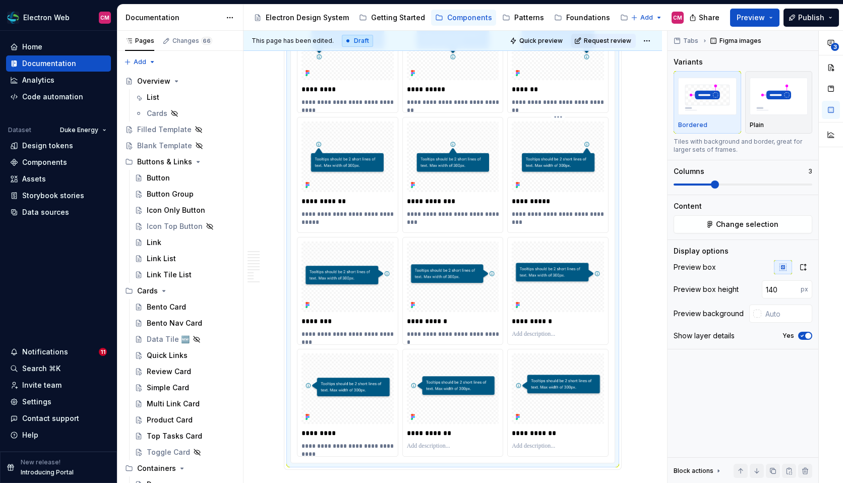
scroll to position [1090, 0]
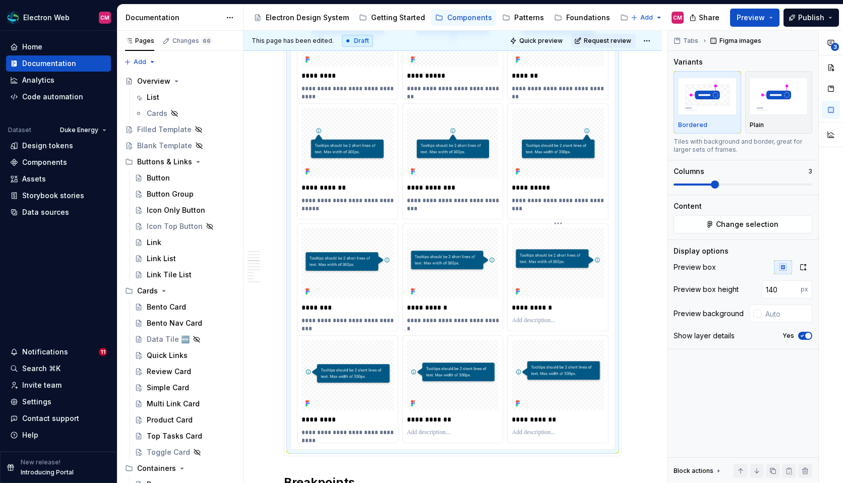
click at [539, 309] on p "**********" at bounding box center [558, 307] width 94 height 10
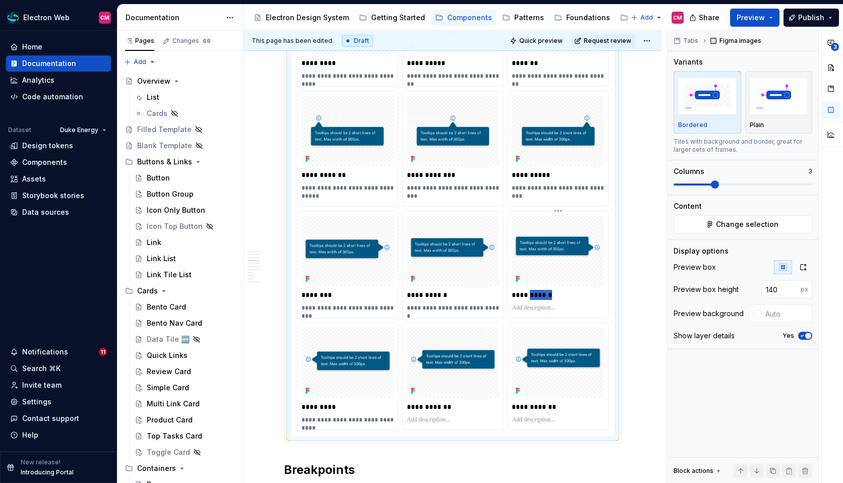
scroll to position [1106, 0]
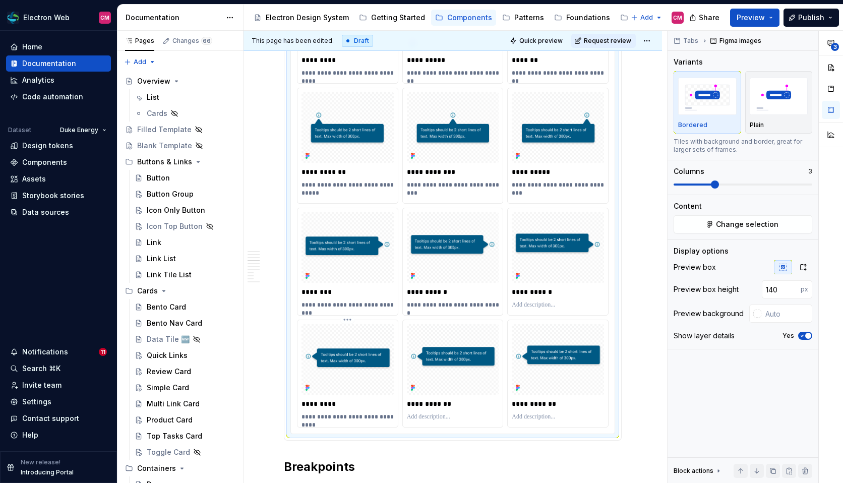
click at [324, 404] on p "*********" at bounding box center [348, 404] width 94 height 10
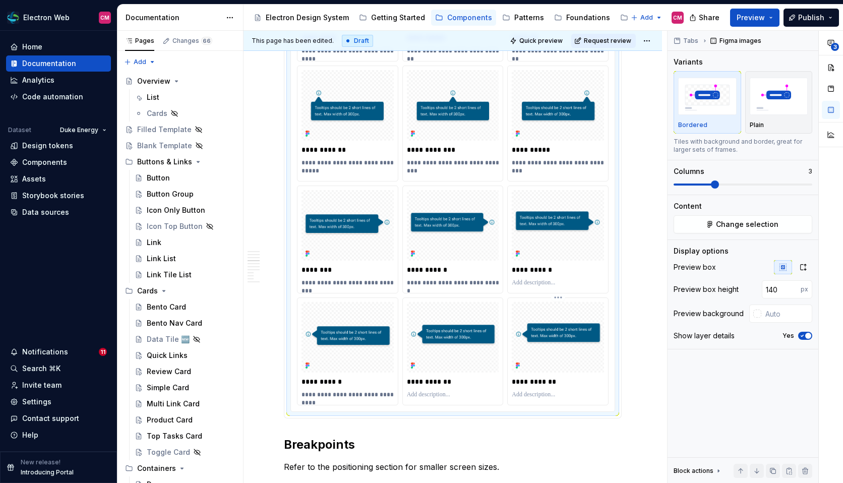
click at [546, 382] on p "**********" at bounding box center [558, 381] width 94 height 10
click at [539, 392] on p at bounding box center [557, 395] width 92 height 8
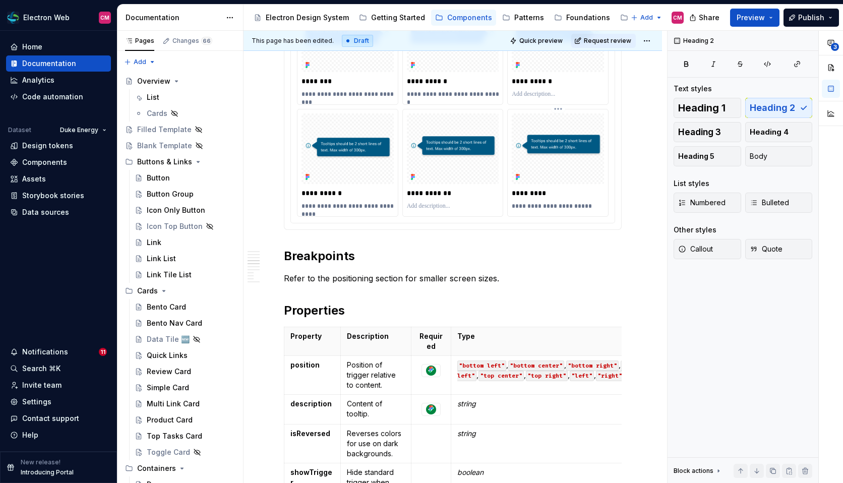
click at [515, 210] on p "**********" at bounding box center [558, 206] width 94 height 8
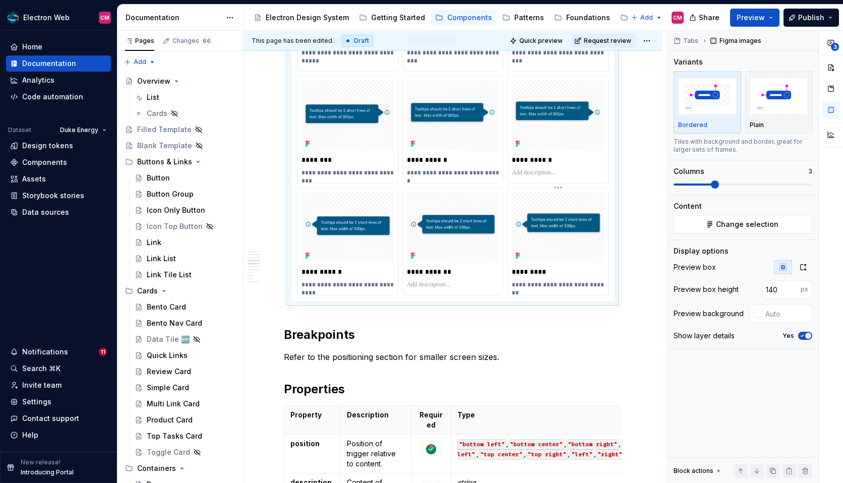
scroll to position [1205, 0]
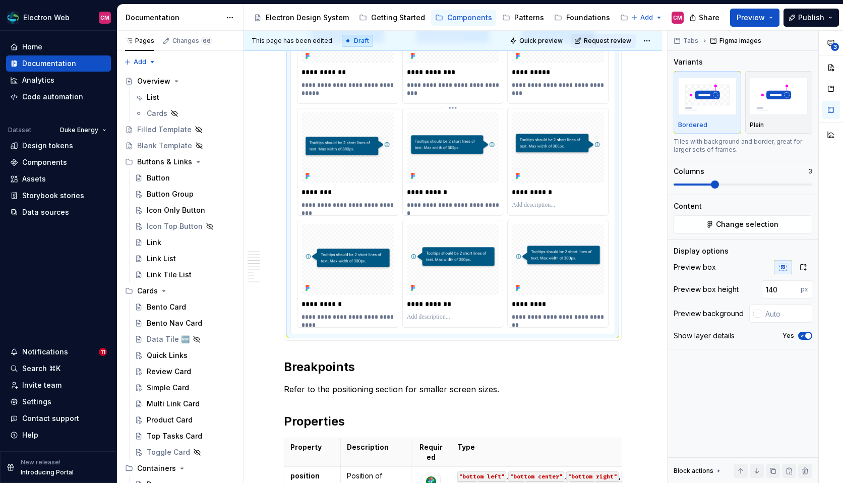
click at [437, 208] on p "**********" at bounding box center [454, 205] width 94 height 8
click at [420, 315] on p at bounding box center [453, 317] width 92 height 8
paste div
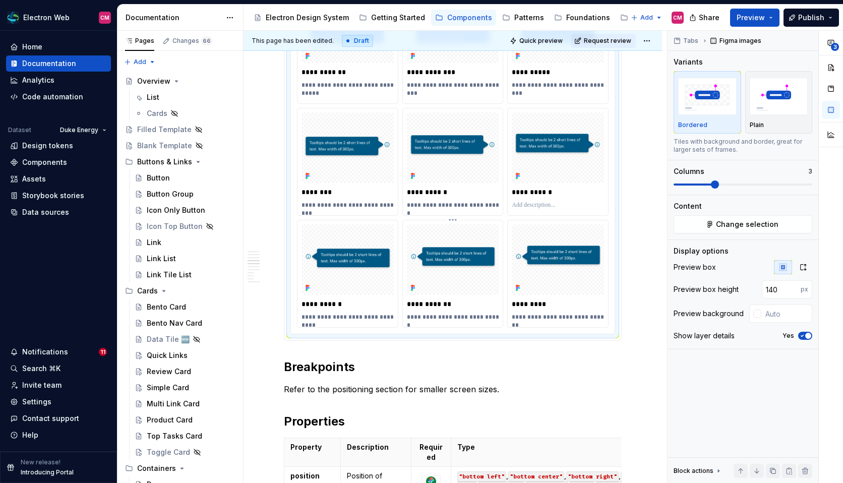
click at [415, 317] on p "**********" at bounding box center [454, 317] width 94 height 8
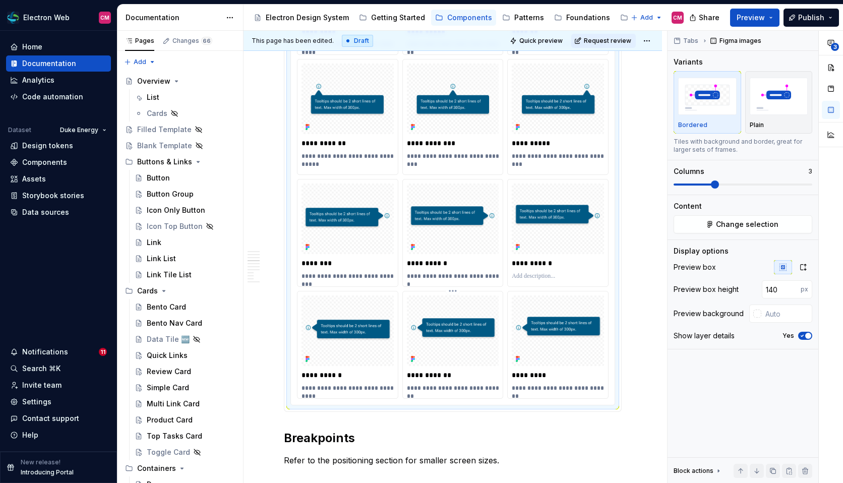
scroll to position [1124, 0]
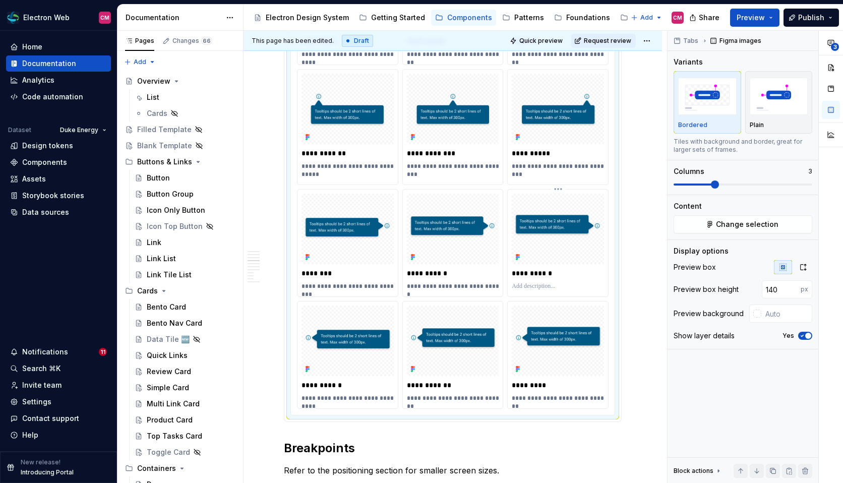
click at [537, 286] on p at bounding box center [557, 286] width 92 height 8
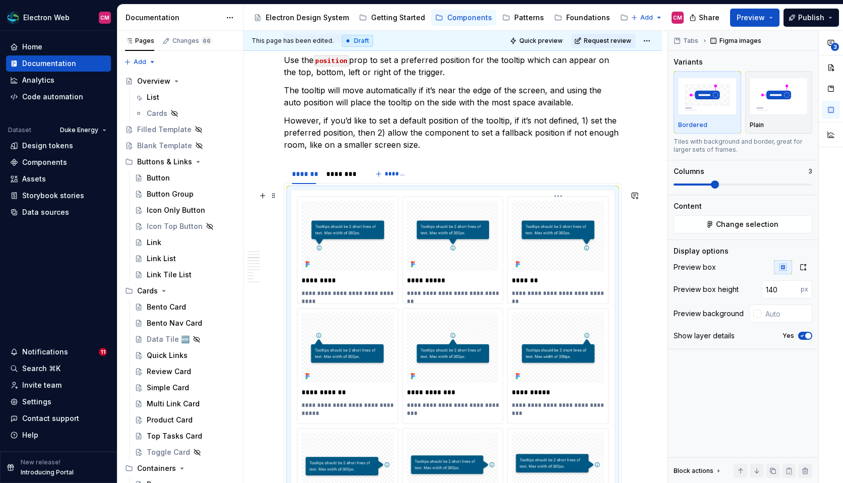
scroll to position [769, 0]
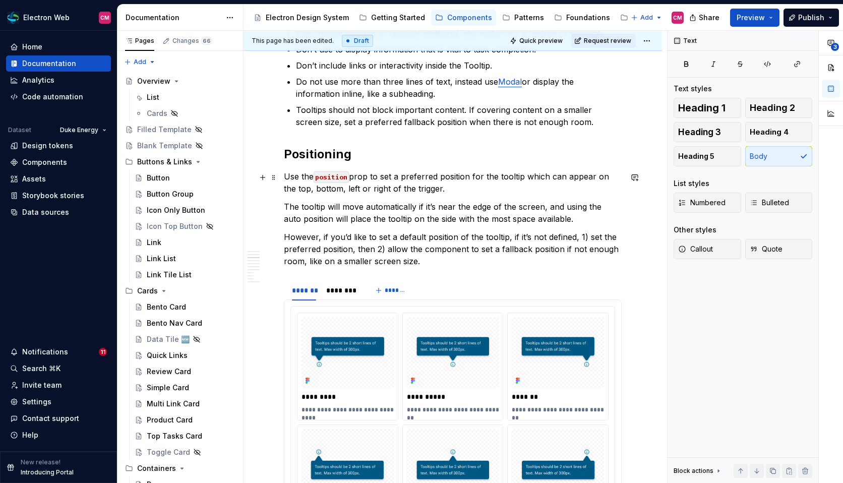
click at [445, 189] on p "Use the position prop to set a preferred position for the tooltip which can app…" at bounding box center [453, 182] width 338 height 24
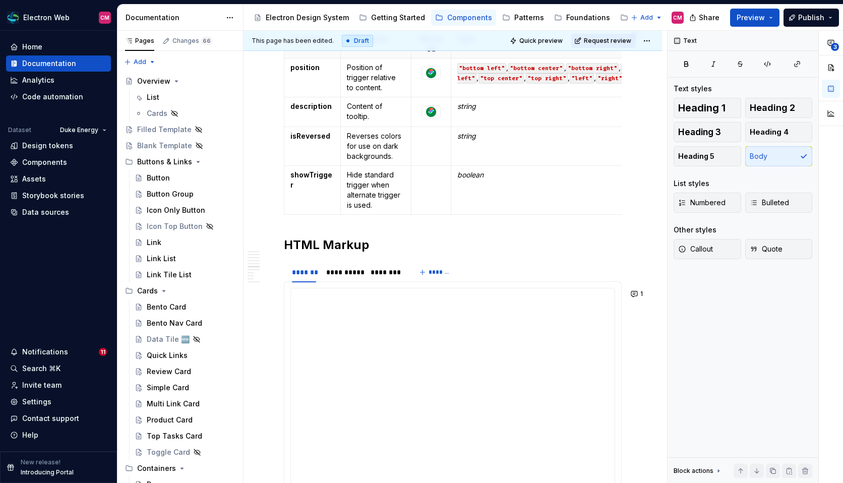
scroll to position [1608, 0]
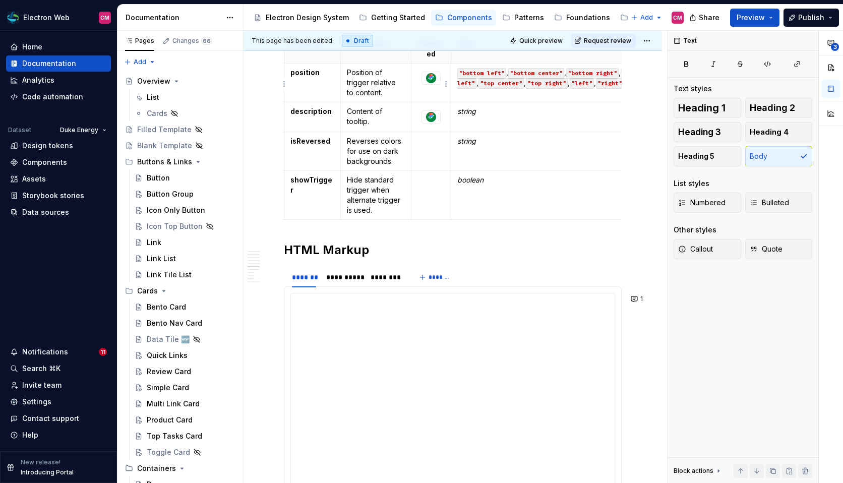
type textarea "*"
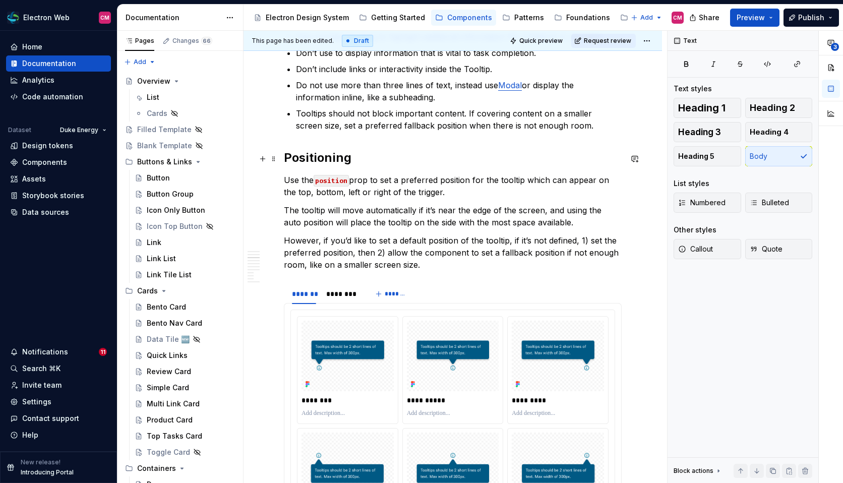
scroll to position [762, 0]
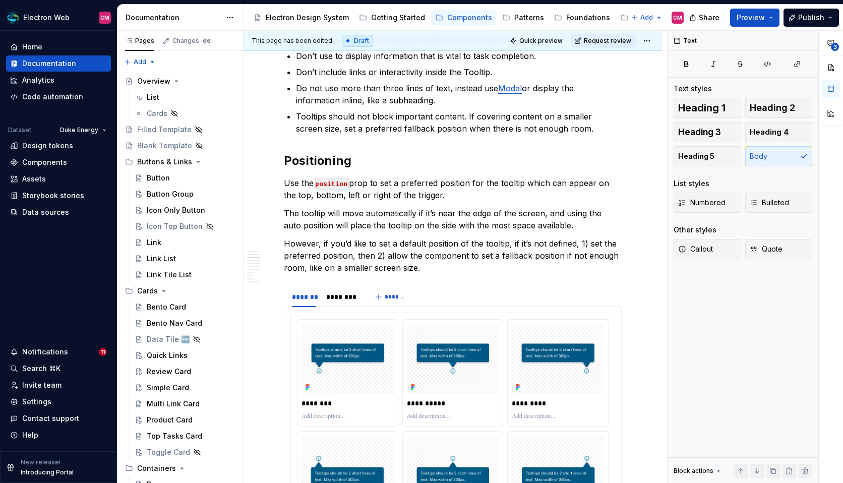
click at [343, 162] on h2 "Positioning" at bounding box center [453, 161] width 338 height 16
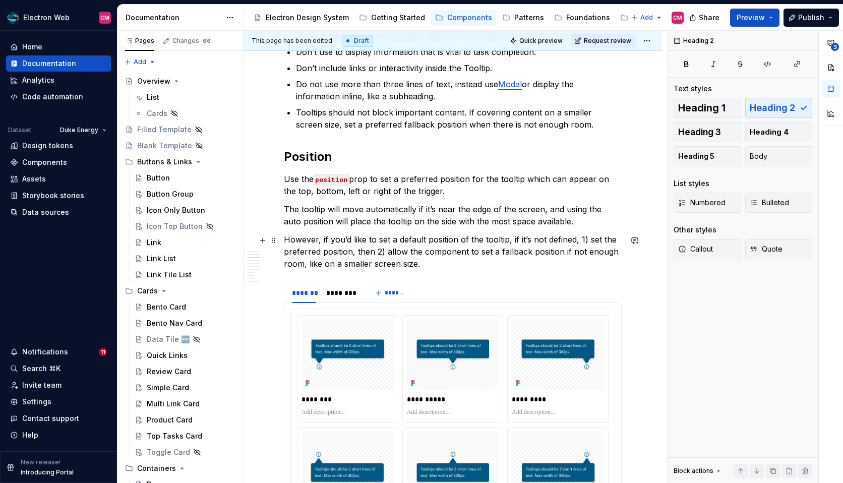
scroll to position [774, 0]
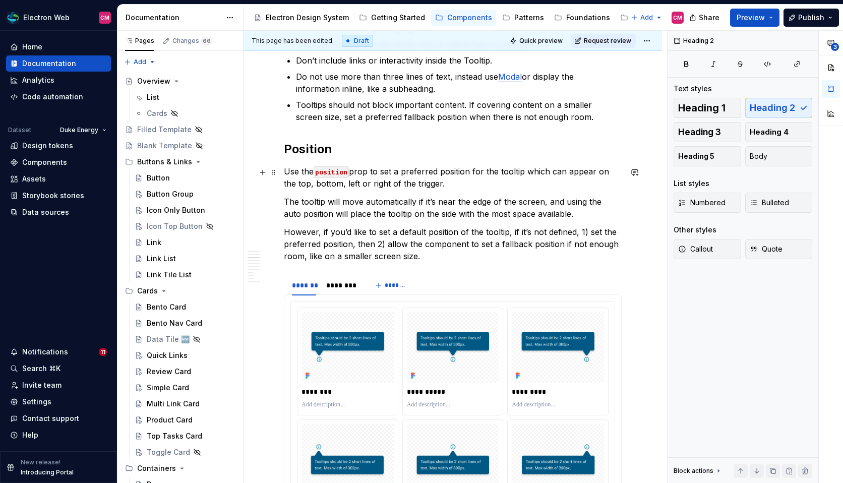
click at [432, 185] on p "Use the position prop to set a preferred position for the tooltip which can app…" at bounding box center [453, 177] width 338 height 24
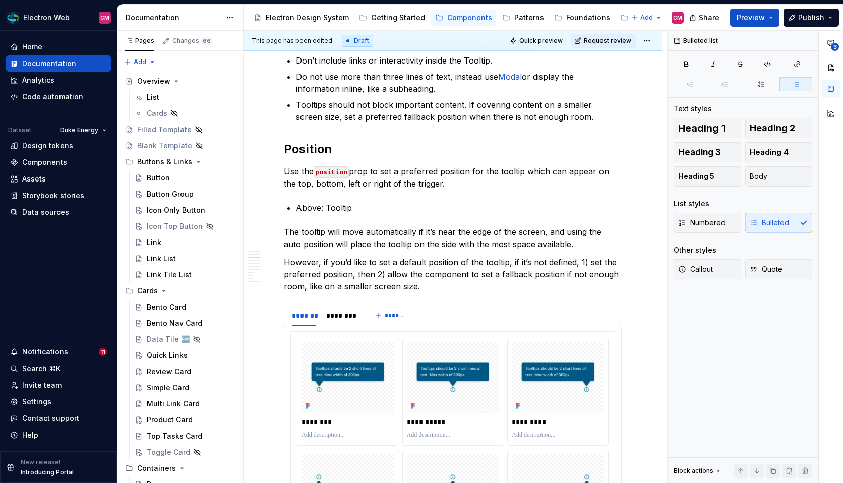
click at [352, 206] on p "Above: Tooltip" at bounding box center [459, 208] width 326 height 12
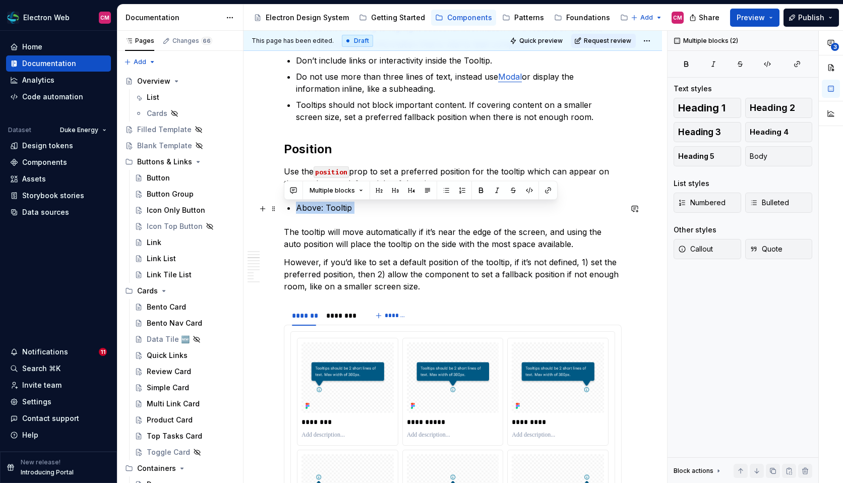
drag, startPoint x: 311, startPoint y: 206, endPoint x: 304, endPoint y: 206, distance: 7.6
click at [304, 206] on p "Above: Tooltip" at bounding box center [459, 208] width 326 height 12
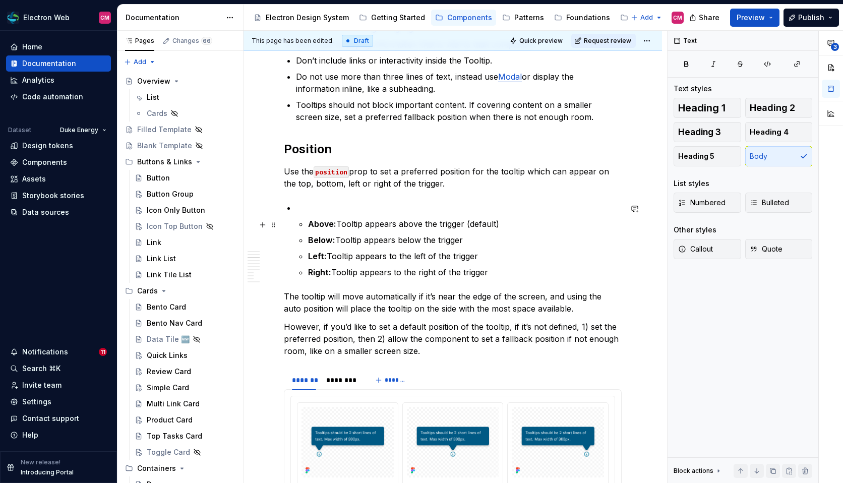
click at [307, 223] on li "Above: Tooltip appears above the trigger (default) Below: Tooltip appears below…" at bounding box center [459, 240] width 326 height 77
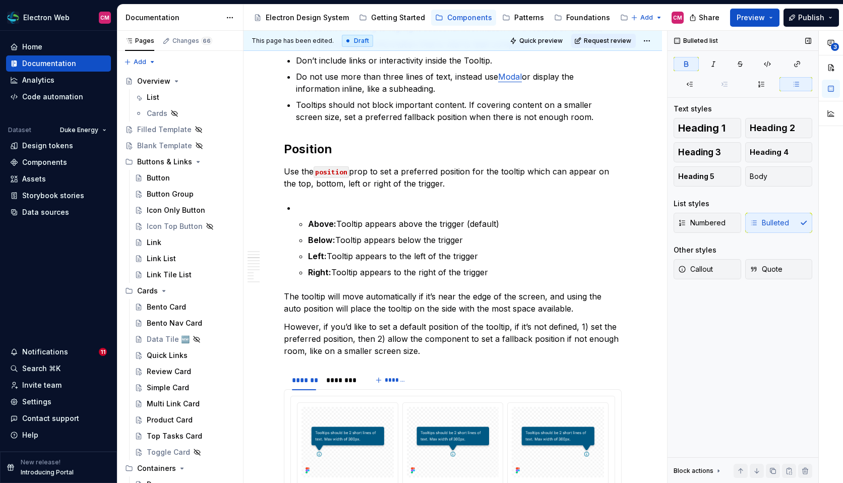
click at [759, 221] on div "Numbered Bulleted" at bounding box center [742, 223] width 139 height 20
drag, startPoint x: 506, startPoint y: 221, endPoint x: 307, endPoint y: 223, distance: 199.0
click at [307, 223] on li "Above: Tooltip appears above the trigger (default) Below: Tooltip appears below…" at bounding box center [459, 240] width 326 height 77
click at [302, 210] on p at bounding box center [459, 208] width 326 height 12
click at [315, 222] on p at bounding box center [464, 224] width 313 height 12
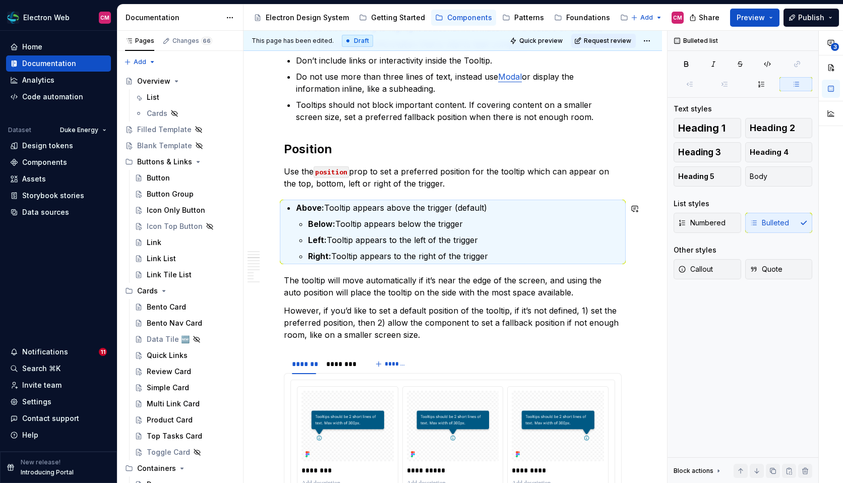
click at [315, 222] on strong "Below:" at bounding box center [321, 224] width 27 height 10
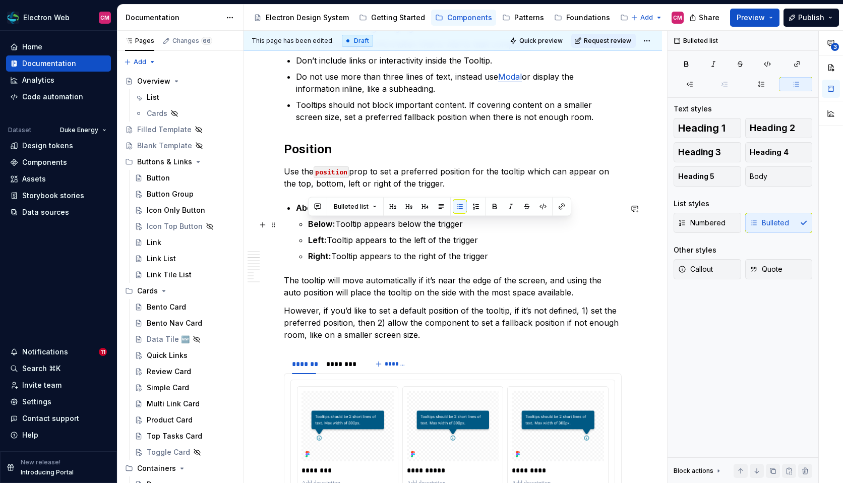
drag, startPoint x: 308, startPoint y: 227, endPoint x: 499, endPoint y: 229, distance: 191.5
click at [500, 229] on p "Below: Tooltip appears below the trigger" at bounding box center [464, 224] width 313 height 12
click at [493, 210] on p "Above: Tooltip appears above the trigger (default)" at bounding box center [459, 208] width 326 height 12
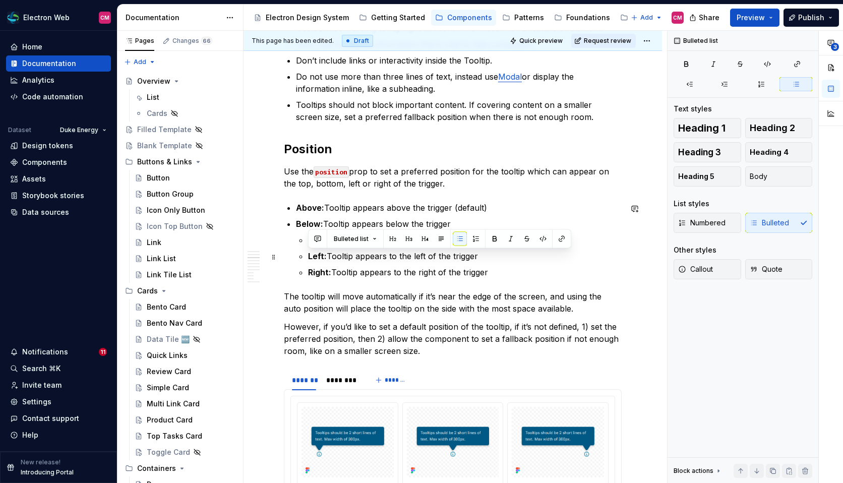
drag, startPoint x: 308, startPoint y: 255, endPoint x: 505, endPoint y: 256, distance: 197.0
click at [505, 256] on p "Left: Tooltip appears to the left of the trigger" at bounding box center [464, 256] width 313 height 12
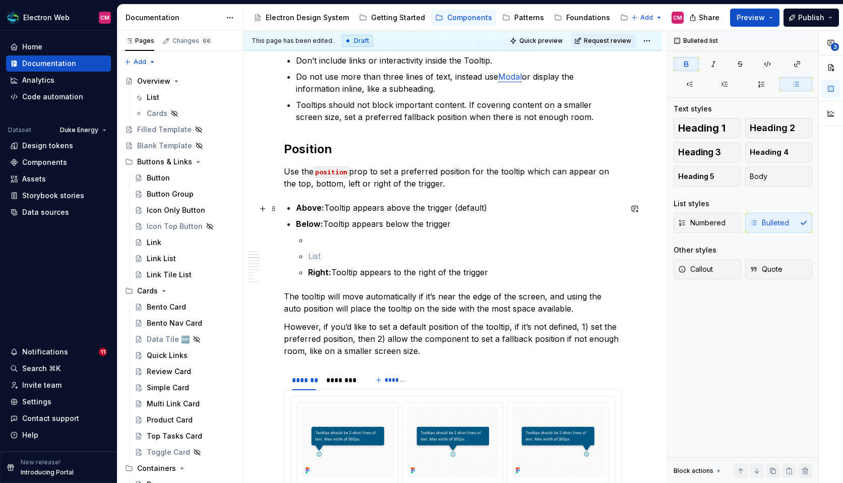
click at [496, 211] on p "Above: Tooltip appears above the trigger (default)" at bounding box center [459, 208] width 326 height 12
click at [469, 222] on p "Below: Tooltip appears below the trigger" at bounding box center [459, 224] width 326 height 12
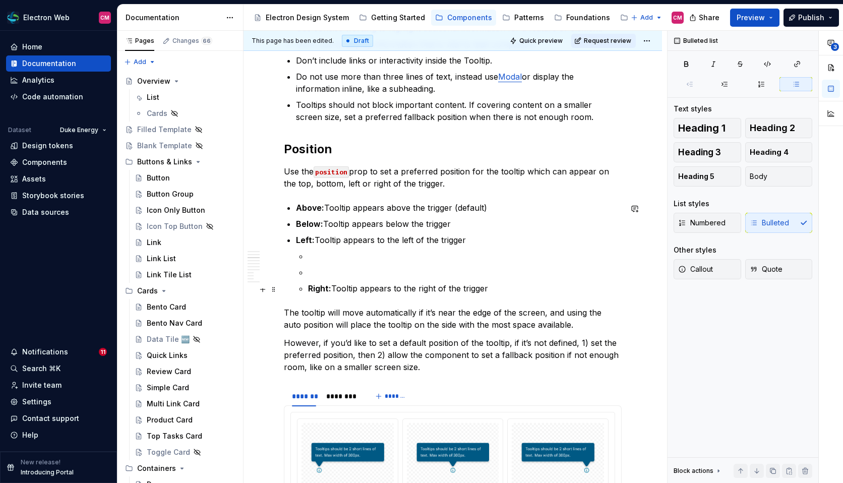
click at [308, 287] on strong "Right:" at bounding box center [319, 288] width 23 height 10
click at [309, 275] on p at bounding box center [464, 272] width 313 height 12
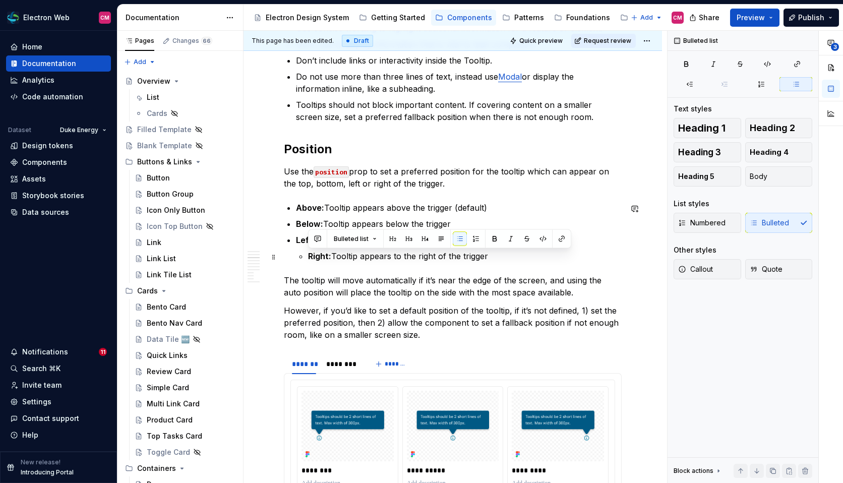
drag, startPoint x: 491, startPoint y: 255, endPoint x: 303, endPoint y: 253, distance: 187.5
click at [308, 253] on li "Right: Tooltip appears to the right of the trigger" at bounding box center [464, 256] width 313 height 12
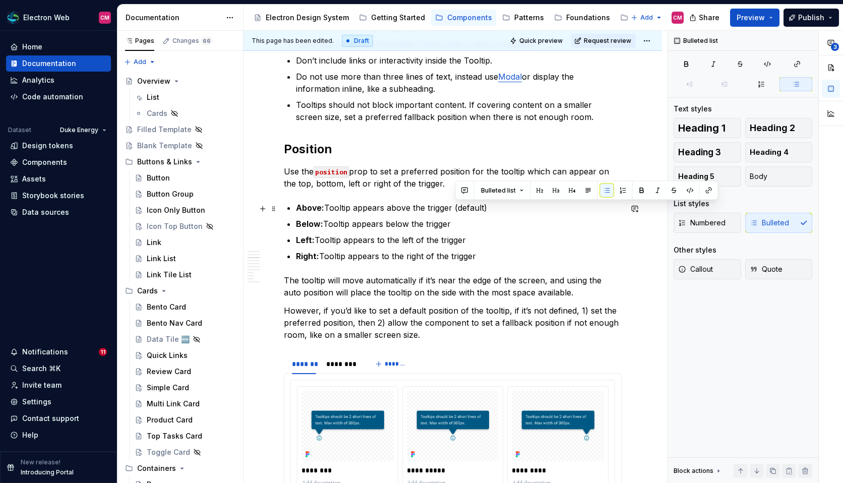
drag, startPoint x: 488, startPoint y: 208, endPoint x: 452, endPoint y: 208, distance: 36.3
click at [452, 208] on p "Above: Tooltip appears above the trigger (default)" at bounding box center [459, 208] width 326 height 12
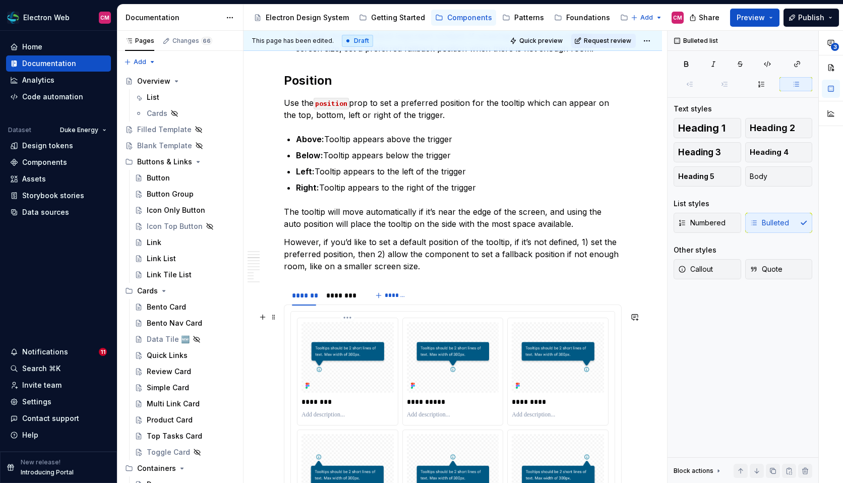
scroll to position [848, 0]
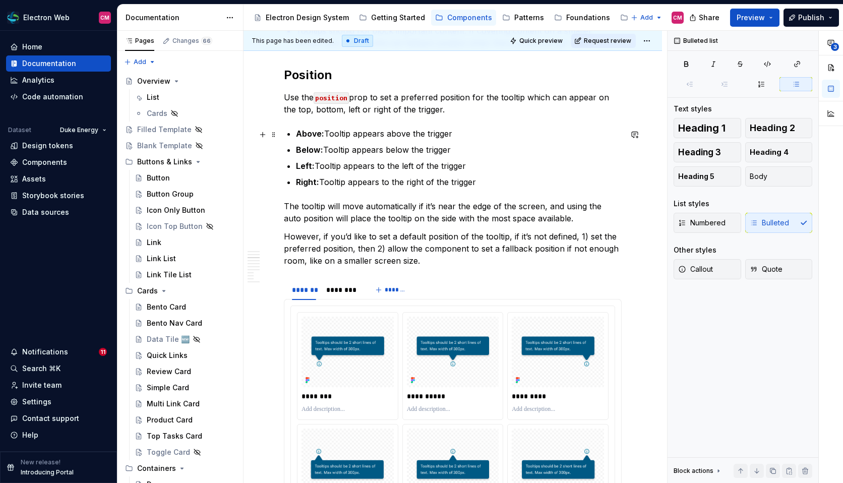
click at [305, 138] on strong "Above:" at bounding box center [310, 133] width 28 height 10
click at [304, 145] on p "Below: Tooltip appears below the trigger" at bounding box center [459, 150] width 326 height 12
click at [484, 177] on p "Right: Tooltip appears to the right of the trigger" at bounding box center [459, 182] width 326 height 12
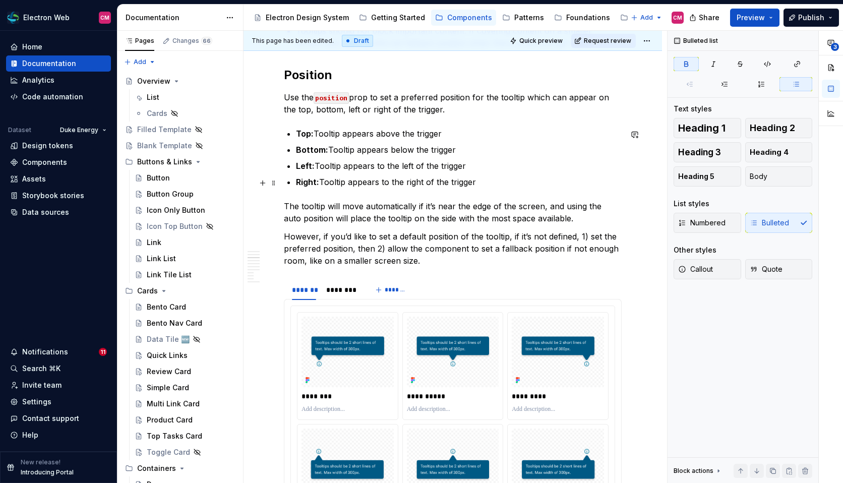
click at [481, 181] on p "Right: Tooltip appears to the right of the trigger" at bounding box center [459, 182] width 326 height 12
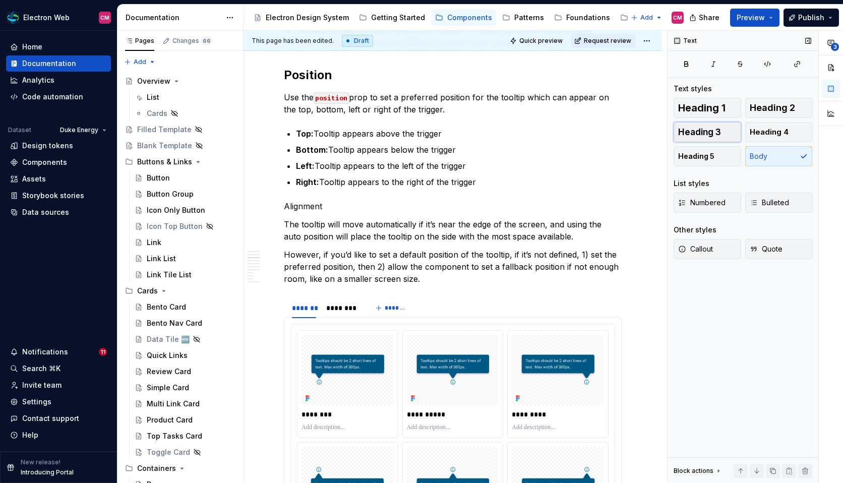
click at [712, 134] on span "Heading 3" at bounding box center [699, 132] width 43 height 10
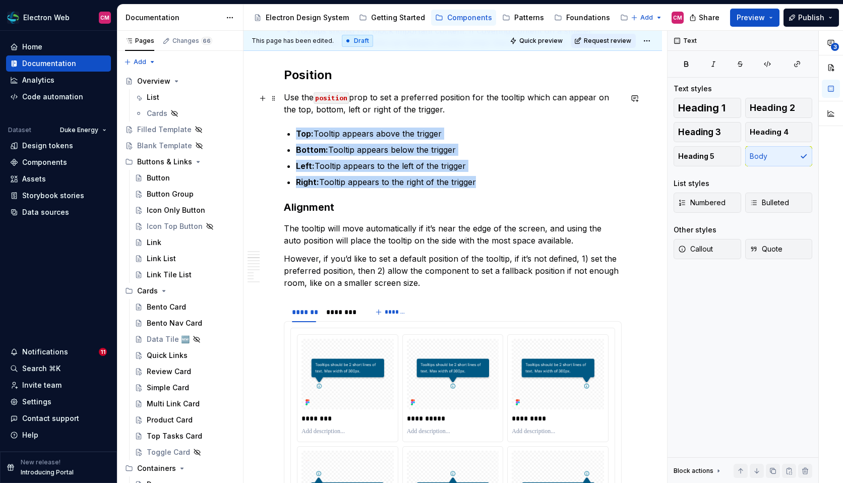
click at [450, 111] on p "Use the position prop to set a preferred position for the tooltip which can app…" at bounding box center [453, 103] width 338 height 24
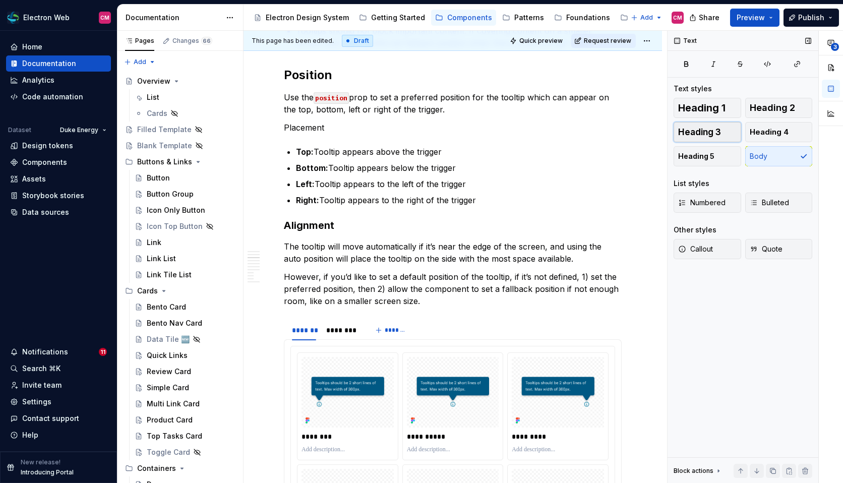
click at [729, 128] on button "Heading 3" at bounding box center [707, 132] width 68 height 20
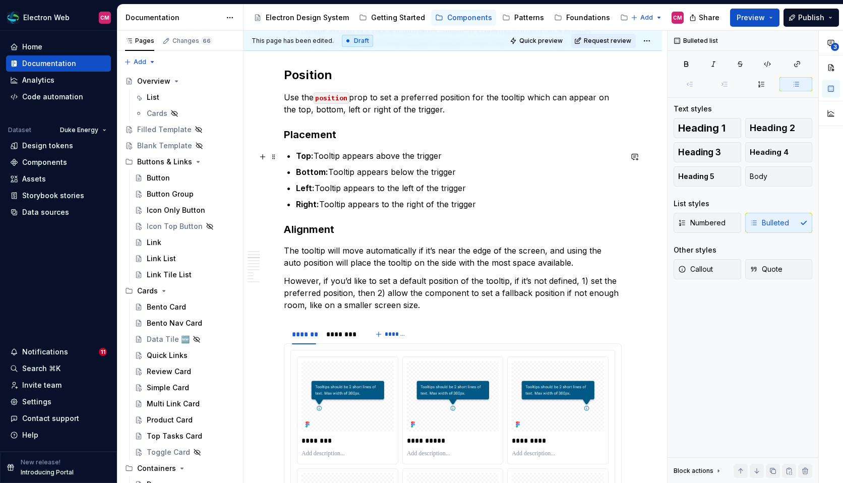
click at [403, 158] on p "Top: Tooltip appears above the trigger" at bounding box center [459, 156] width 326 height 12
click at [335, 230] on h3 "Alignment" at bounding box center [453, 229] width 338 height 14
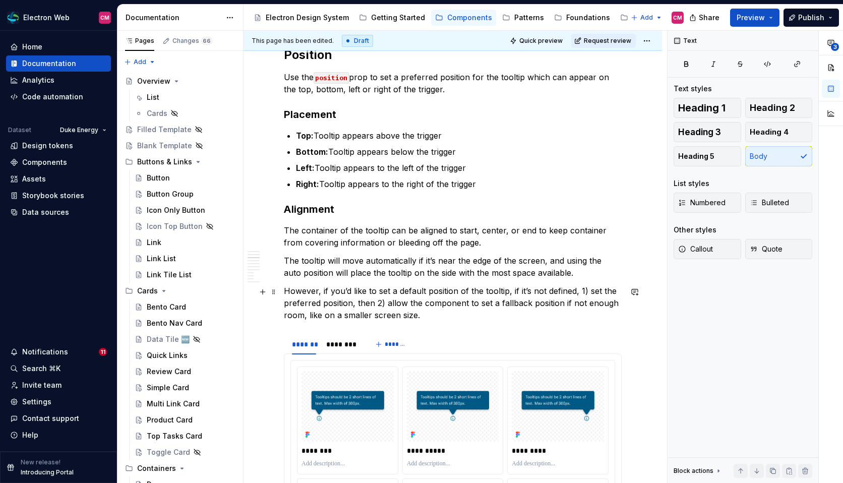
scroll to position [875, 0]
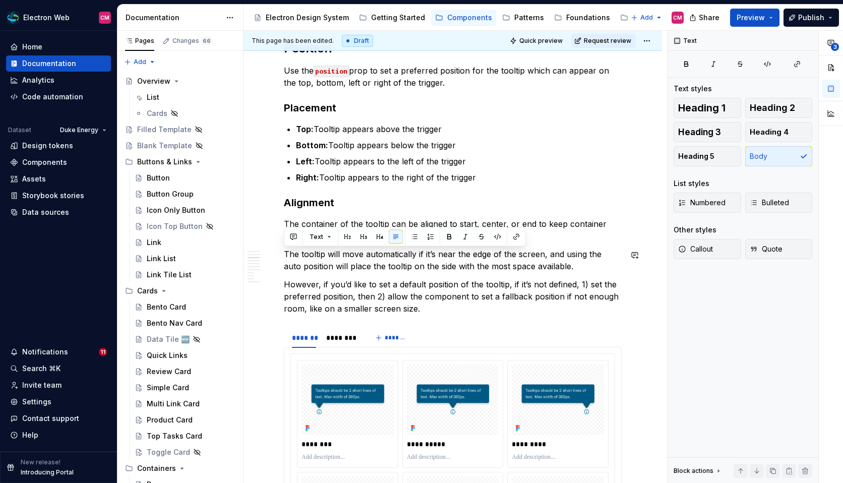
drag, startPoint x: 566, startPoint y: 267, endPoint x: 280, endPoint y: 247, distance: 287.4
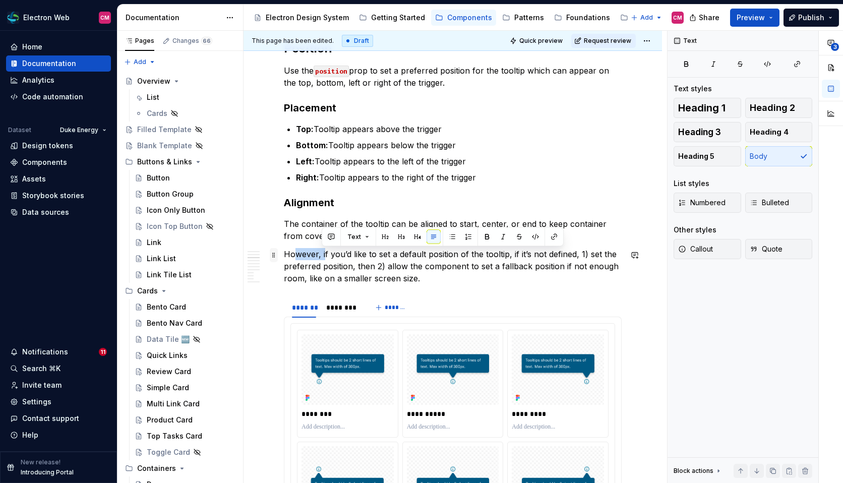
drag, startPoint x: 325, startPoint y: 255, endPoint x: 272, endPoint y: 255, distance: 52.4
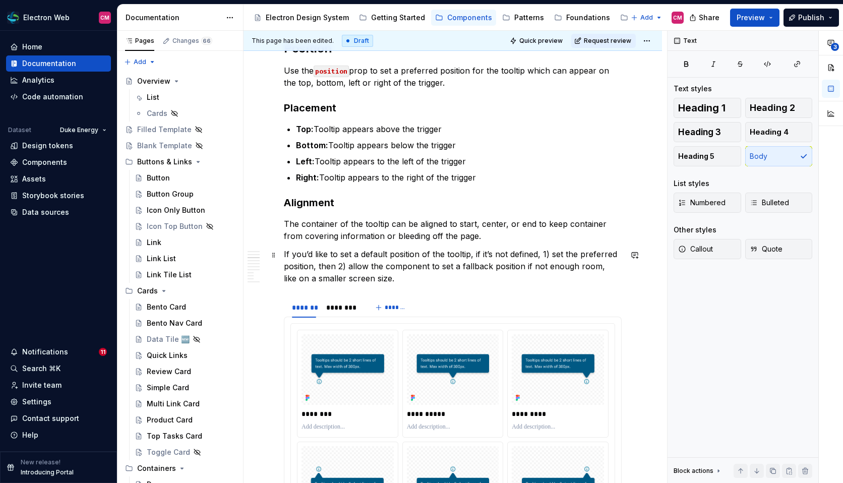
click at [277, 249] on span at bounding box center [274, 253] width 8 height 10
click at [501, 237] on p "The container of the tooltip can be aligned to start, center, or end to keep co…" at bounding box center [453, 230] width 338 height 24
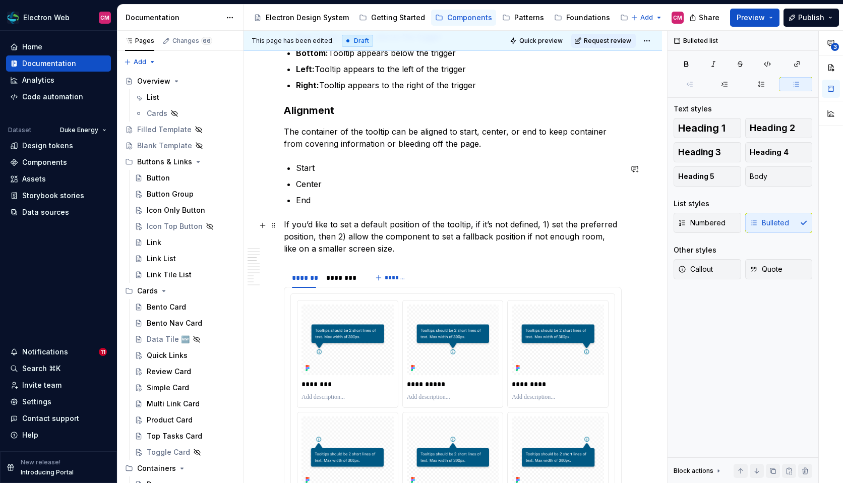
scroll to position [1016, 0]
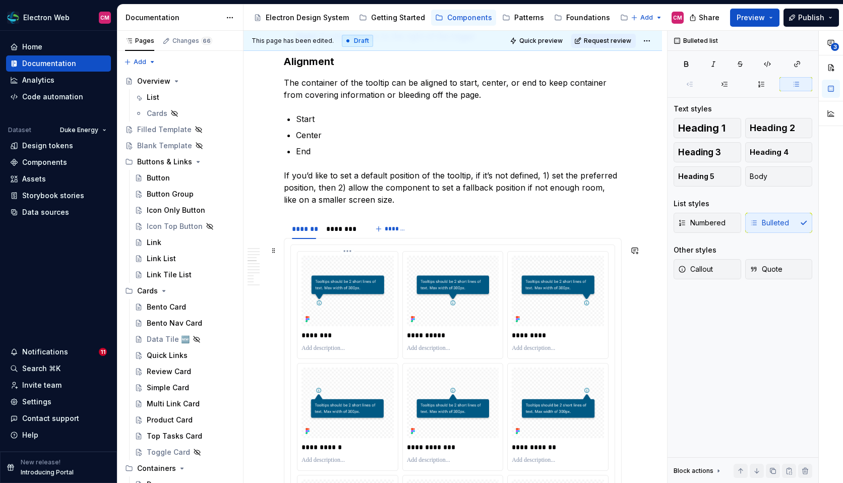
click at [318, 335] on p "********" at bounding box center [348, 335] width 94 height 10
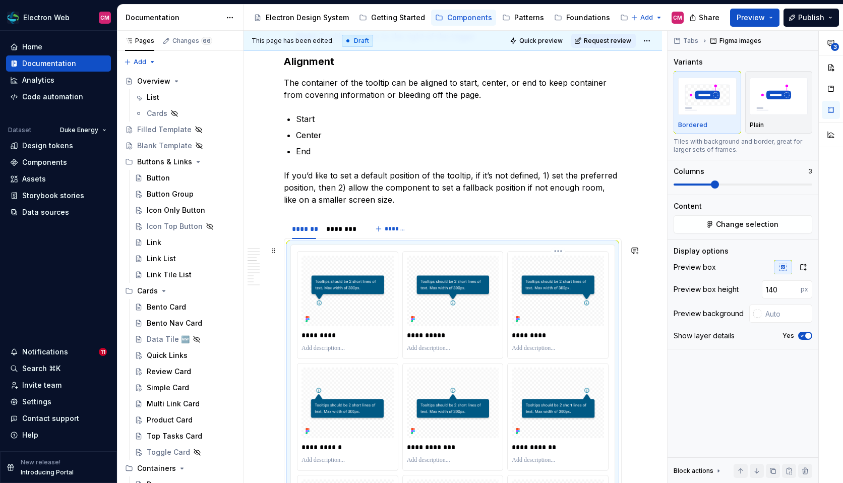
click at [532, 335] on p "*********" at bounding box center [558, 335] width 94 height 10
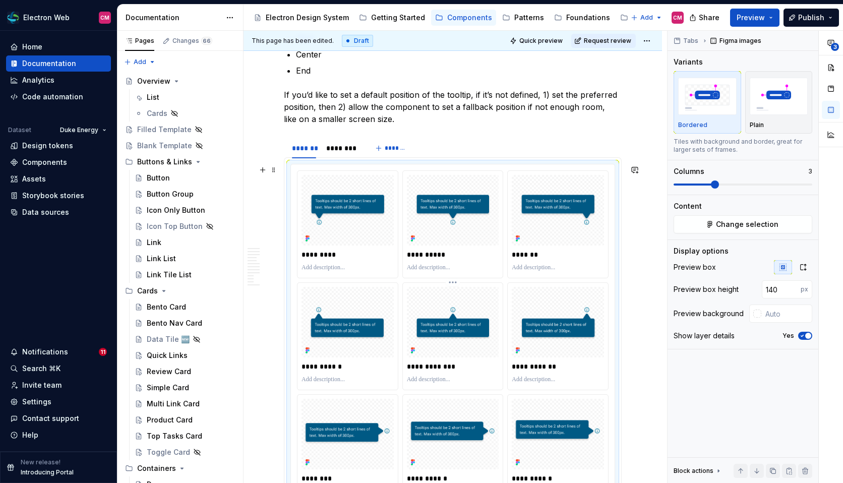
scroll to position [1149, 0]
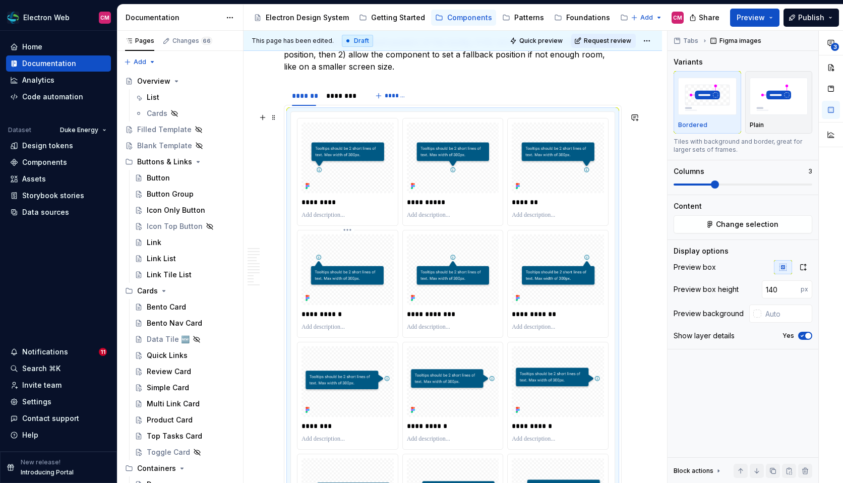
click at [334, 313] on p "**********" at bounding box center [348, 314] width 94 height 10
click at [549, 317] on p "**********" at bounding box center [558, 314] width 94 height 10
click at [324, 423] on p "********" at bounding box center [348, 426] width 94 height 10
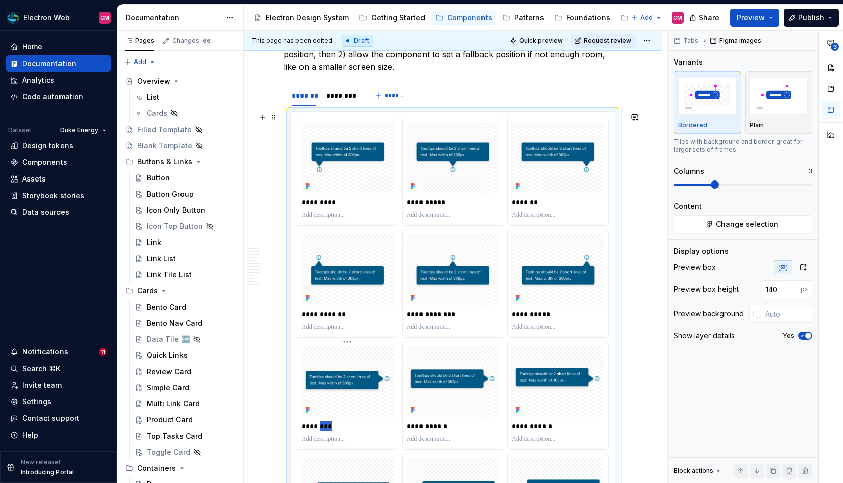
click at [324, 423] on p "********" at bounding box center [348, 426] width 94 height 10
click at [542, 425] on p "**********" at bounding box center [558, 426] width 94 height 10
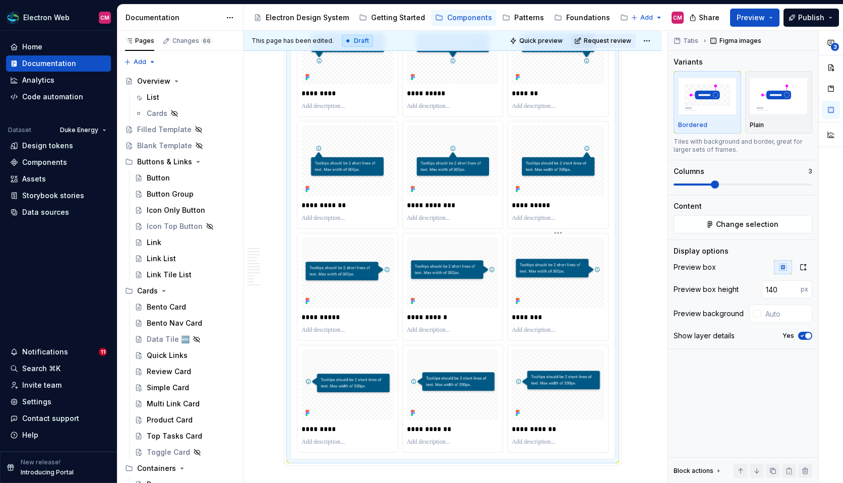
scroll to position [1370, 0]
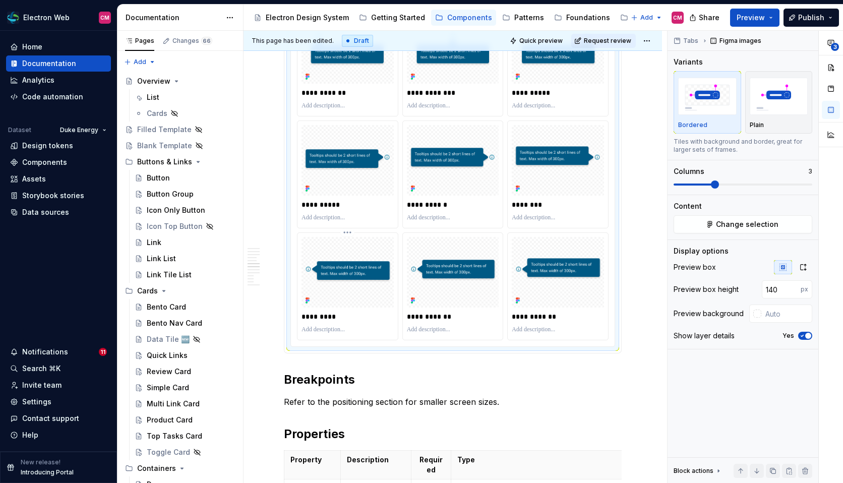
click at [324, 316] on p "*********" at bounding box center [348, 316] width 94 height 10
click at [554, 318] on p "**********" at bounding box center [558, 316] width 94 height 10
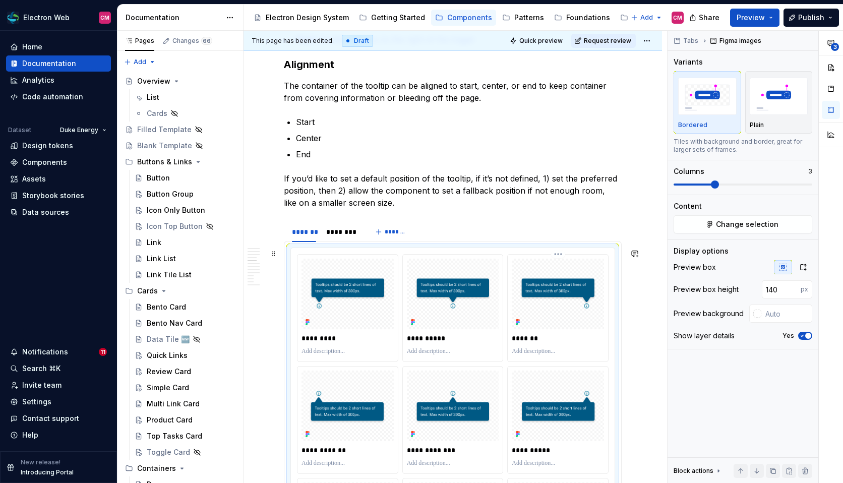
scroll to position [1000, 0]
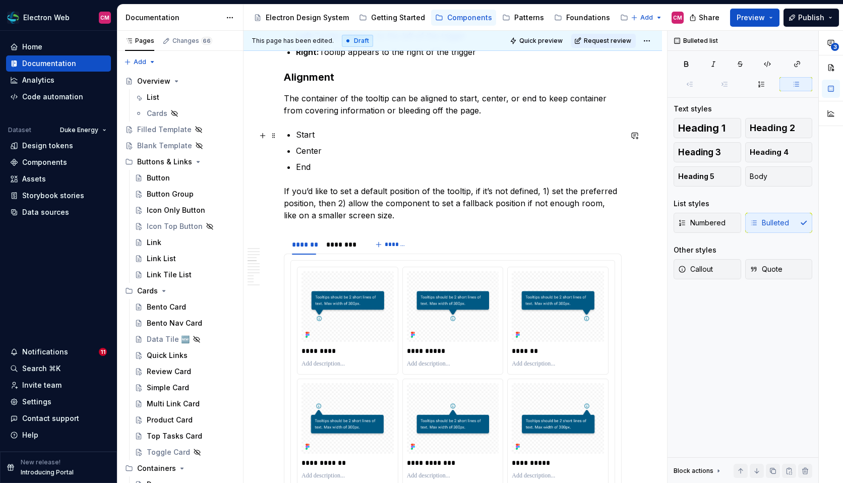
click at [379, 131] on p "Start" at bounding box center [459, 134] width 326 height 12
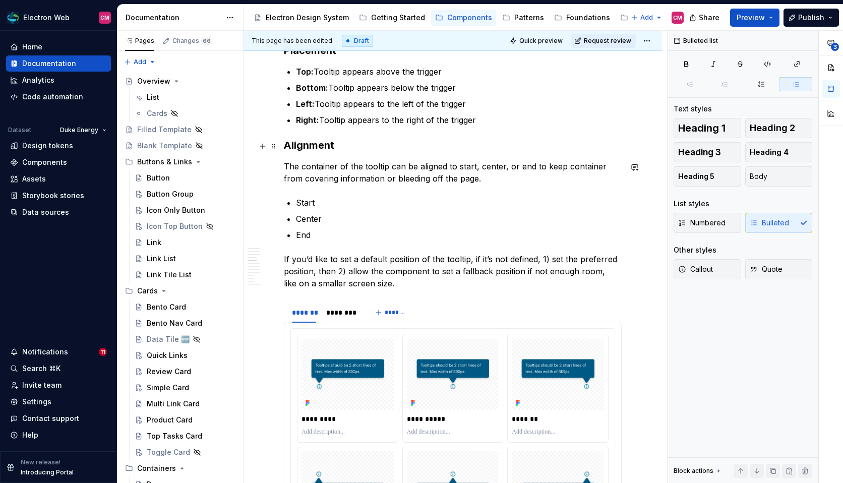
scroll to position [931, 0]
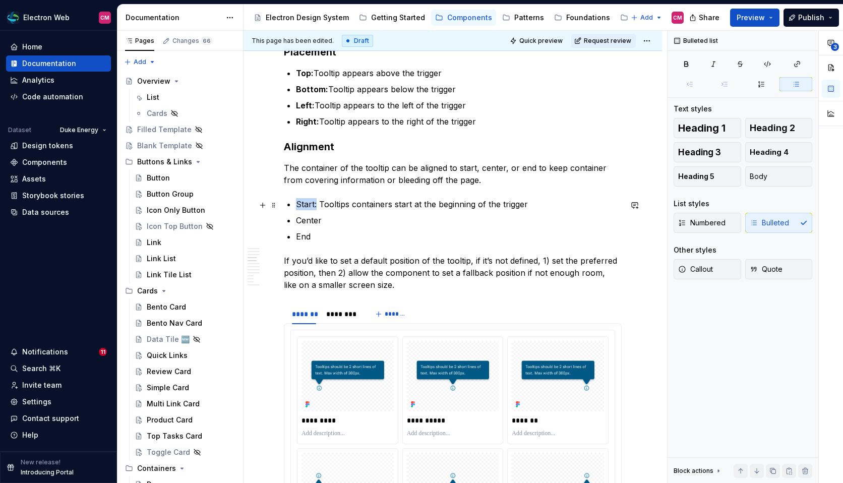
drag, startPoint x: 316, startPoint y: 206, endPoint x: 288, endPoint y: 206, distance: 28.2
drag, startPoint x: 531, startPoint y: 203, endPoint x: 321, endPoint y: 208, distance: 209.7
click at [321, 208] on p "Start: Tooltips containers start at the beginning of the trigger" at bounding box center [459, 204] width 326 height 12
copy p "Tooltips containers start at the beginning of the trigger"
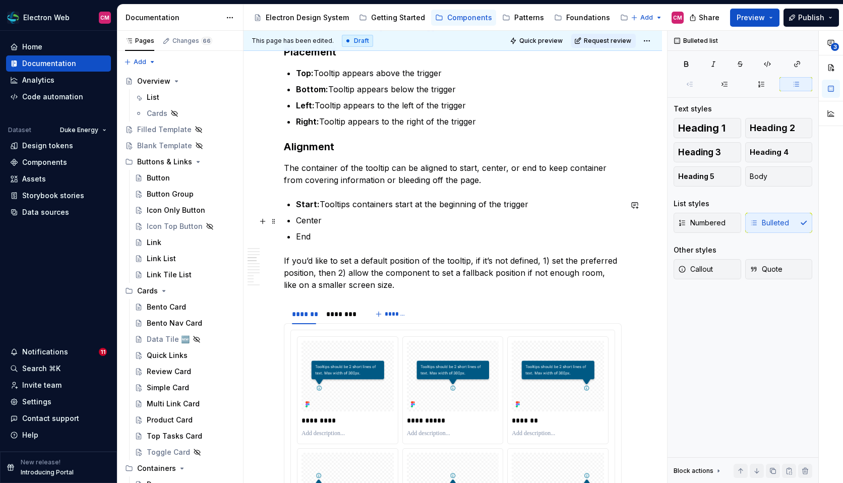
click at [339, 218] on p "Center" at bounding box center [459, 220] width 326 height 12
click at [321, 221] on p "CenterTooltips containers start at the beginning of the trigger" at bounding box center [459, 220] width 326 height 12
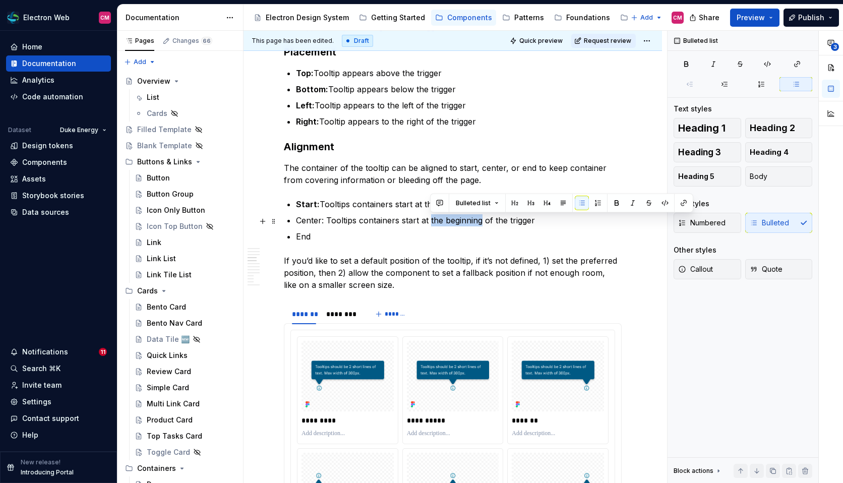
drag, startPoint x: 482, startPoint y: 222, endPoint x: 430, endPoint y: 221, distance: 51.9
click at [430, 221] on p "Center: Tooltips containers start at the beginning of the trigger" at bounding box center [459, 220] width 326 height 12
click at [346, 233] on p "End" at bounding box center [459, 236] width 326 height 12
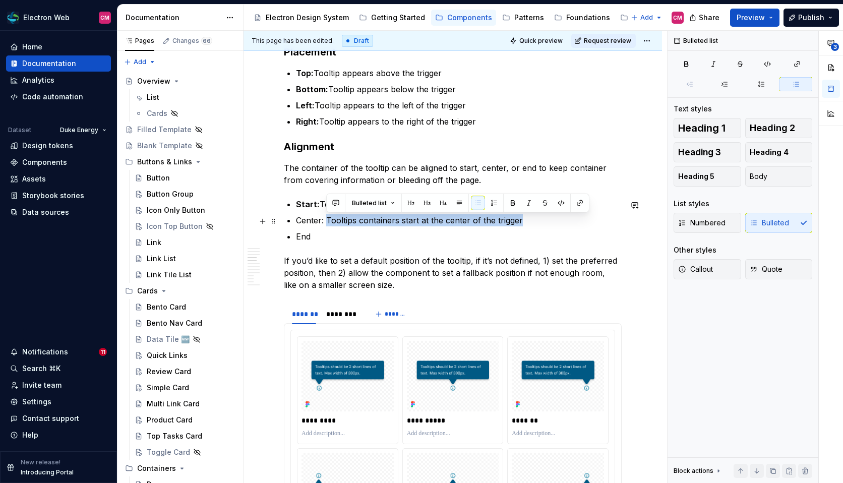
drag, startPoint x: 525, startPoint y: 219, endPoint x: 326, endPoint y: 218, distance: 199.5
click at [326, 218] on p "Center: Tooltips containers start at the center of the trigger" at bounding box center [459, 220] width 326 height 12
copy p "Tooltips containers start at the center of the trigger"
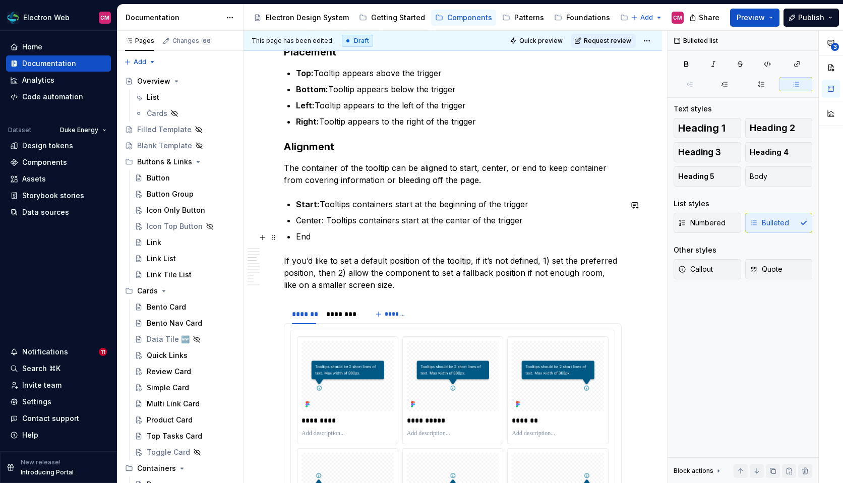
click at [322, 233] on p "End" at bounding box center [459, 236] width 326 height 12
click at [356, 221] on p "Center: Tooltips containers start at the center of the trigger" at bounding box center [459, 220] width 326 height 12
click at [349, 208] on p "Start: Tooltips containers start at the beginning of the trigger" at bounding box center [459, 204] width 326 height 12
click at [310, 235] on p "EndTooltips containers start at the center of the trigger" at bounding box center [459, 236] width 326 height 12
click at [446, 238] on p "End: Tooltips containers start at the center of the trigger" at bounding box center [459, 236] width 326 height 12
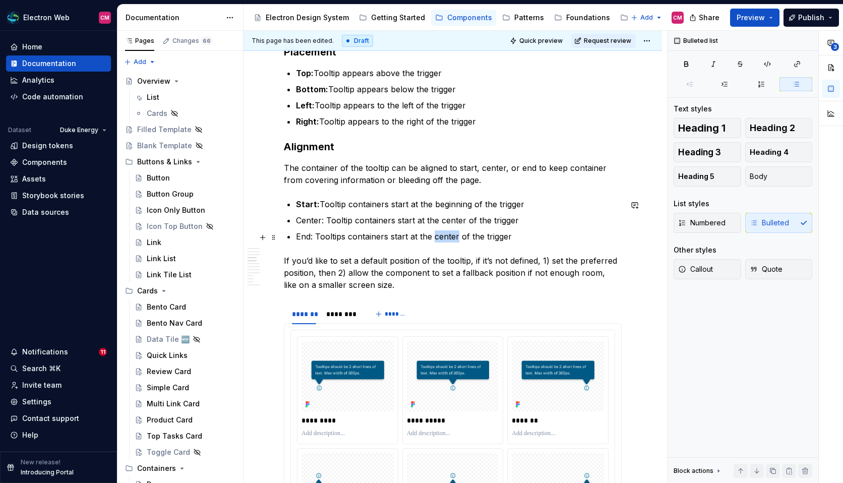
click at [446, 238] on p "End: Tooltips containers start at the center of the trigger" at bounding box center [459, 236] width 326 height 12
click at [302, 238] on p "End: Tooltips containers start at the end of the trigger" at bounding box center [459, 236] width 326 height 12
drag, startPoint x: 311, startPoint y: 237, endPoint x: 293, endPoint y: 237, distance: 18.6
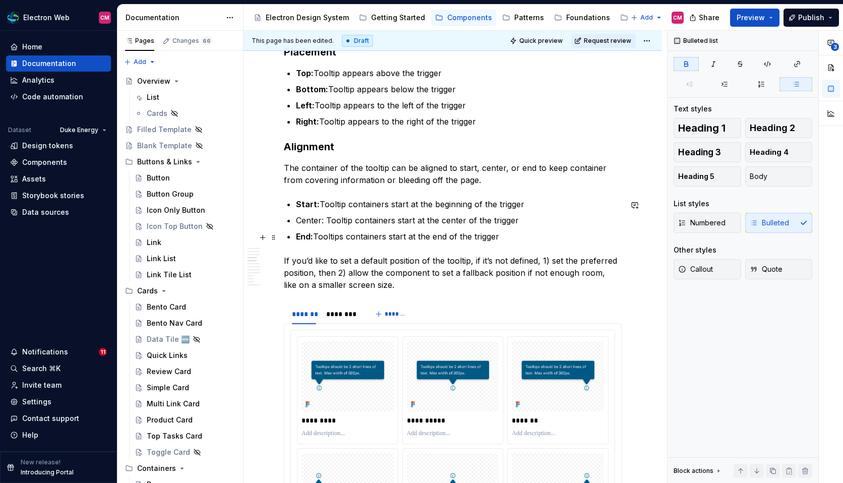
click at [312, 237] on strong "End:" at bounding box center [304, 236] width 17 height 10
drag, startPoint x: 325, startPoint y: 221, endPoint x: 291, endPoint y: 221, distance: 33.3
click at [296, 221] on li "Center: Tooltip containers start at the center of the trigger" at bounding box center [459, 220] width 326 height 12
click at [364, 232] on p "End: Tooltips containers start at the end of the trigger" at bounding box center [459, 236] width 326 height 12
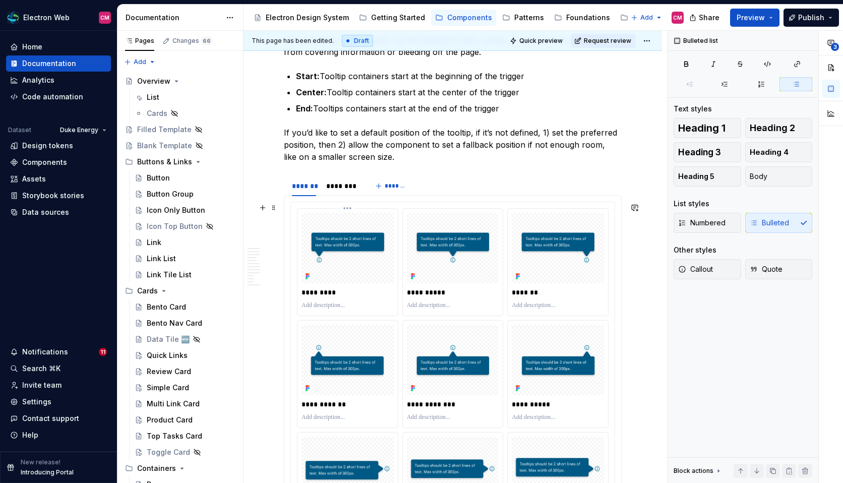
scroll to position [1052, 0]
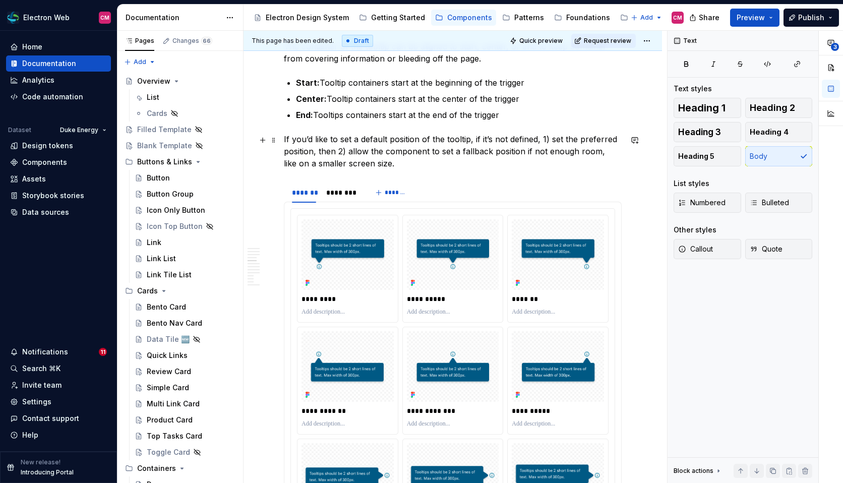
click at [476, 141] on p "If you’d like to set a default position of the tooltip, if it’s not defined, 1)…" at bounding box center [453, 151] width 338 height 36
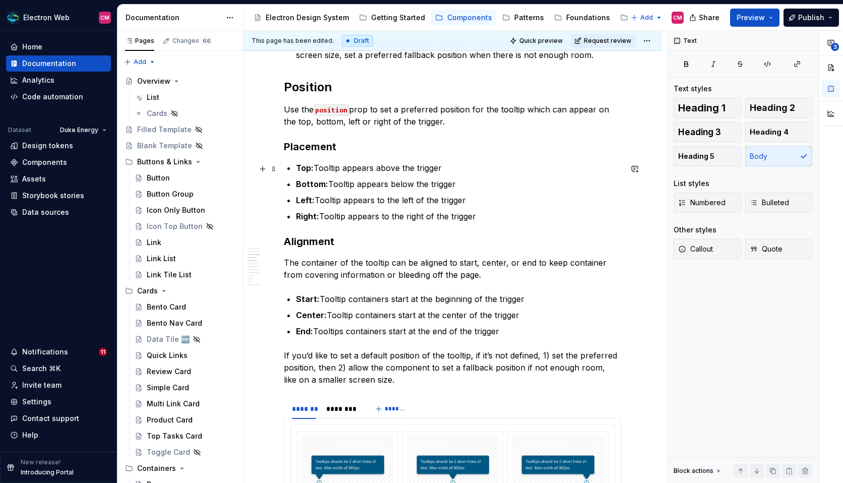
scroll to position [830, 0]
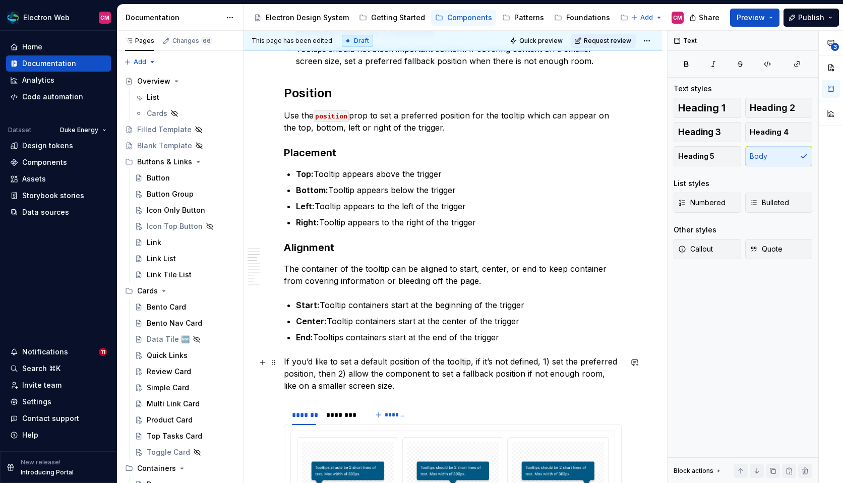
click at [473, 366] on p "If you’d like to set a default position of the tooltip, if it’s not defined, 1)…" at bounding box center [453, 373] width 338 height 36
click at [535, 365] on p "If you’d like to set a default position of the tooltip, if it’s not defined, 1)…" at bounding box center [453, 373] width 338 height 36
click at [284, 361] on p "If you’d like to set a default position of the tooltip, if it’s not defined or …" at bounding box center [453, 373] width 338 height 36
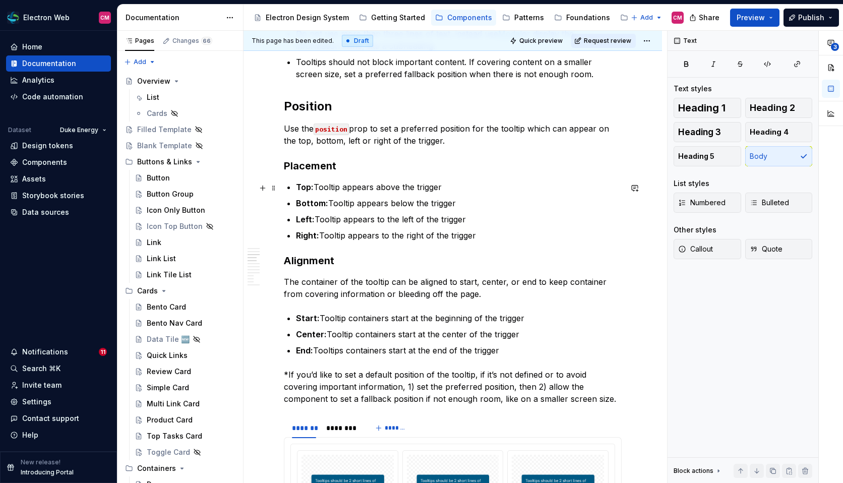
scroll to position [812, 0]
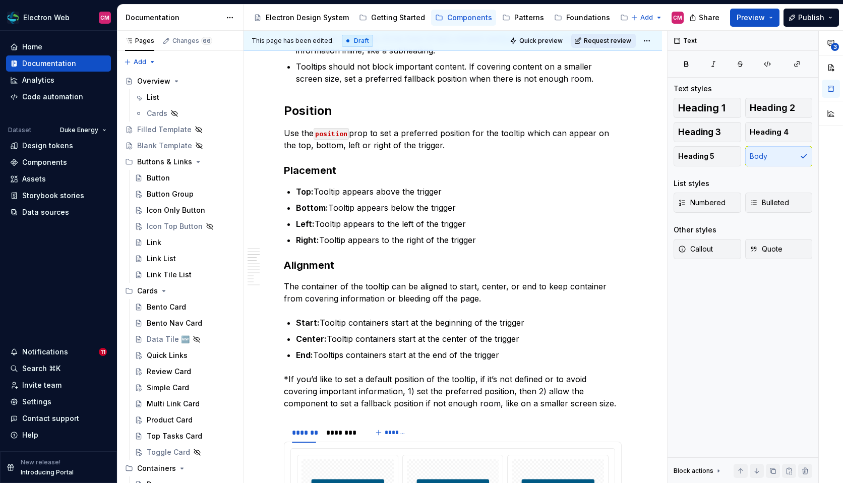
click at [598, 37] on span "Request review" at bounding box center [607, 41] width 47 height 8
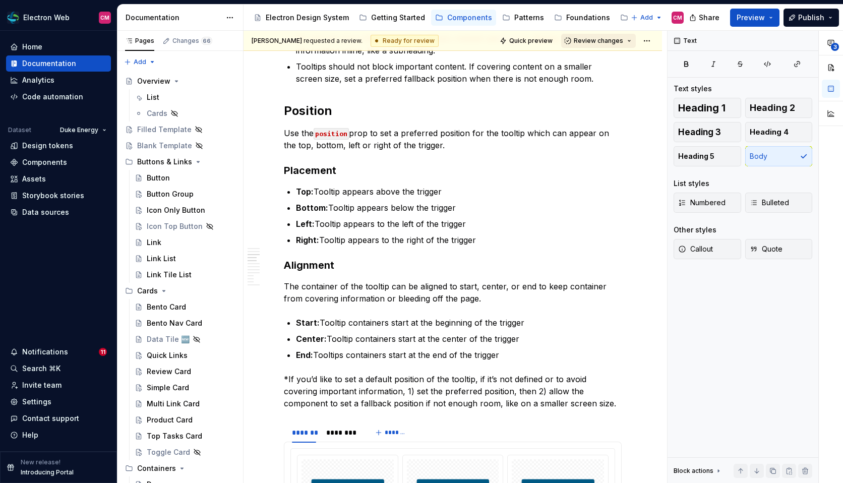
click at [599, 40] on span "Review changes" at bounding box center [597, 41] width 49 height 8
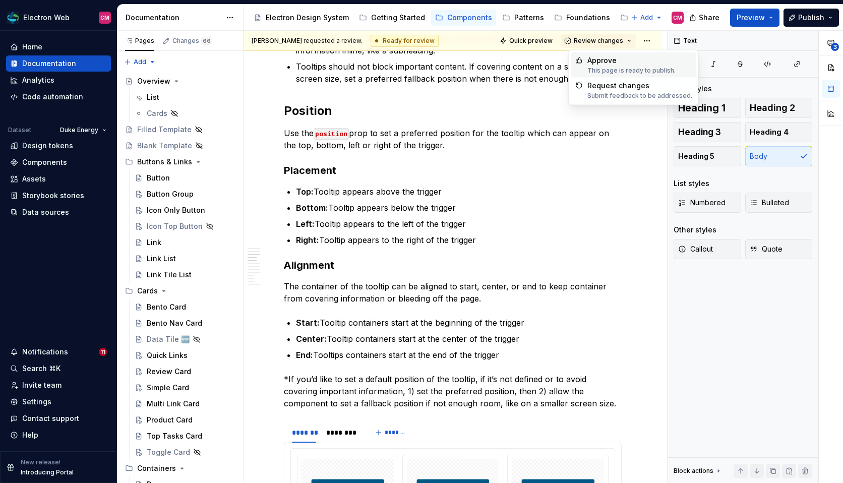
click at [596, 57] on div "Approve" at bounding box center [631, 60] width 88 height 10
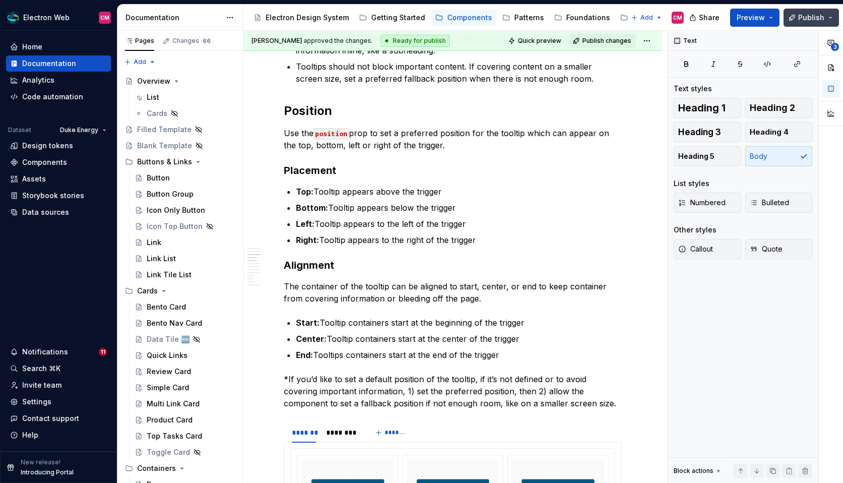
click at [800, 19] on span "Publish" at bounding box center [811, 18] width 26 height 10
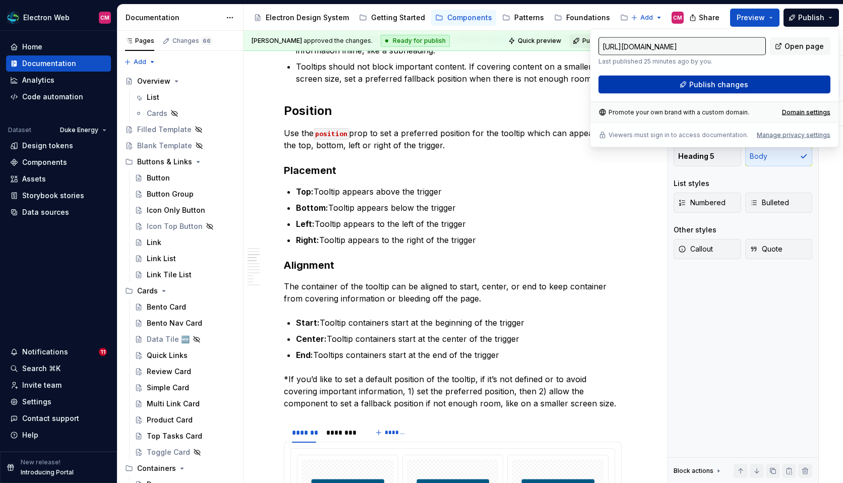
click at [676, 82] on button "Publish changes" at bounding box center [714, 85] width 232 height 18
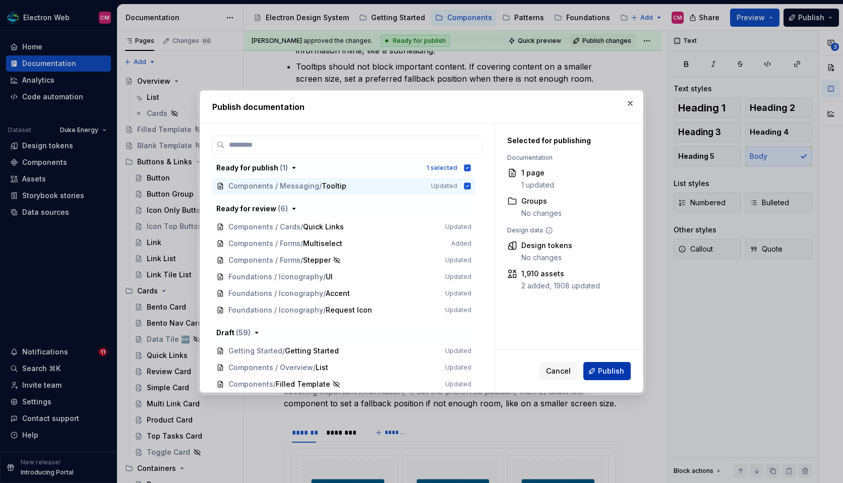
click at [597, 369] on button "Publish" at bounding box center [606, 371] width 47 height 18
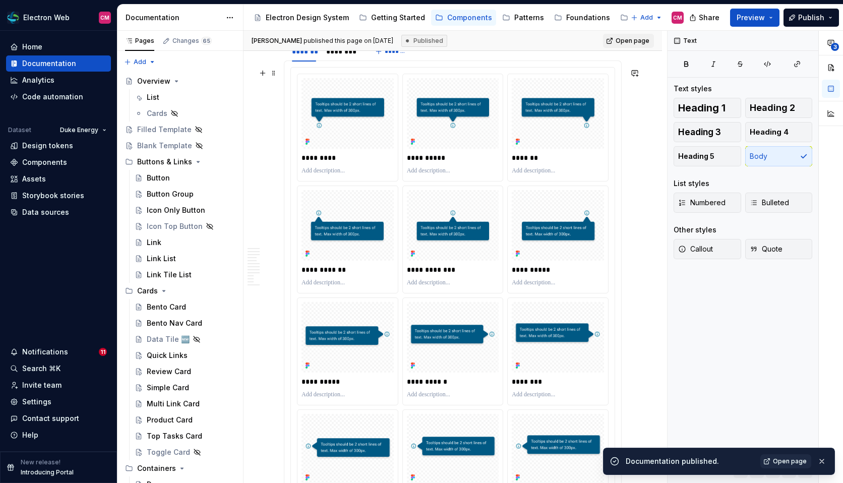
scroll to position [1179, 0]
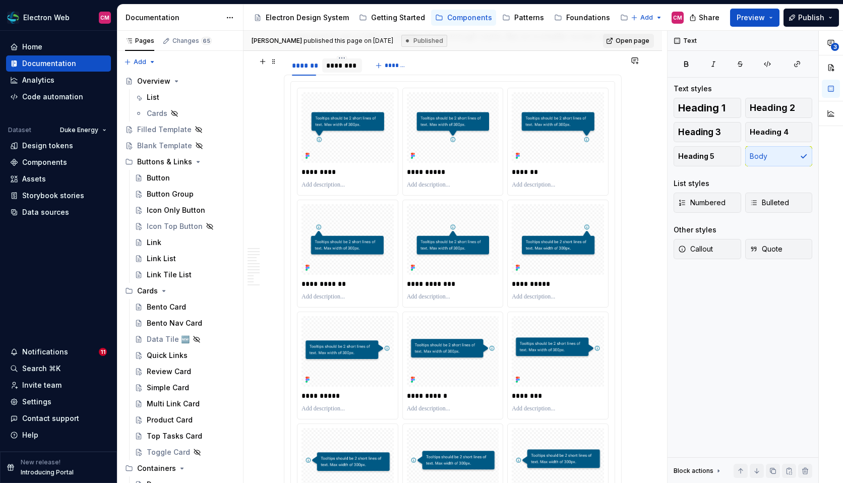
type textarea "*"
click at [348, 66] on div "********" at bounding box center [342, 65] width 32 height 10
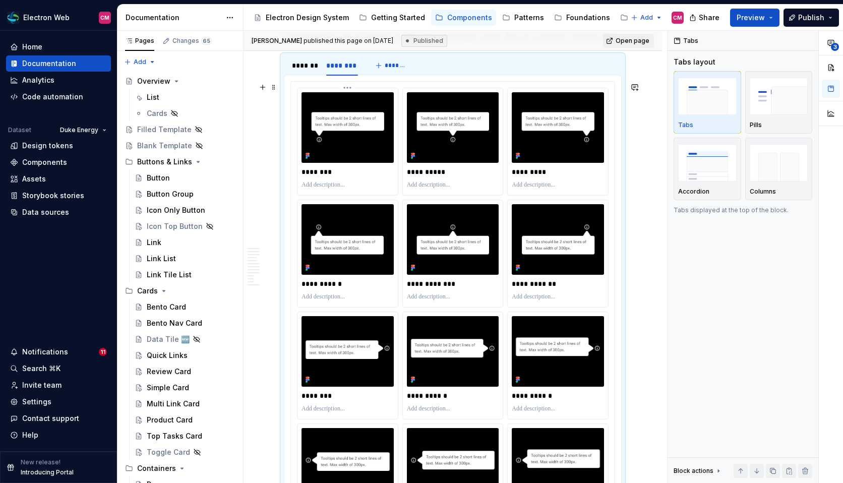
click at [336, 170] on p "********" at bounding box center [348, 172] width 94 height 10
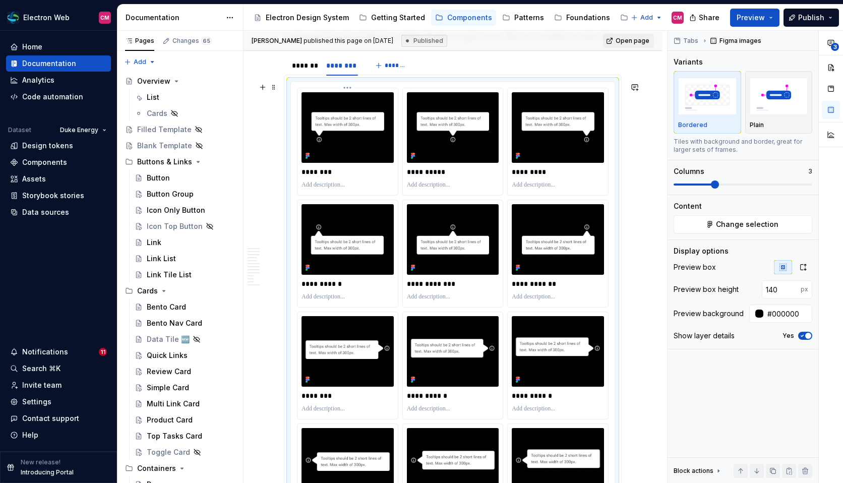
click at [327, 173] on p "********" at bounding box center [348, 172] width 94 height 10
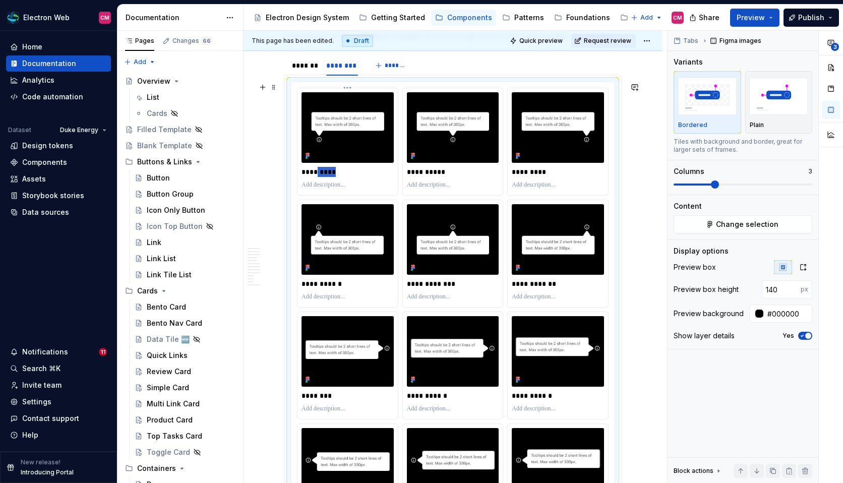
type textarea "*"
click at [336, 282] on p "**********" at bounding box center [348, 284] width 94 height 10
click at [324, 392] on p "********" at bounding box center [348, 396] width 94 height 10
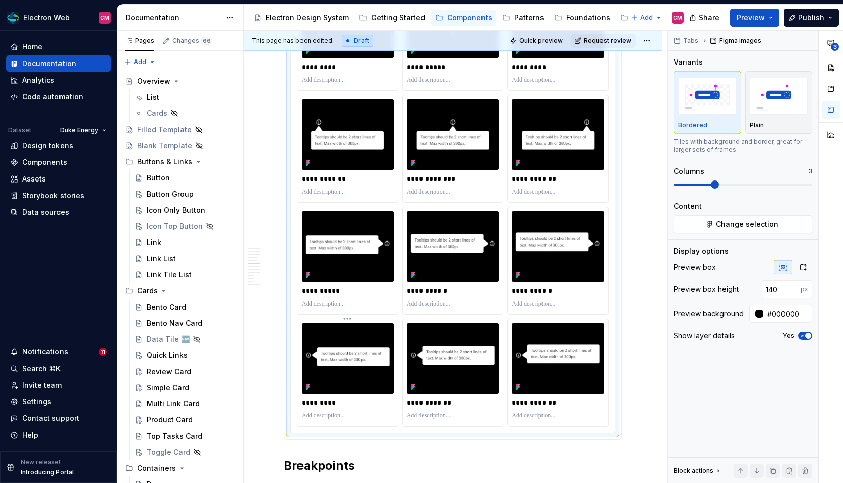
scroll to position [1291, 0]
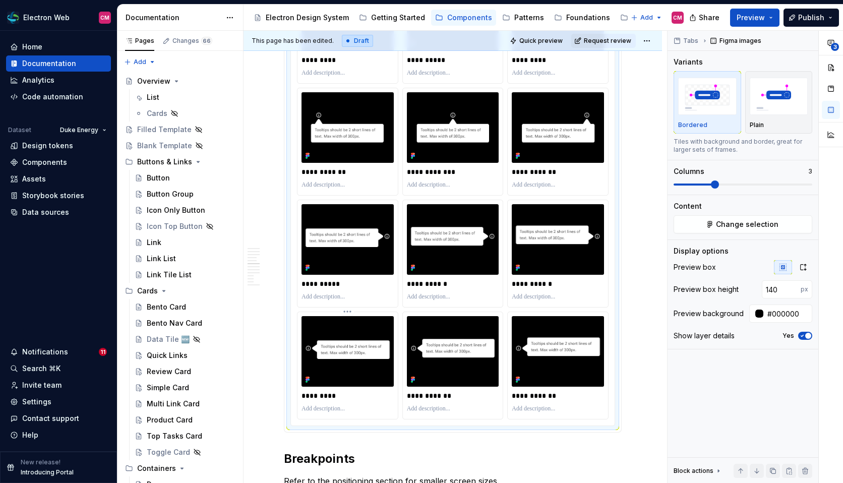
click at [324, 395] on p "*********" at bounding box center [348, 396] width 94 height 10
click at [554, 399] on p "**********" at bounding box center [558, 396] width 94 height 10
click at [540, 286] on p "**********" at bounding box center [558, 284] width 94 height 10
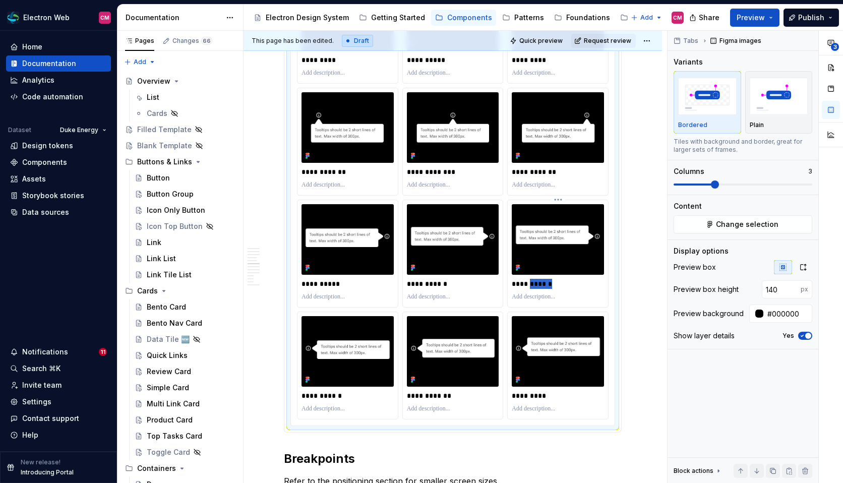
click at [540, 286] on p "**********" at bounding box center [558, 284] width 94 height 10
click at [548, 173] on p "**********" at bounding box center [558, 172] width 94 height 10
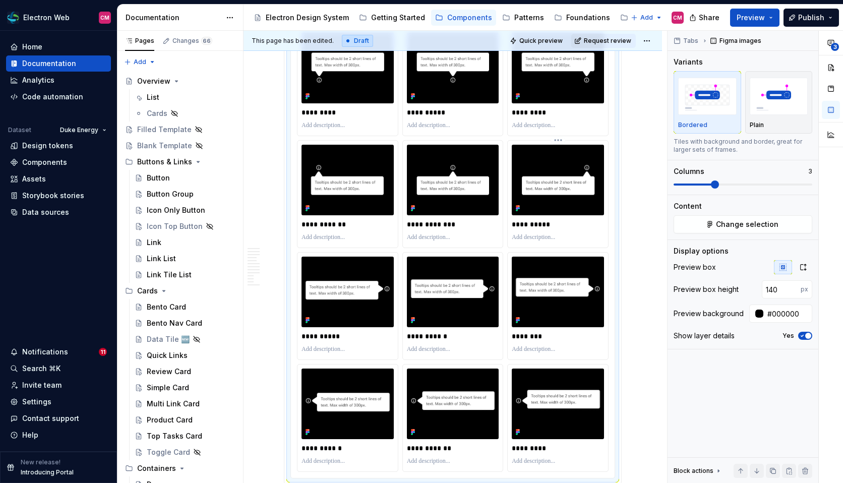
scroll to position [1204, 0]
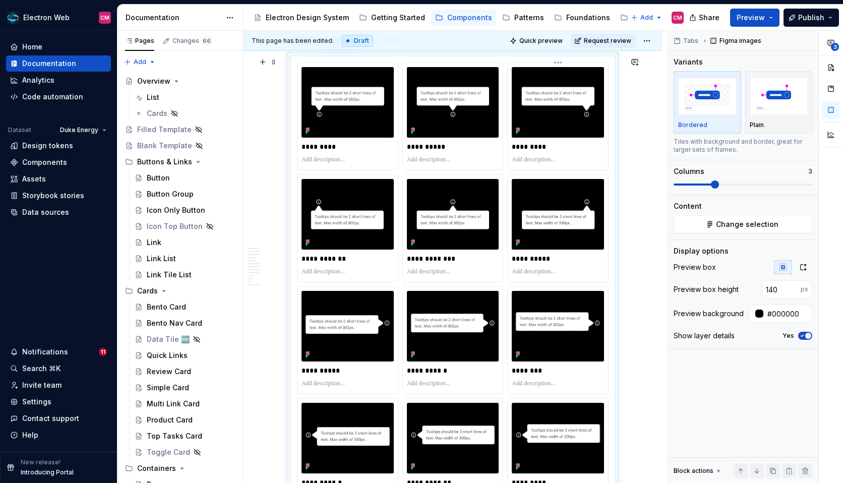
click at [538, 147] on p "*********" at bounding box center [558, 147] width 94 height 10
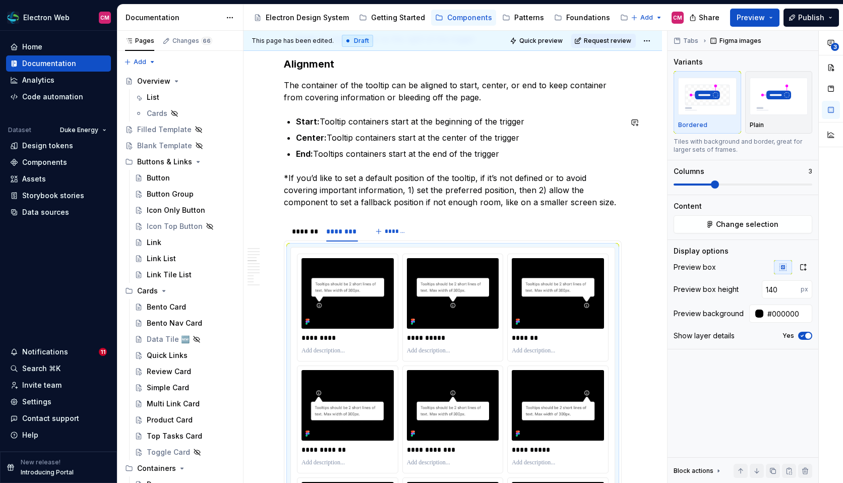
scroll to position [1012, 0]
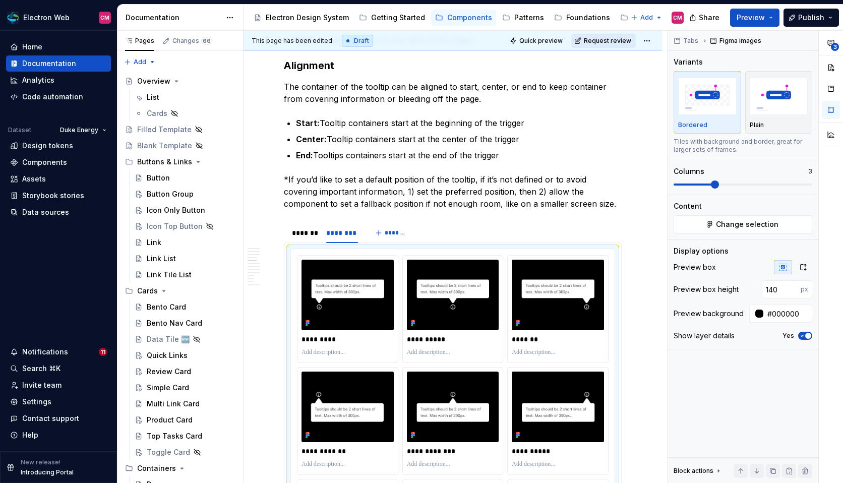
click at [622, 46] on button "Request review" at bounding box center [603, 41] width 64 height 14
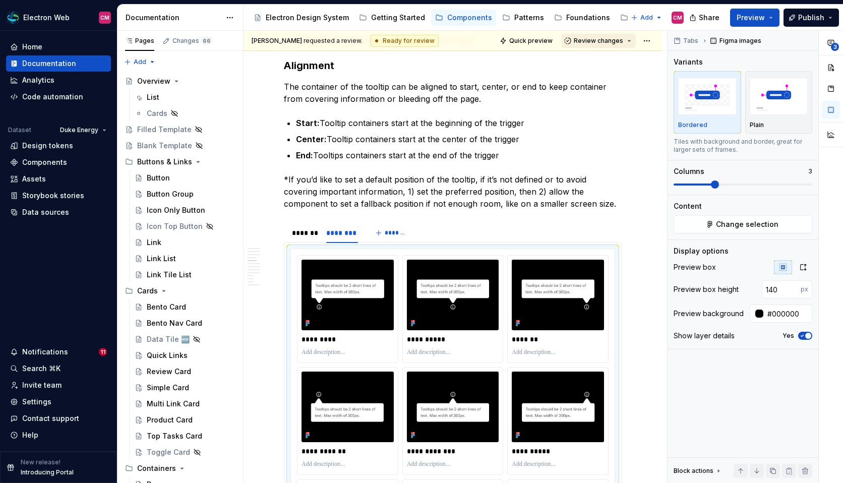
click at [609, 45] on button "Review changes" at bounding box center [598, 41] width 75 height 14
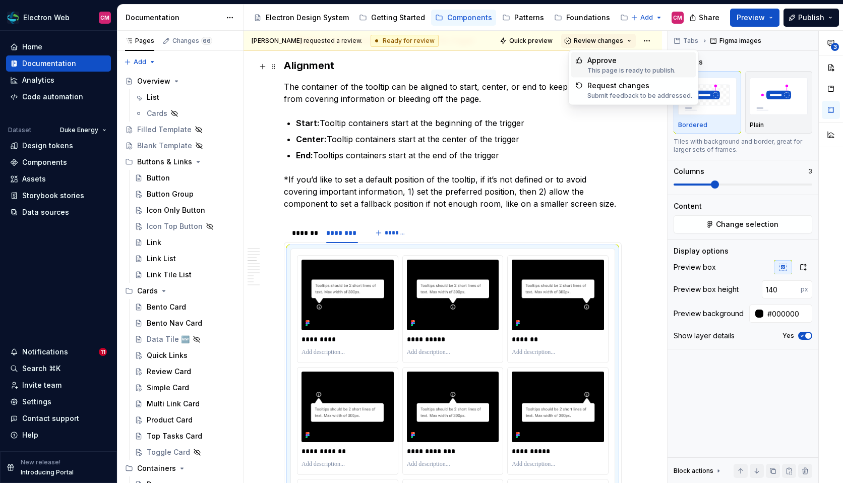
click at [610, 60] on div "Approve" at bounding box center [631, 60] width 88 height 10
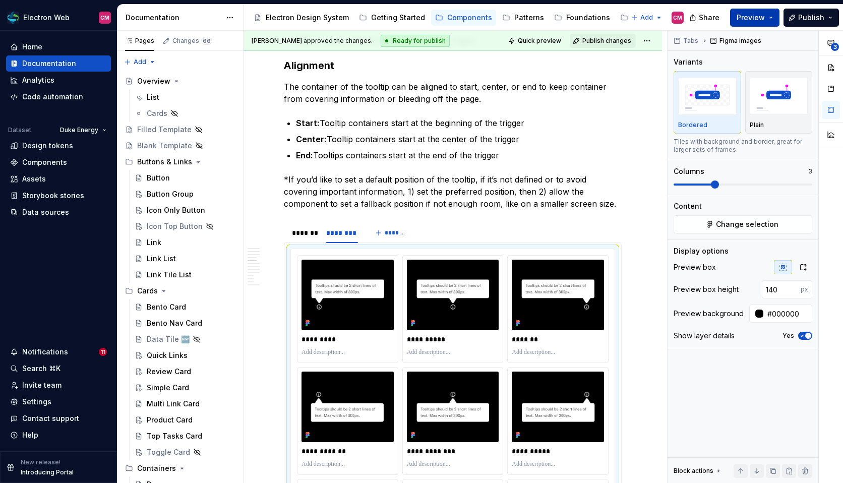
click at [737, 17] on button "Preview" at bounding box center [754, 18] width 49 height 18
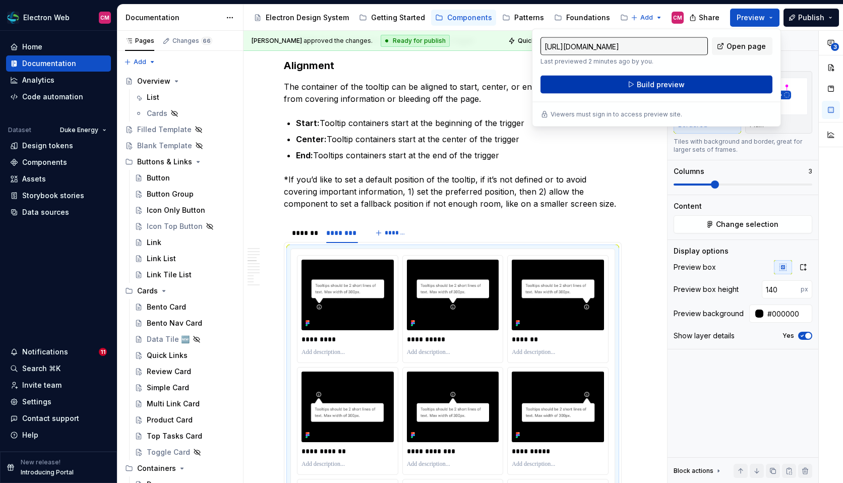
click at [660, 80] on span "Build preview" at bounding box center [660, 85] width 48 height 10
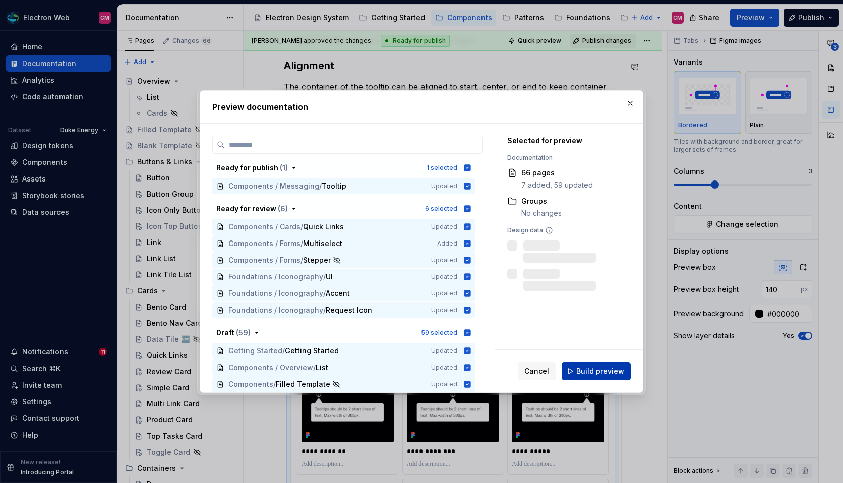
click at [582, 372] on span "Build preview" at bounding box center [600, 371] width 48 height 10
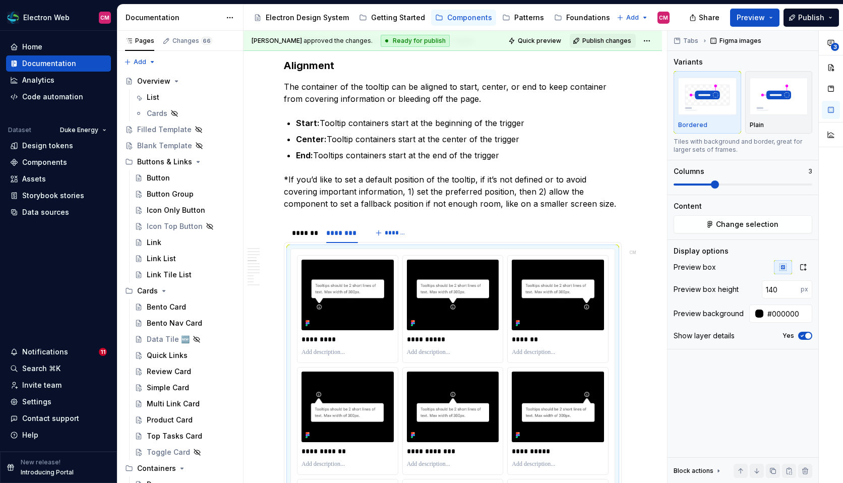
type textarea "*"
